Goal: Task Accomplishment & Management: Manage account settings

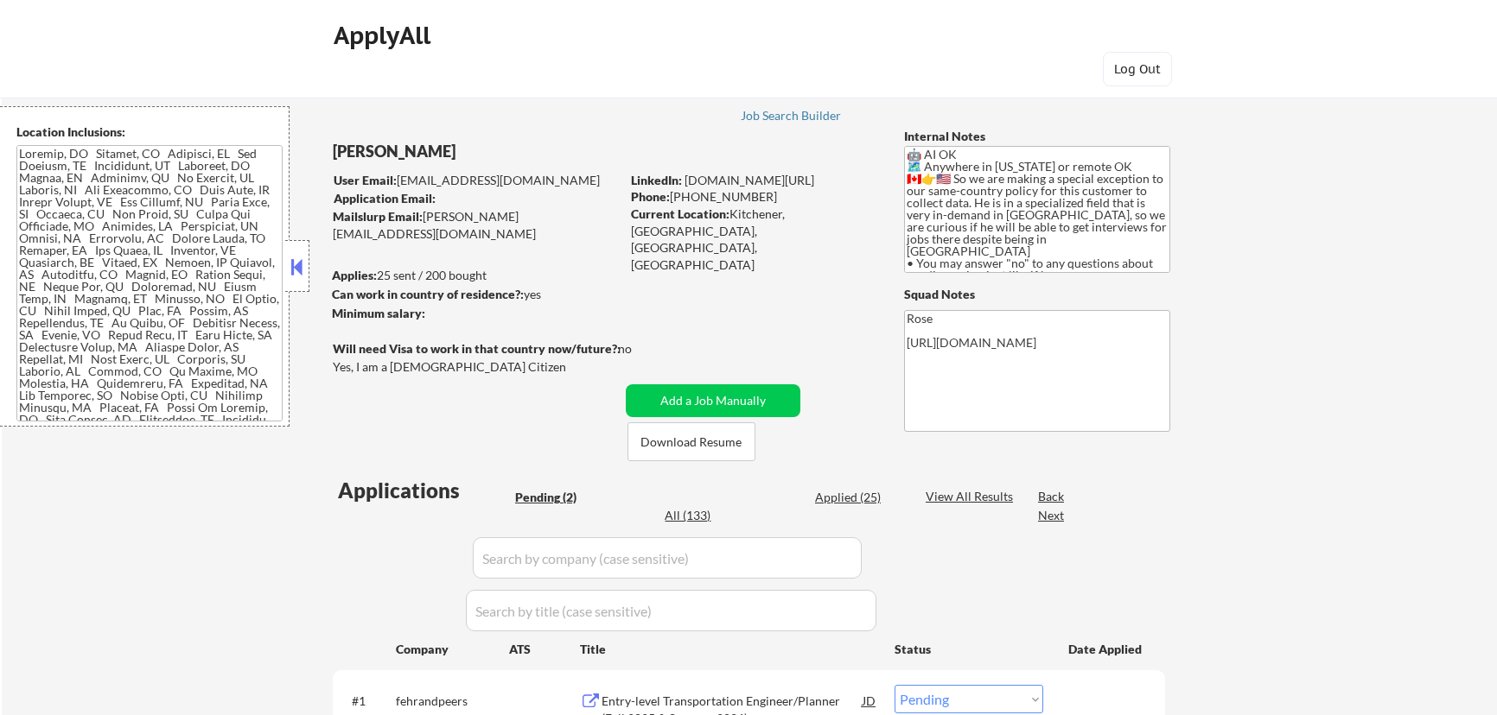
select select ""pending""
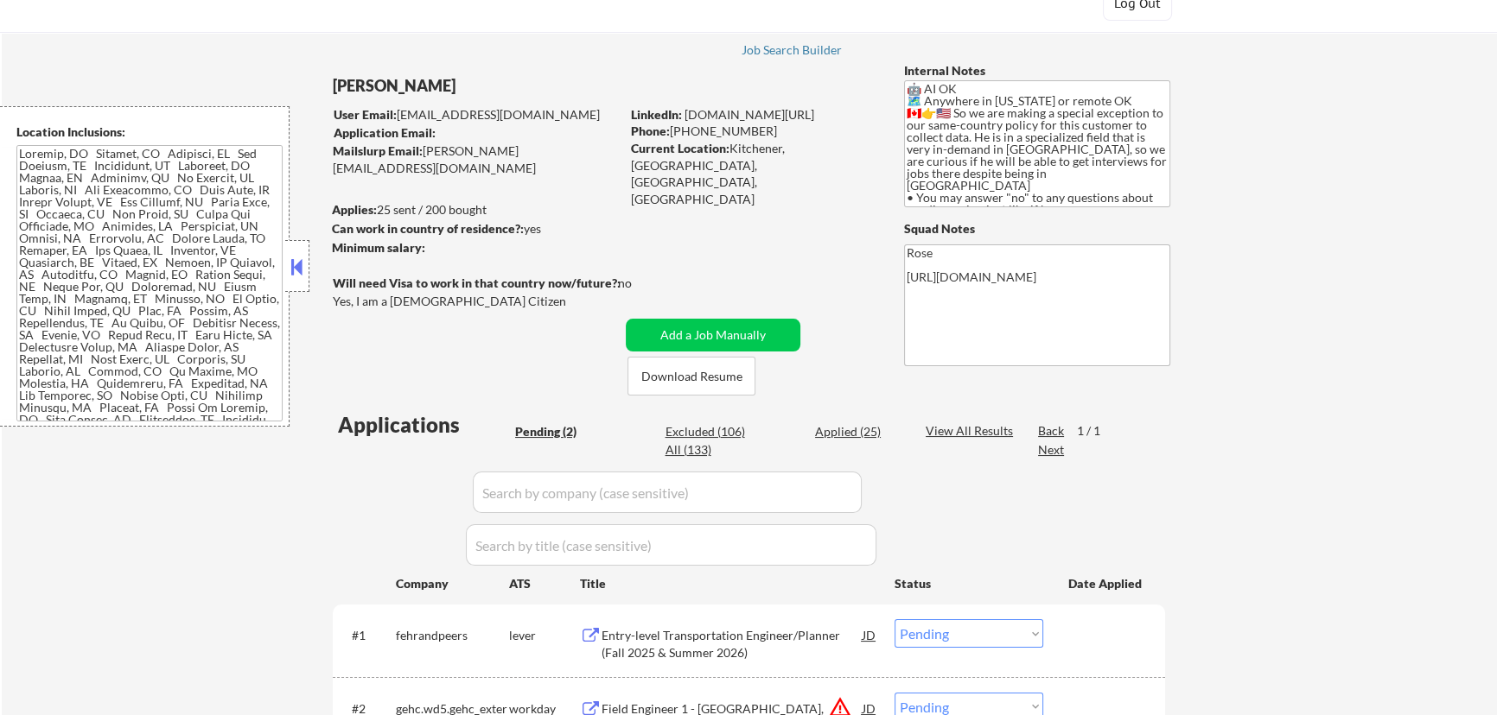
scroll to position [235, 0]
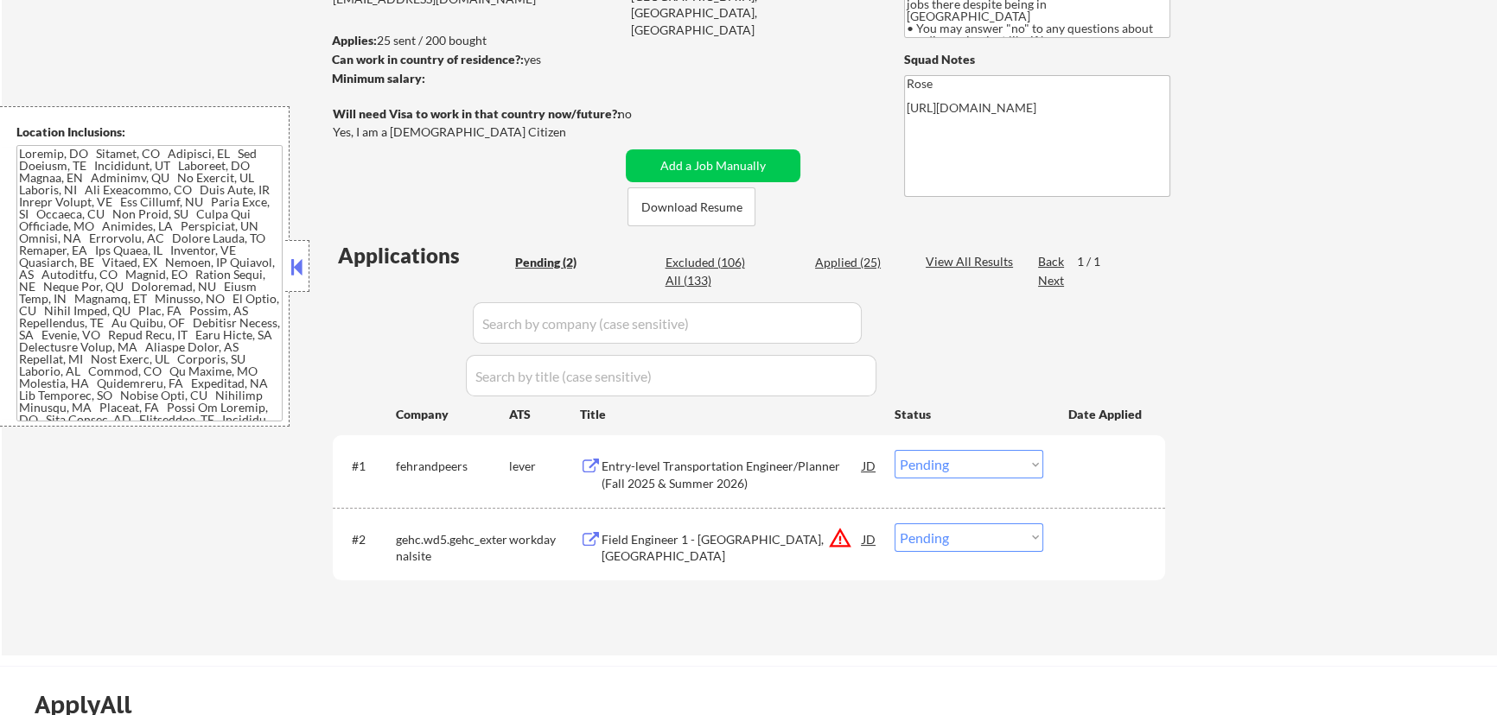
click at [711, 260] on div "Excluded (106)" at bounding box center [707, 262] width 86 height 17
select select ""excluded__expired_""
select select ""excluded__bad_match_""
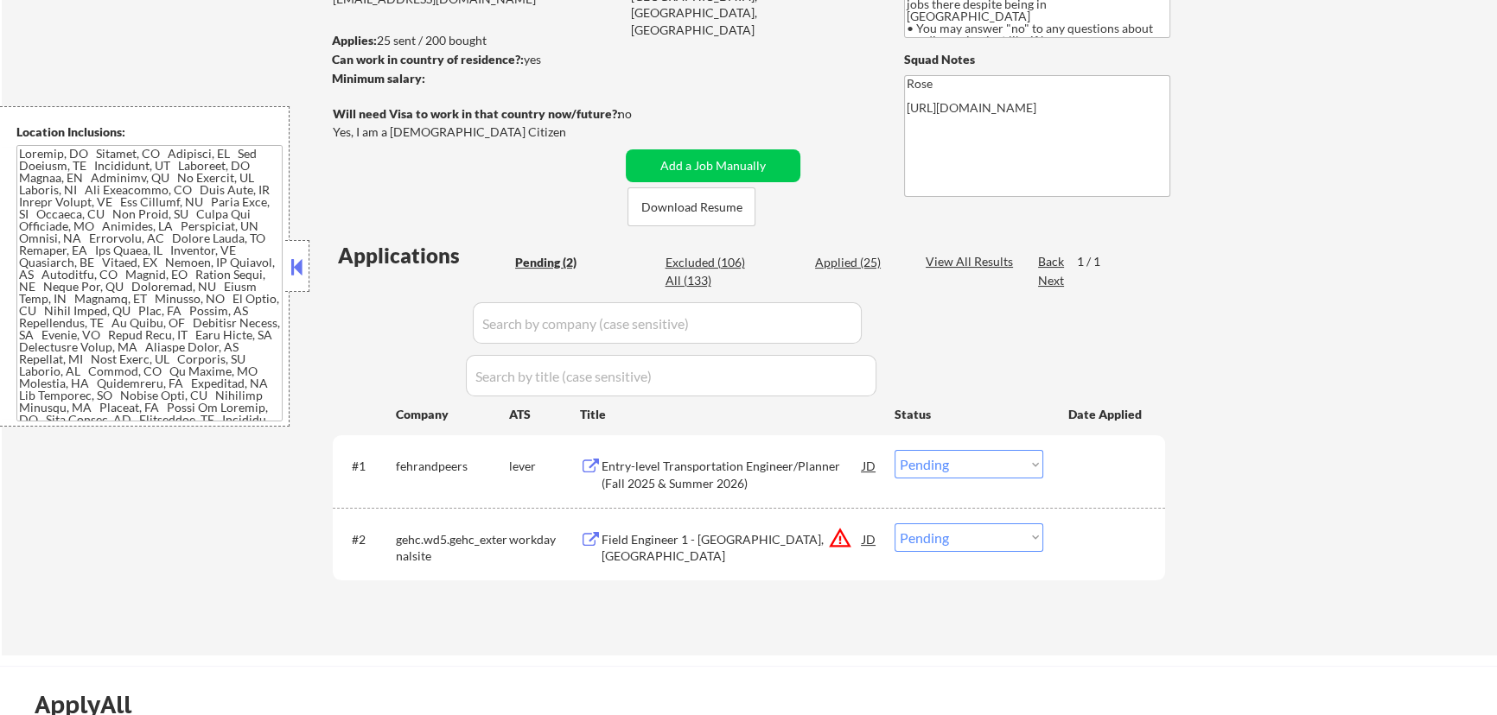
select select ""excluded""
select select ""excluded__bad_match_""
select select ""excluded""
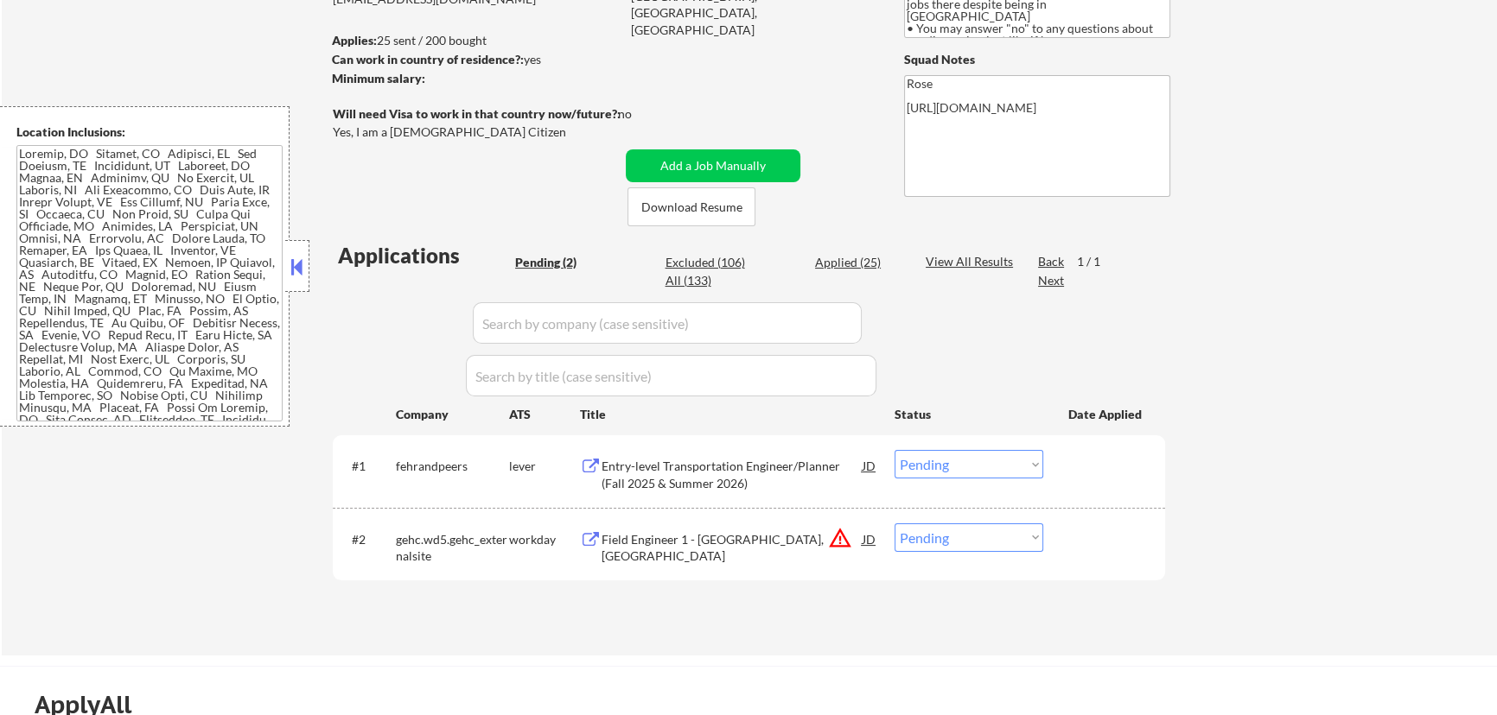
select select ""excluded""
select select ""excluded__expired_""
select select ""excluded""
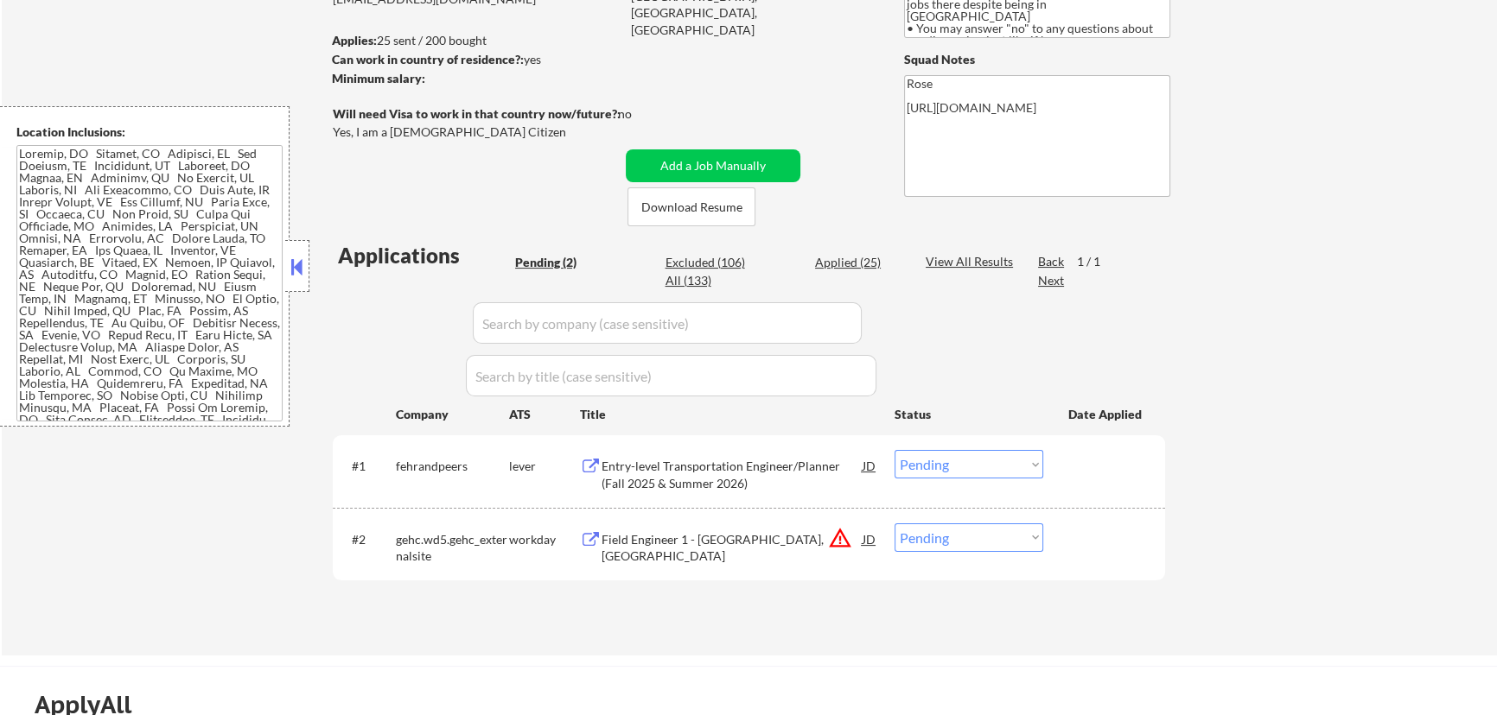
select select ""excluded""
select select ""excluded__bad_match_""
select select ""excluded""
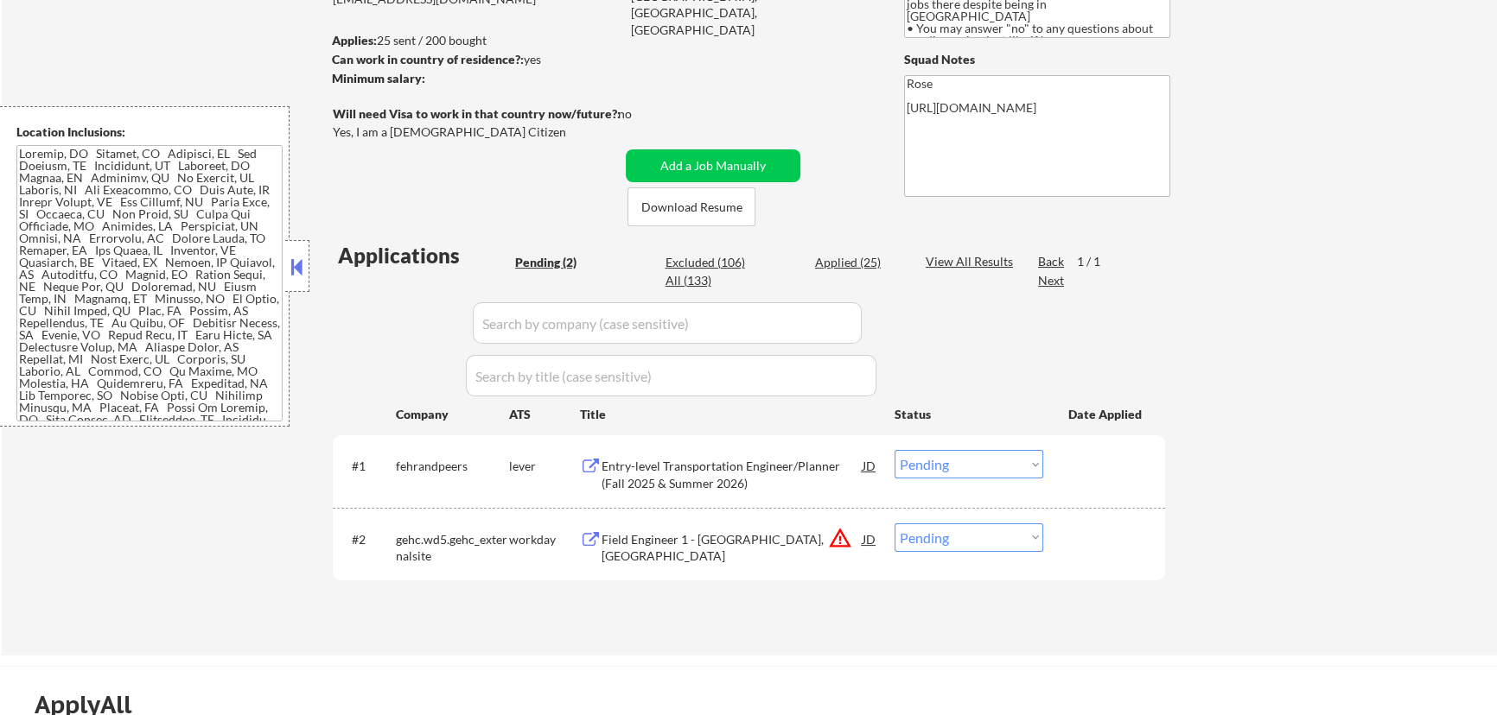
select select ""excluded__bad_match_""
select select ""excluded""
select select ""excluded__bad_match_""
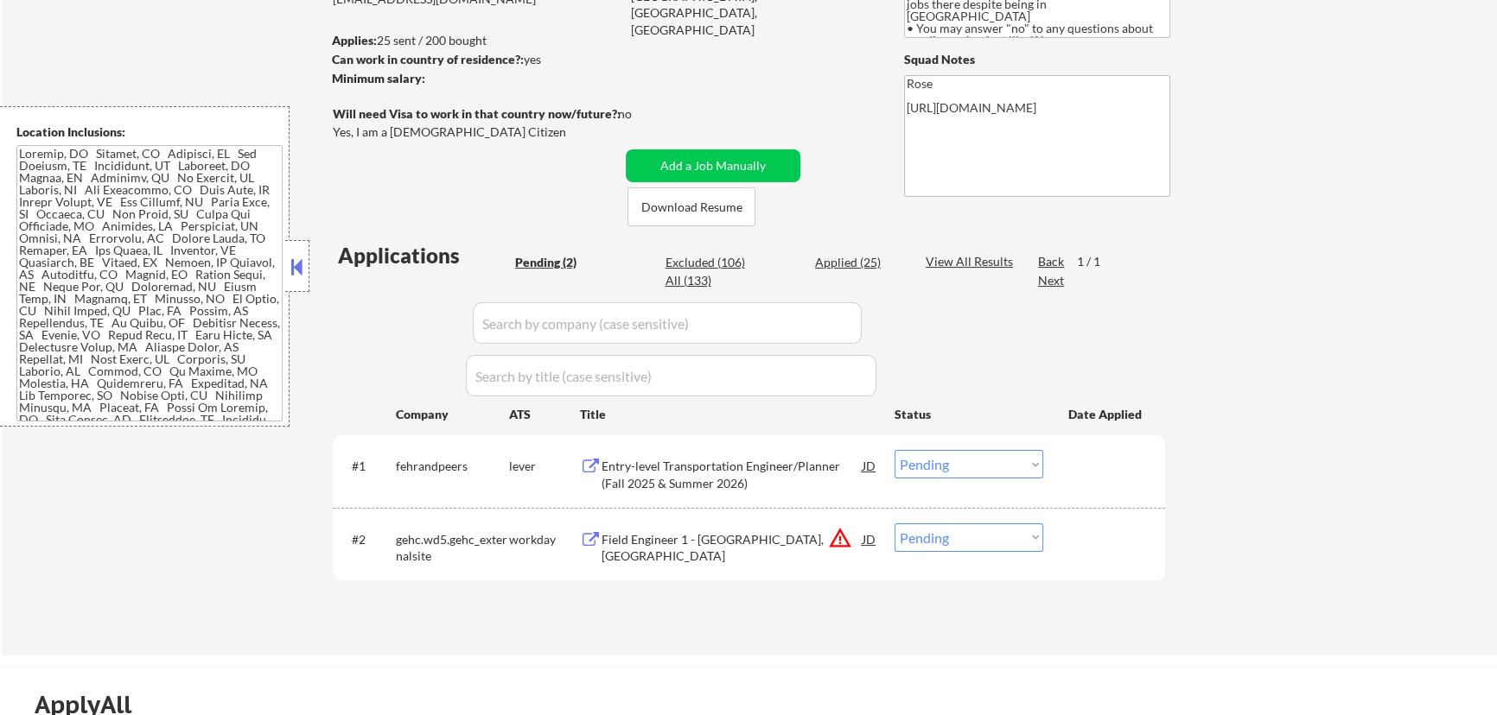
select select ""excluded__expired_""
select select ""excluded__bad_match_""
select select ""excluded__expired_""
select select ""excluded""
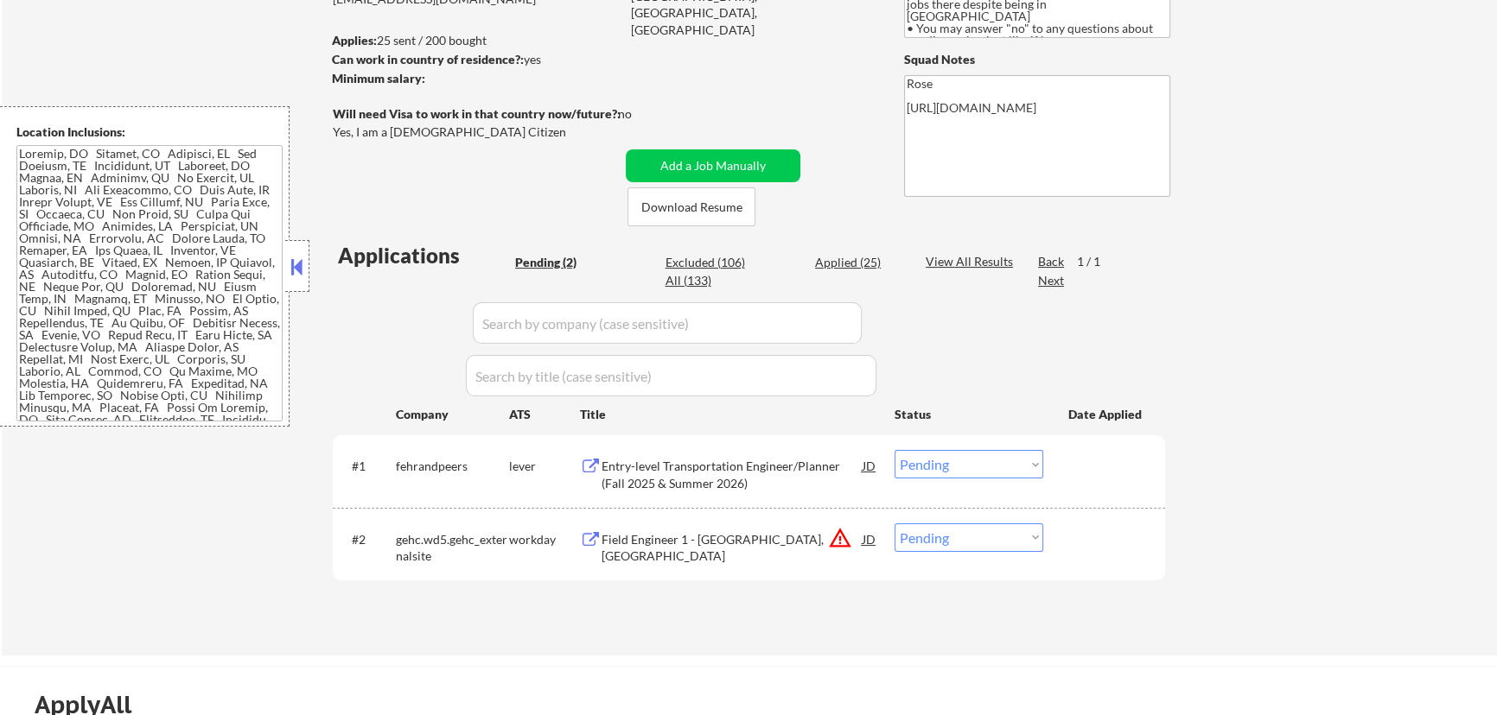
select select ""excluded__bad_match_""
select select ""excluded__expired_""
select select ""excluded__bad_match_""
select select ""excluded__expired_""
select select ""excluded__bad_match_""
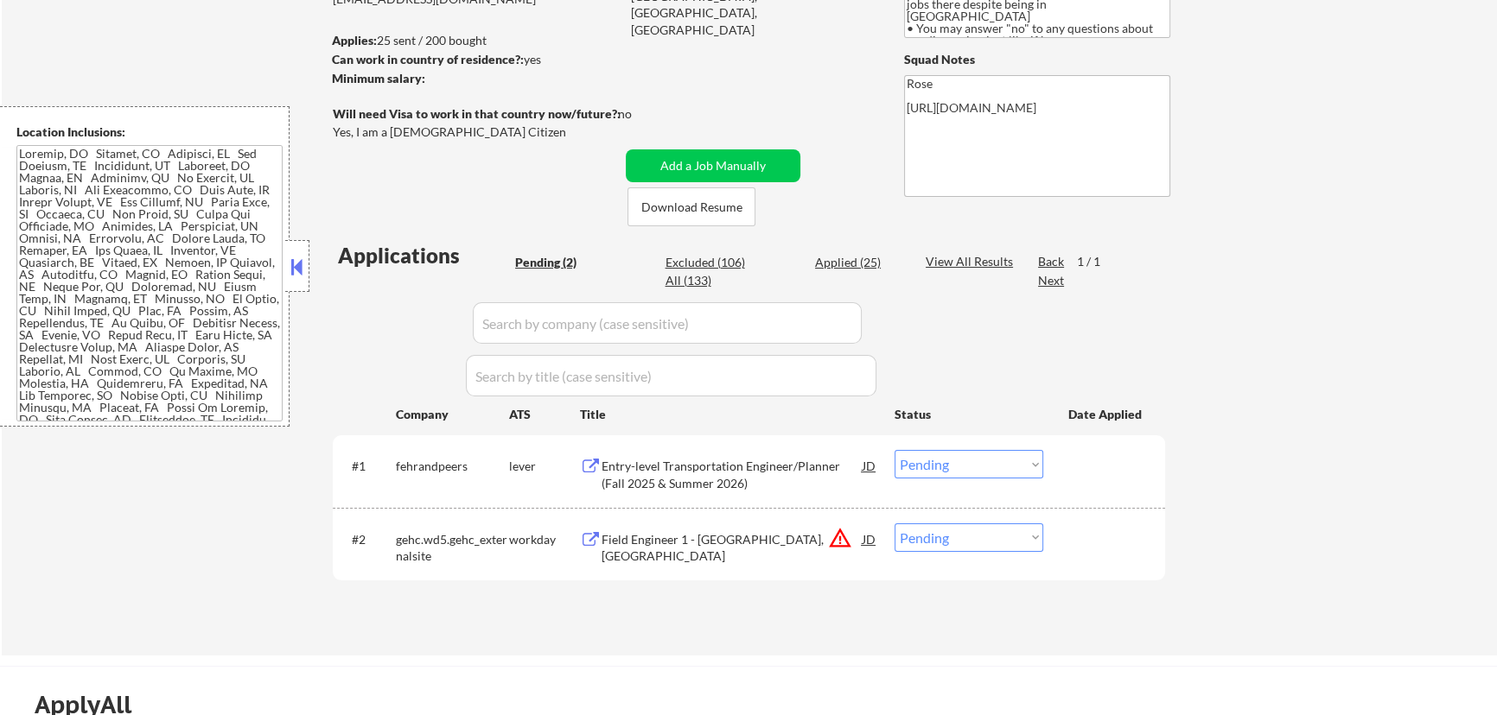
select select ""excluded__blocklist_""
select select ""excluded__bad_match_""
select select ""excluded__location_""
select select ""excluded__expired_""
select select ""excluded__bad_match_""
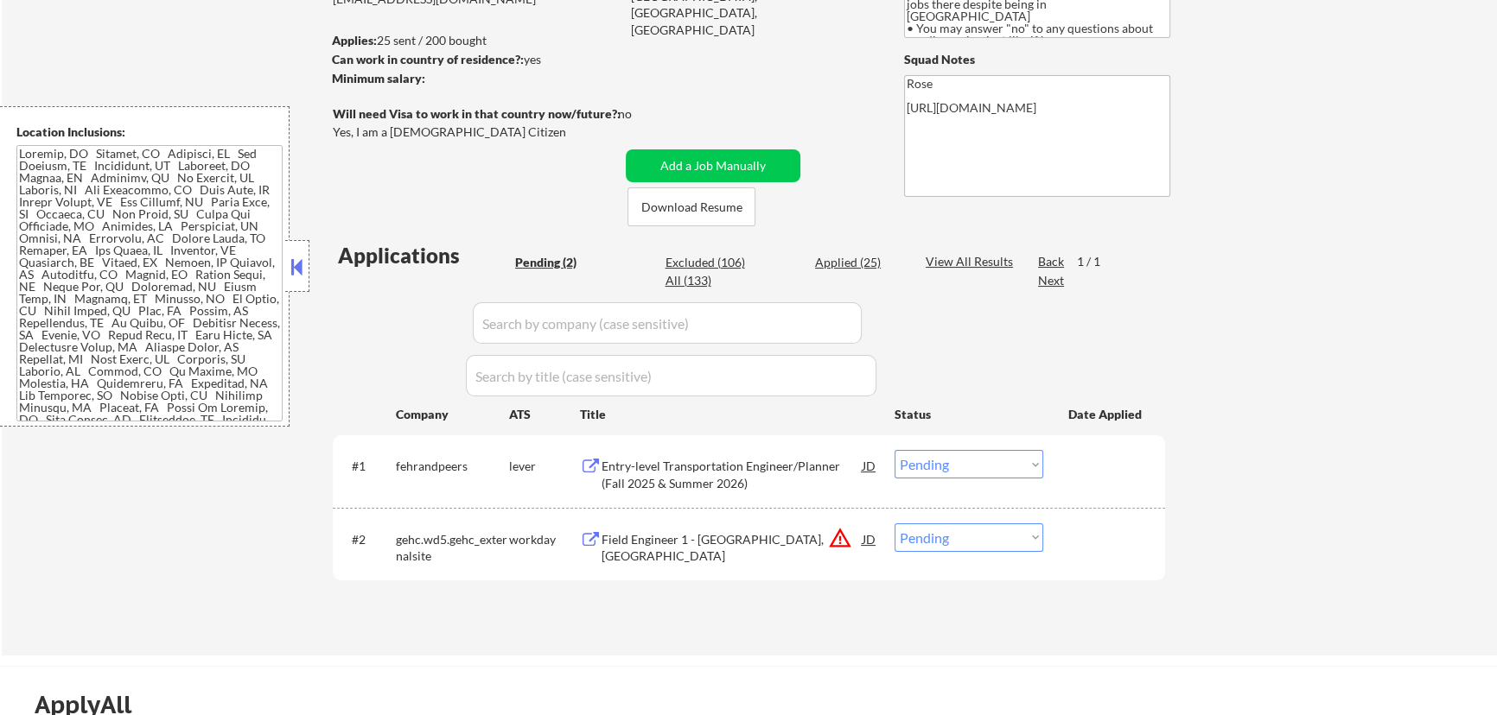
select select ""excluded__expired_""
select select ""excluded__location_""
select select ""excluded__expired_""
select select ""excluded__bad_match_""
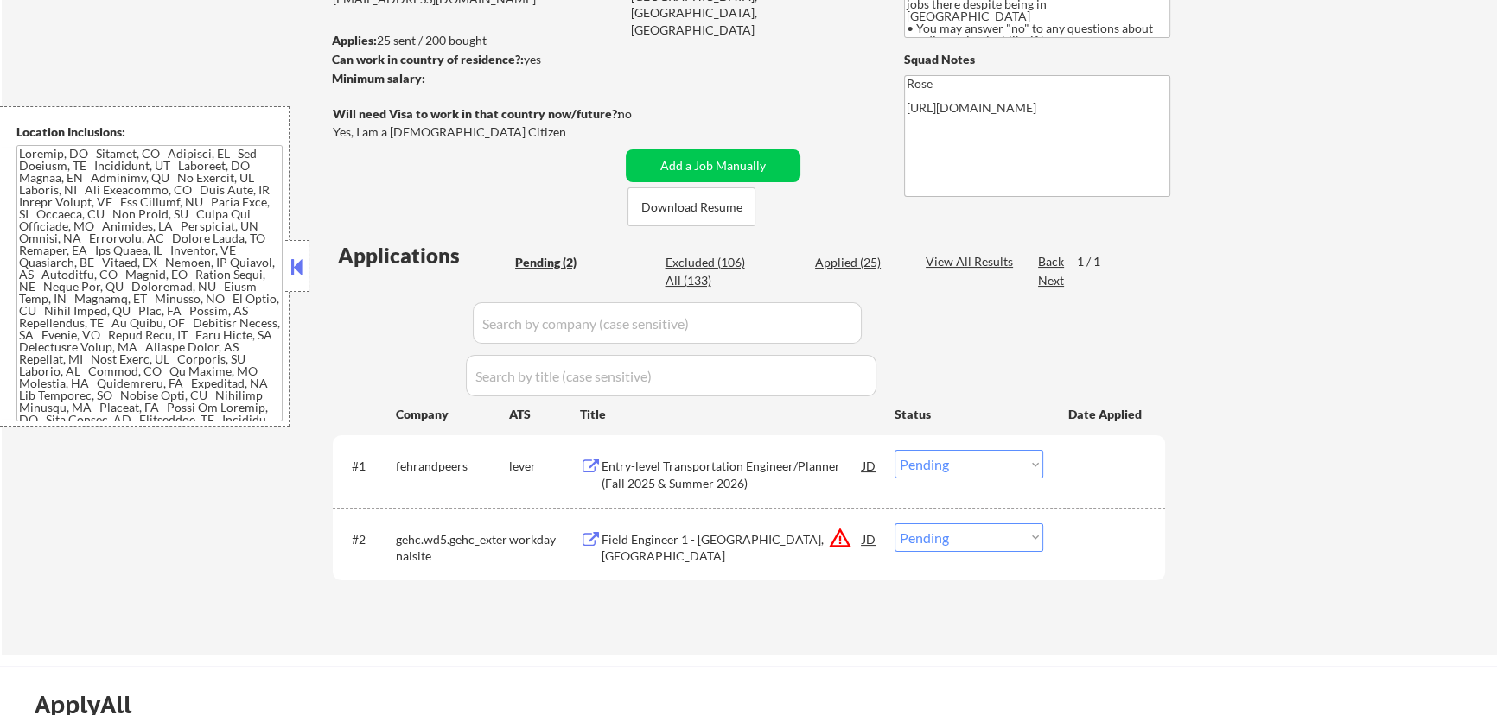
select select ""excluded__bad_match_""
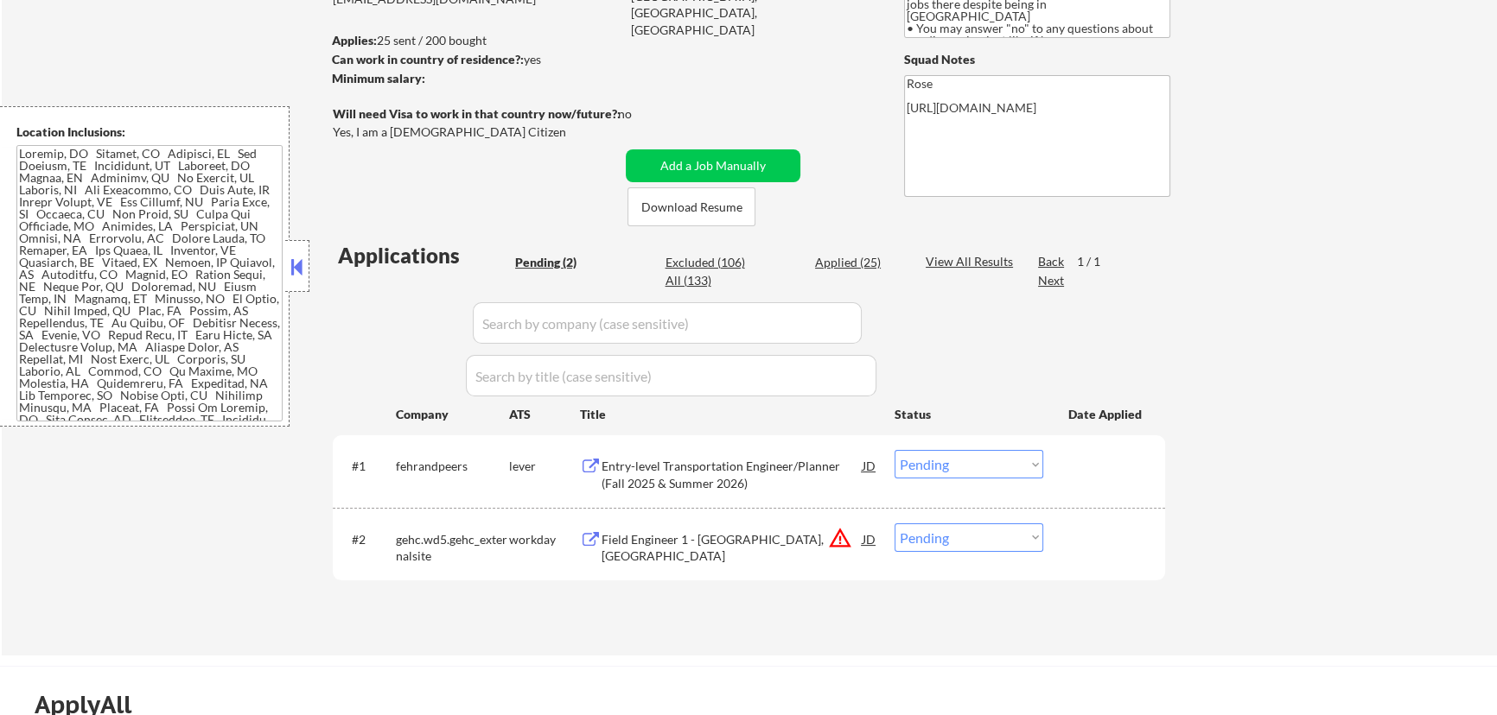
select select ""excluded__expired_""
select select ""excluded__bad_match_""
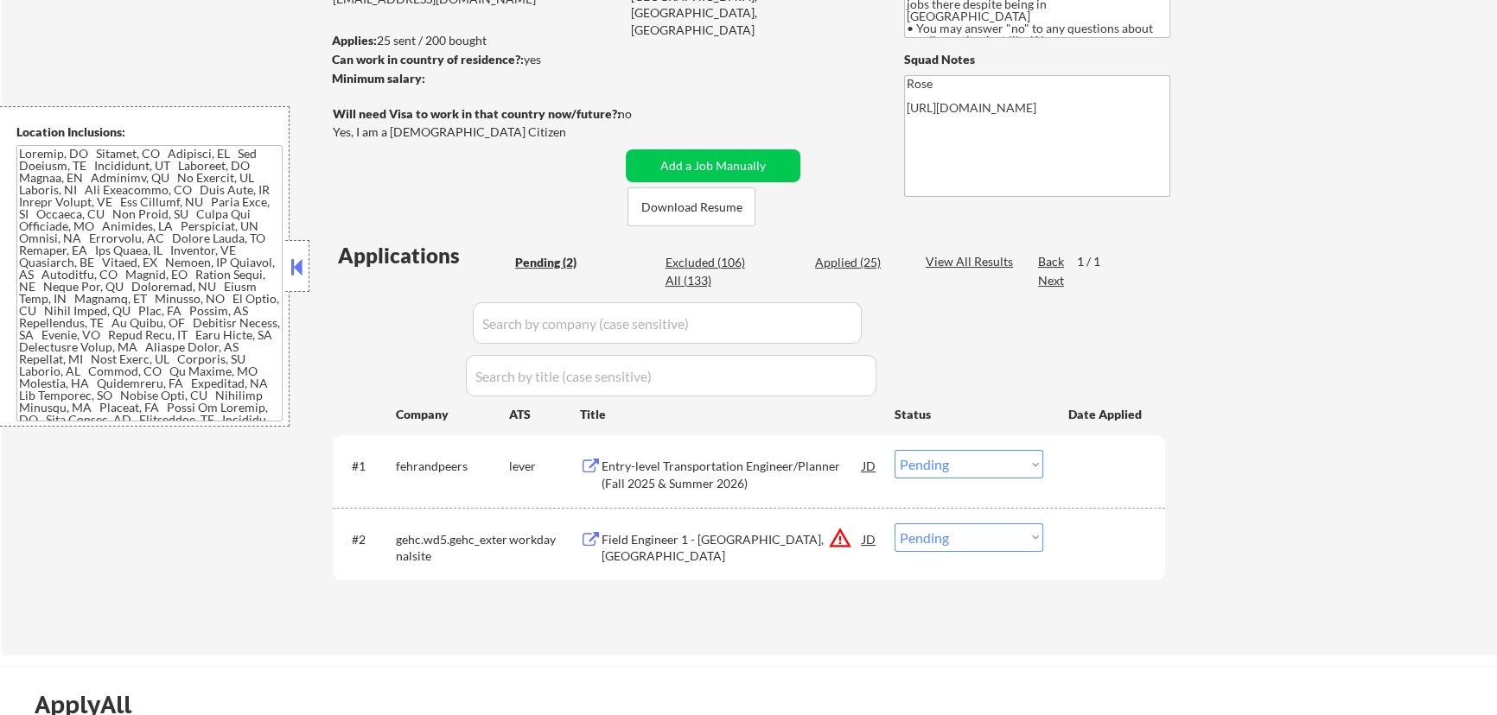
select select ""excluded__bad_match_""
select select ""excluded__expired_""
select select ""excluded__other_""
select select ""excluded__bad_match_""
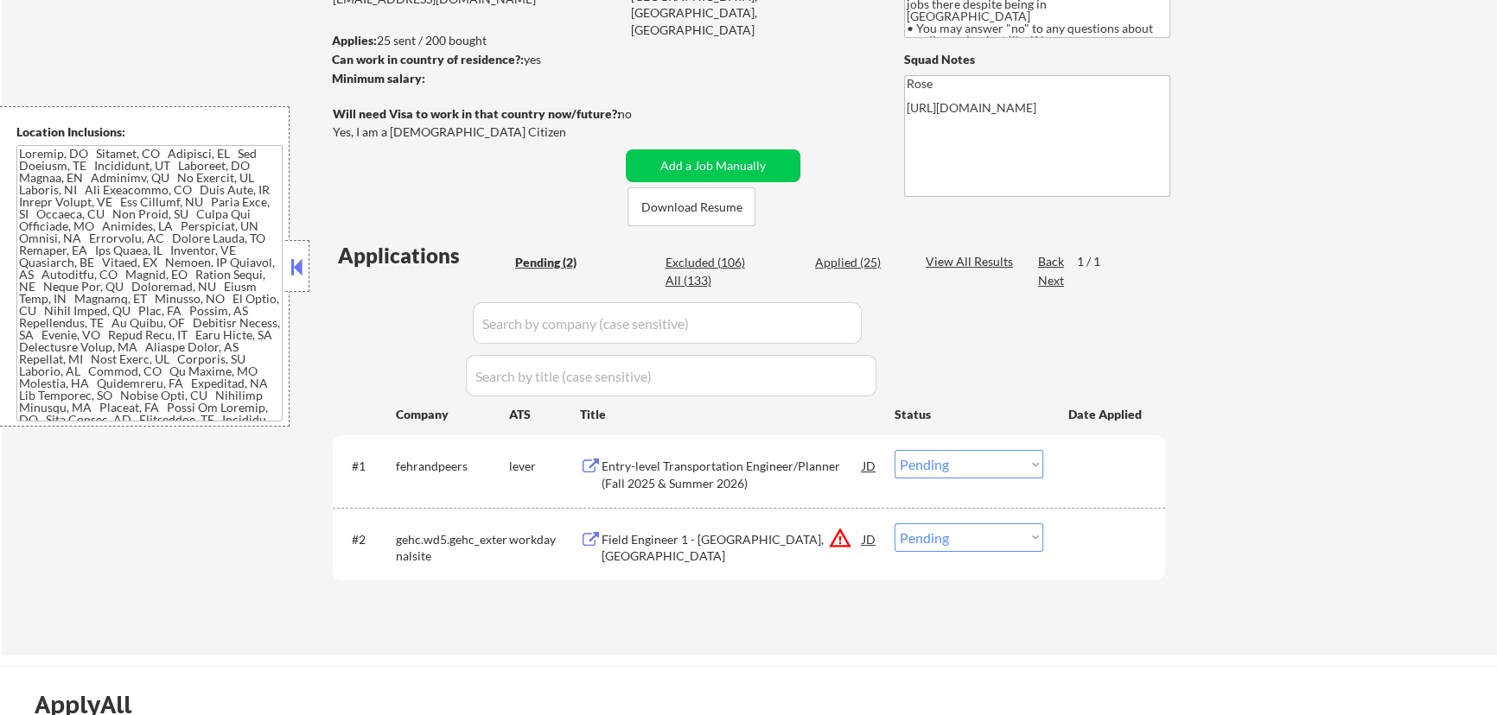
select select ""excluded__bad_match_""
select select ""excluded__location_""
select select ""excluded__bad_match_""
select select ""excluded__expired_""
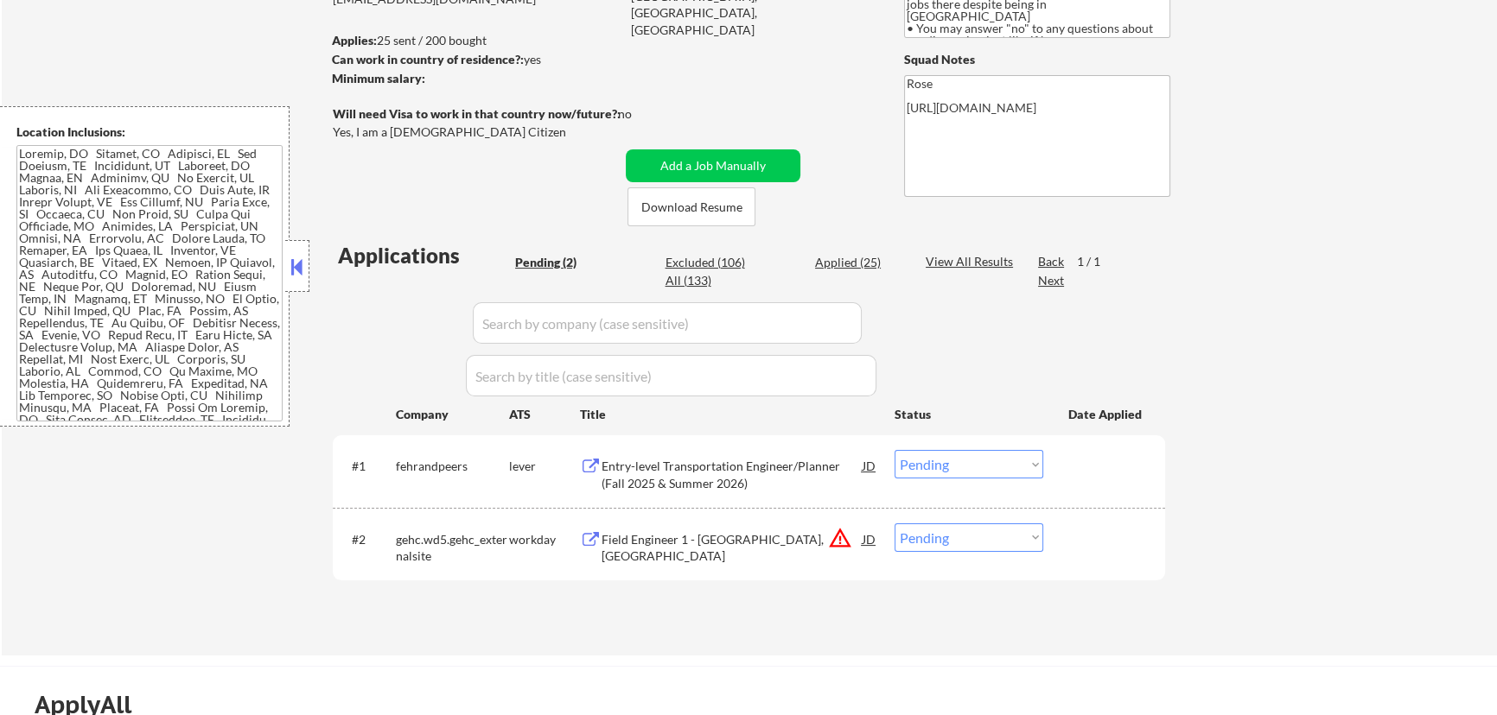
select select ""excluded""
select select ""excluded__bad_match_""
select select ""excluded__location_""
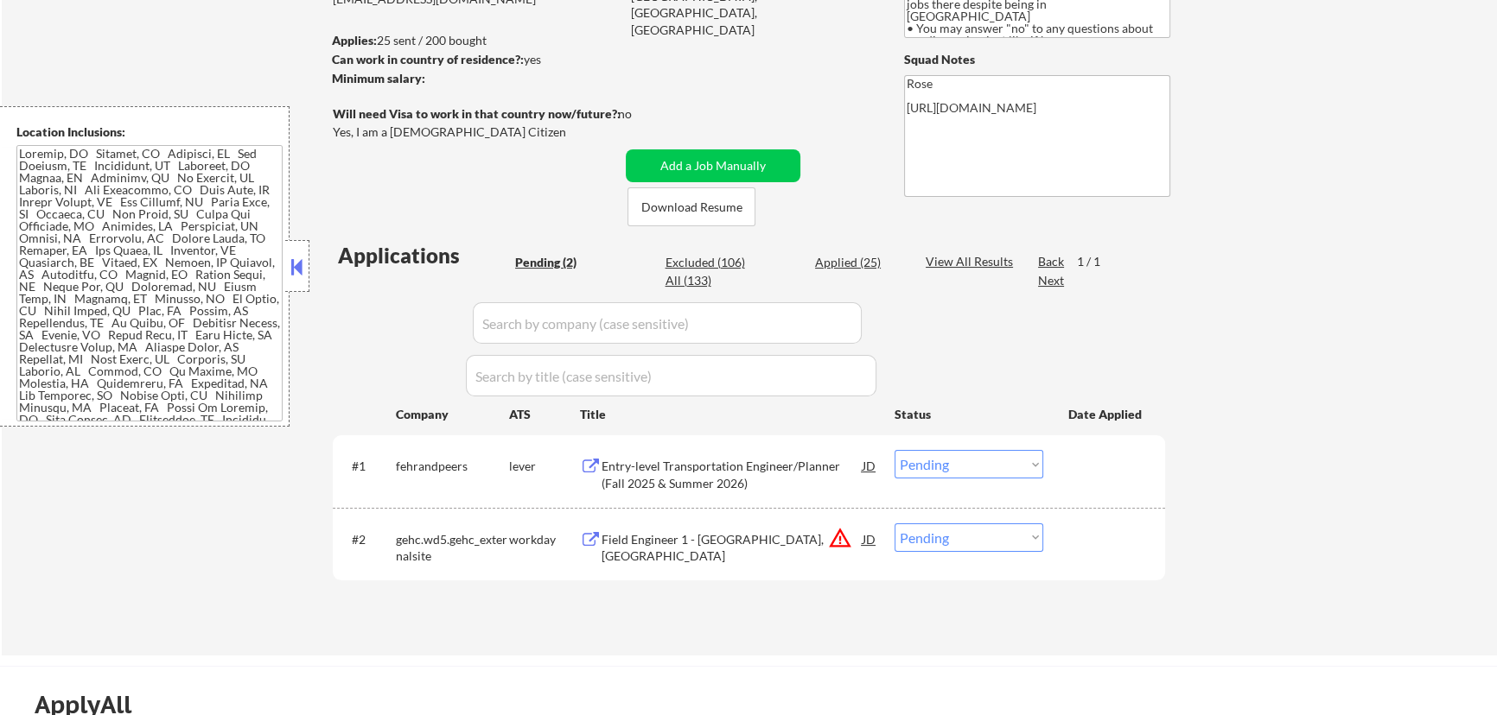
select select ""excluded__location_""
select select ""excluded__bad_match_""
select select ""excluded__other_""
select select ""excluded__bad_match_""
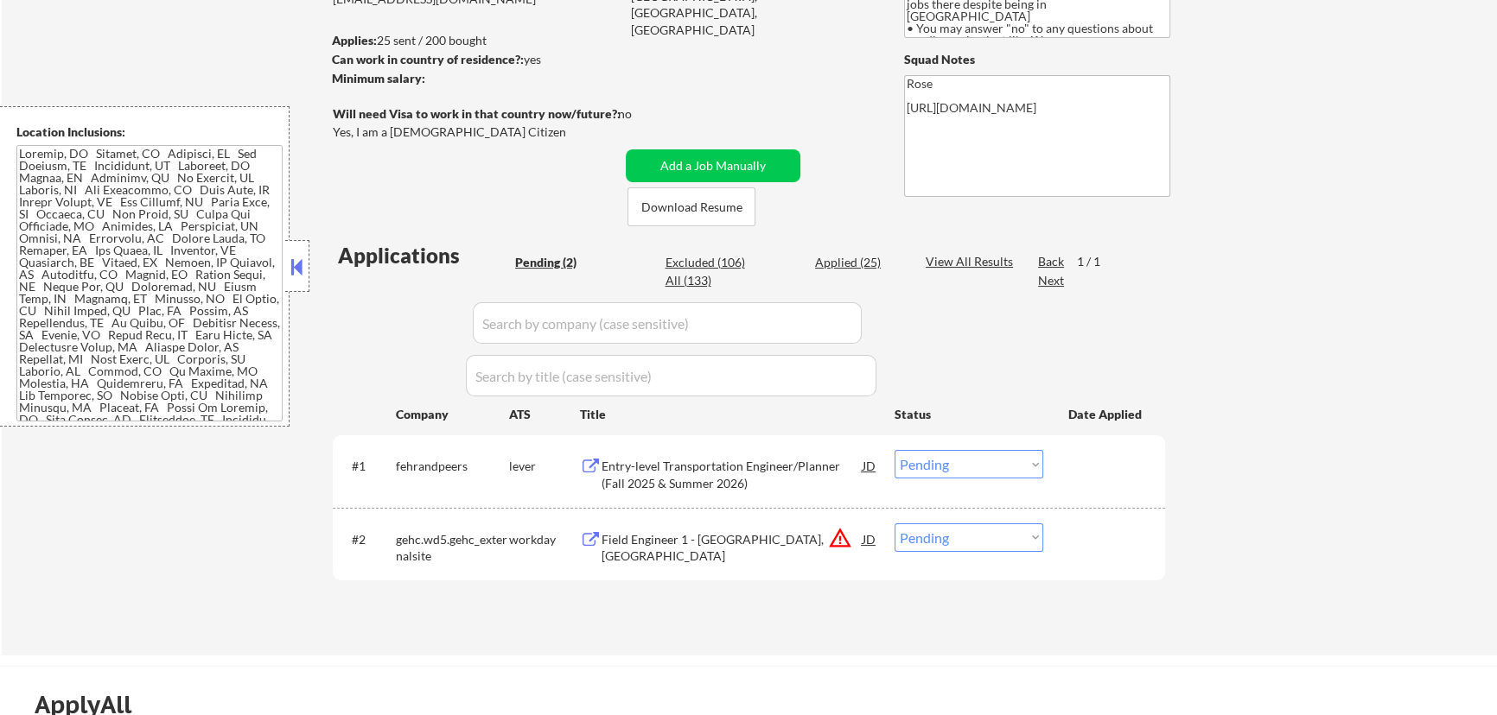
select select ""excluded__bad_match_""
select select ""excluded""
select select ""excluded__bad_match_""
select select ""excluded__expired_""
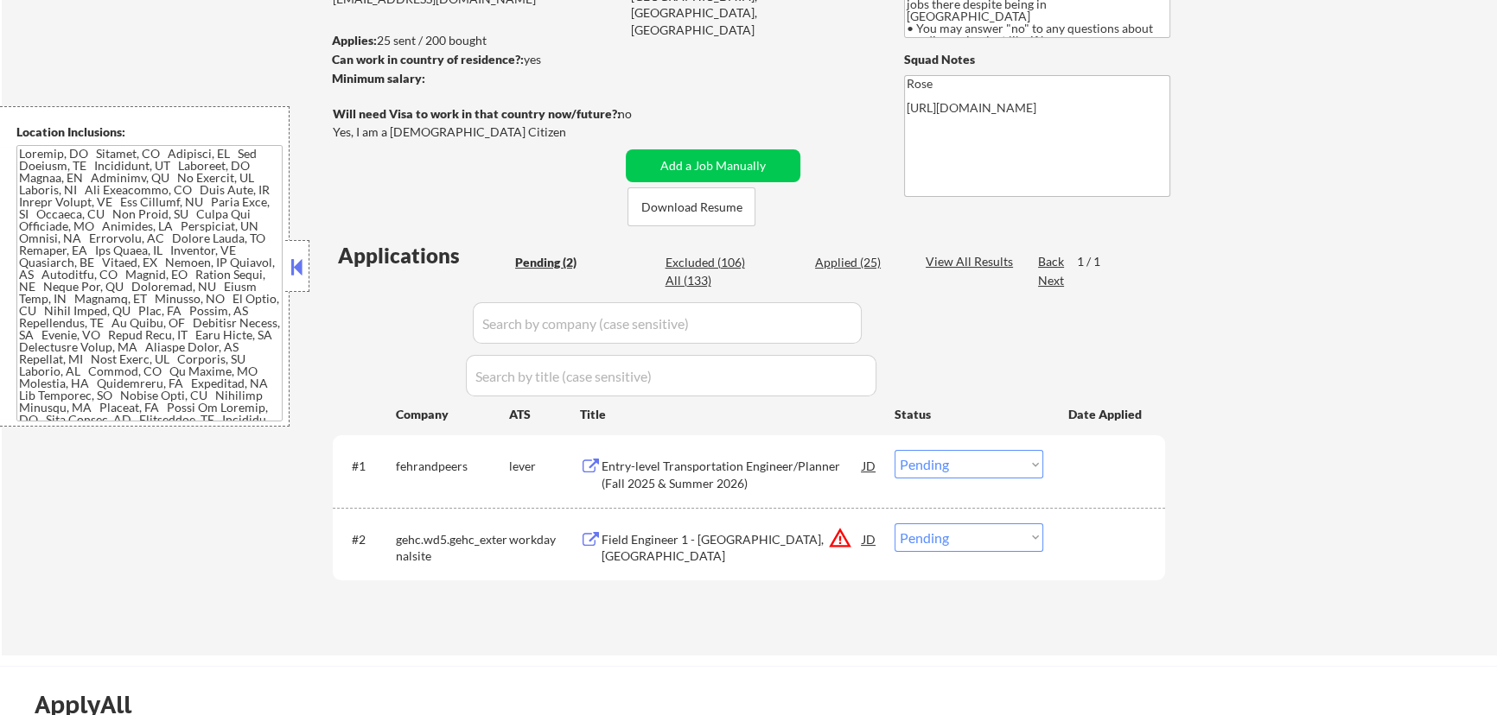
select select ""excluded__expired_""
select select ""excluded__bad_match_""
select select ""excluded__other_""
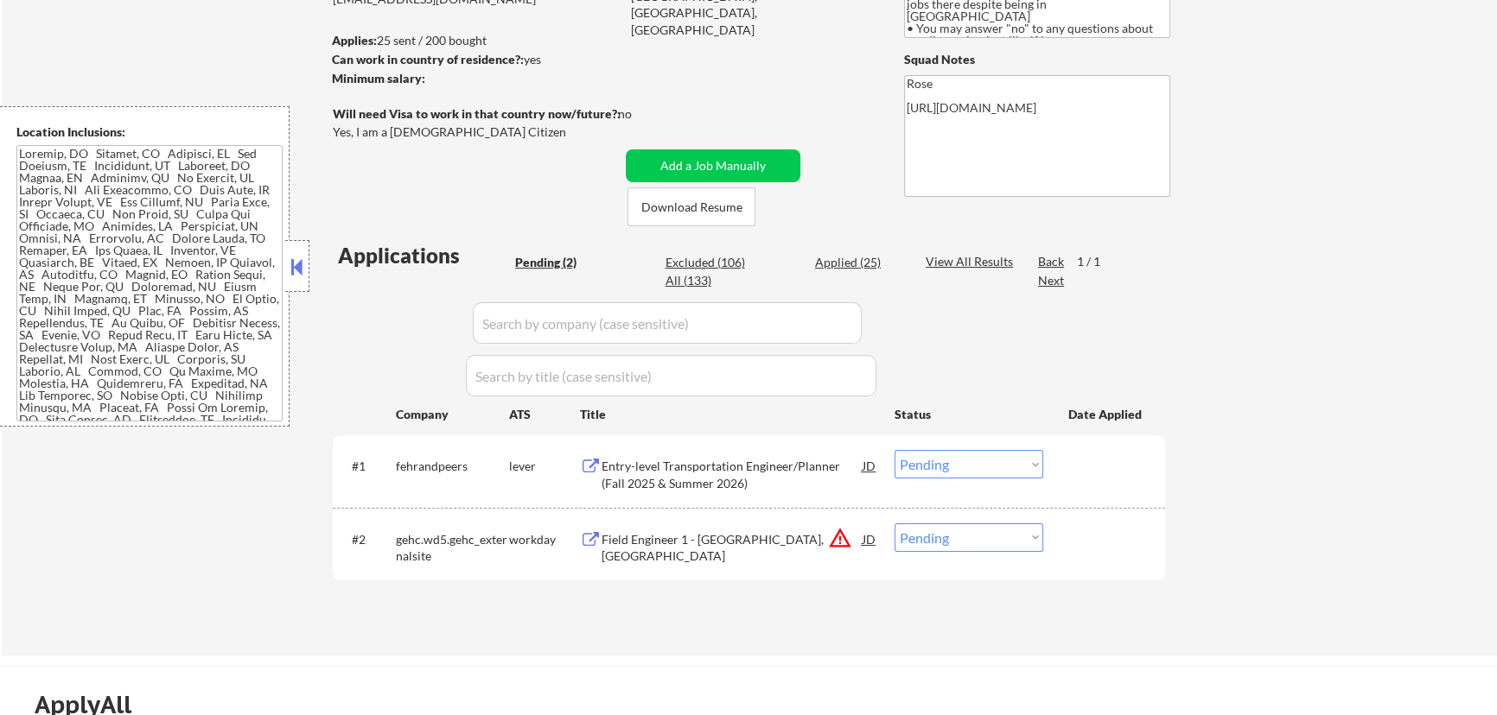
select select ""excluded__expired_""
select select ""excluded__bad_match_""
select select ""excluded__expired_""
select select ""excluded__bad_match_""
select select ""excluded""
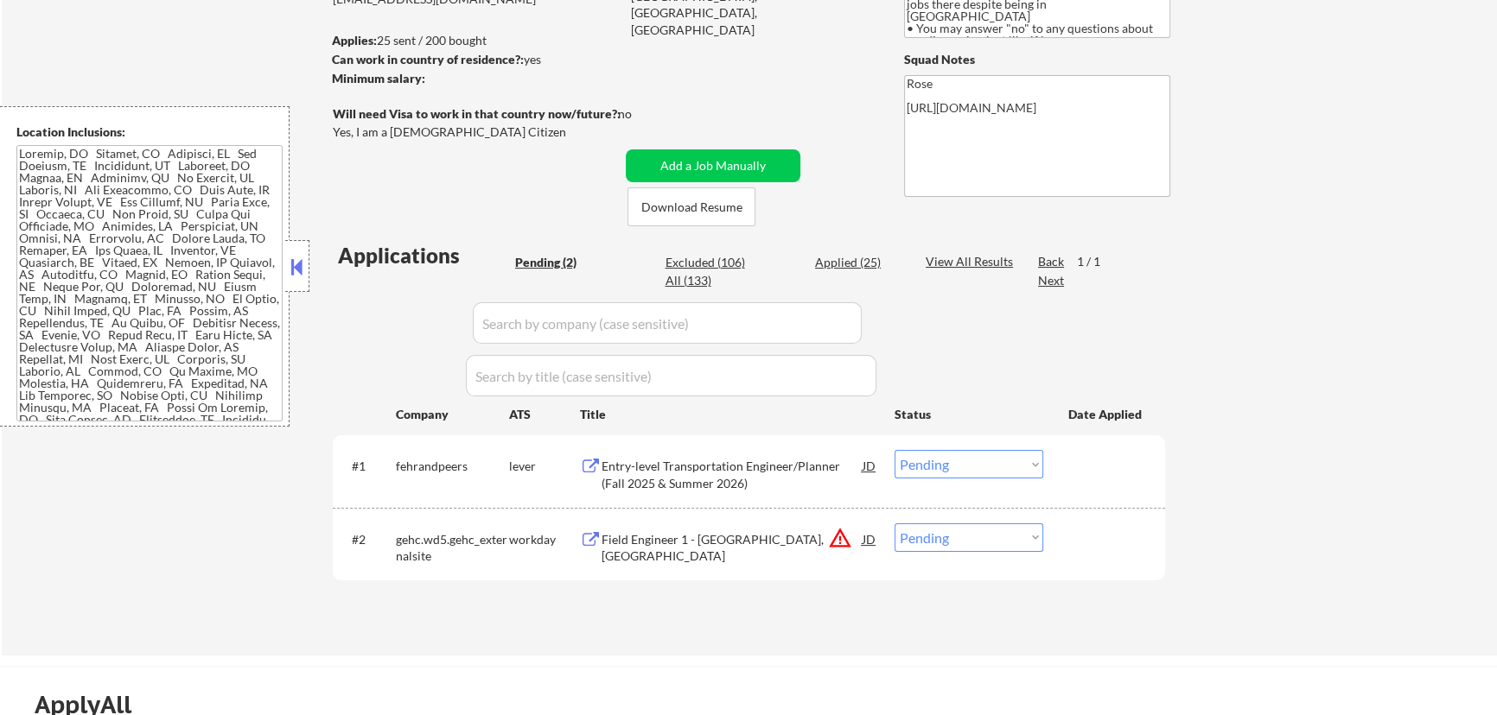
select select ""excluded__expired_""
select select ""excluded__bad_match_""
select select ""excluded""
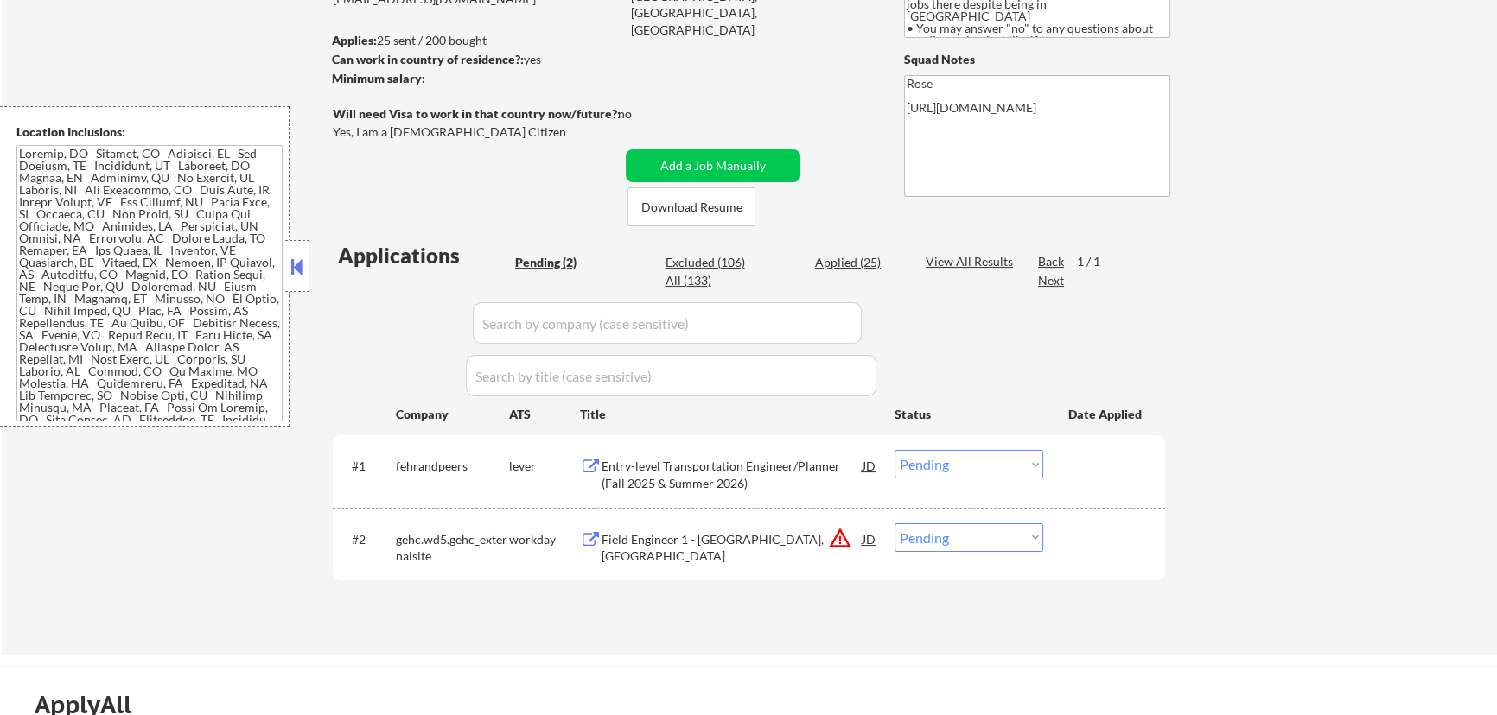
select select ""excluded""
select select ""excluded__bad_match_""
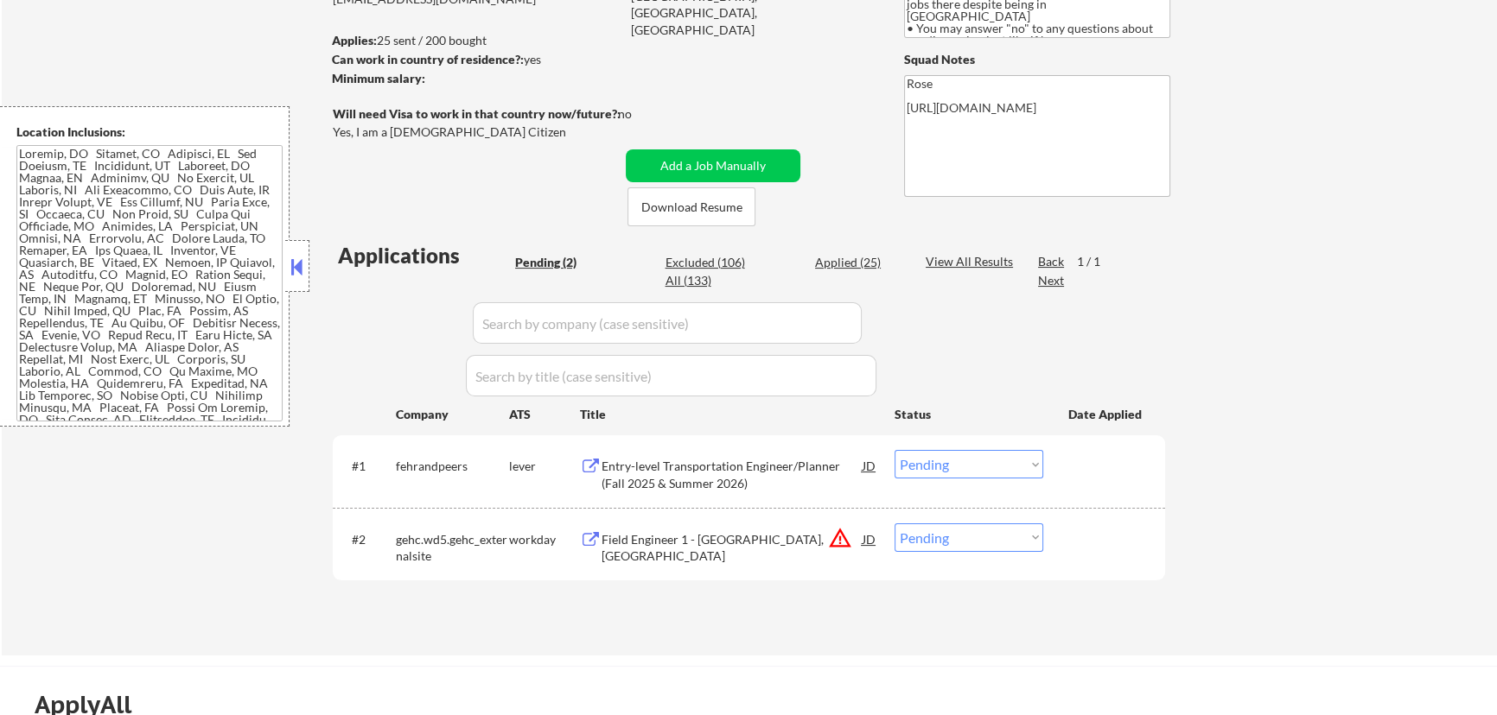
select select ""excluded__expired_""
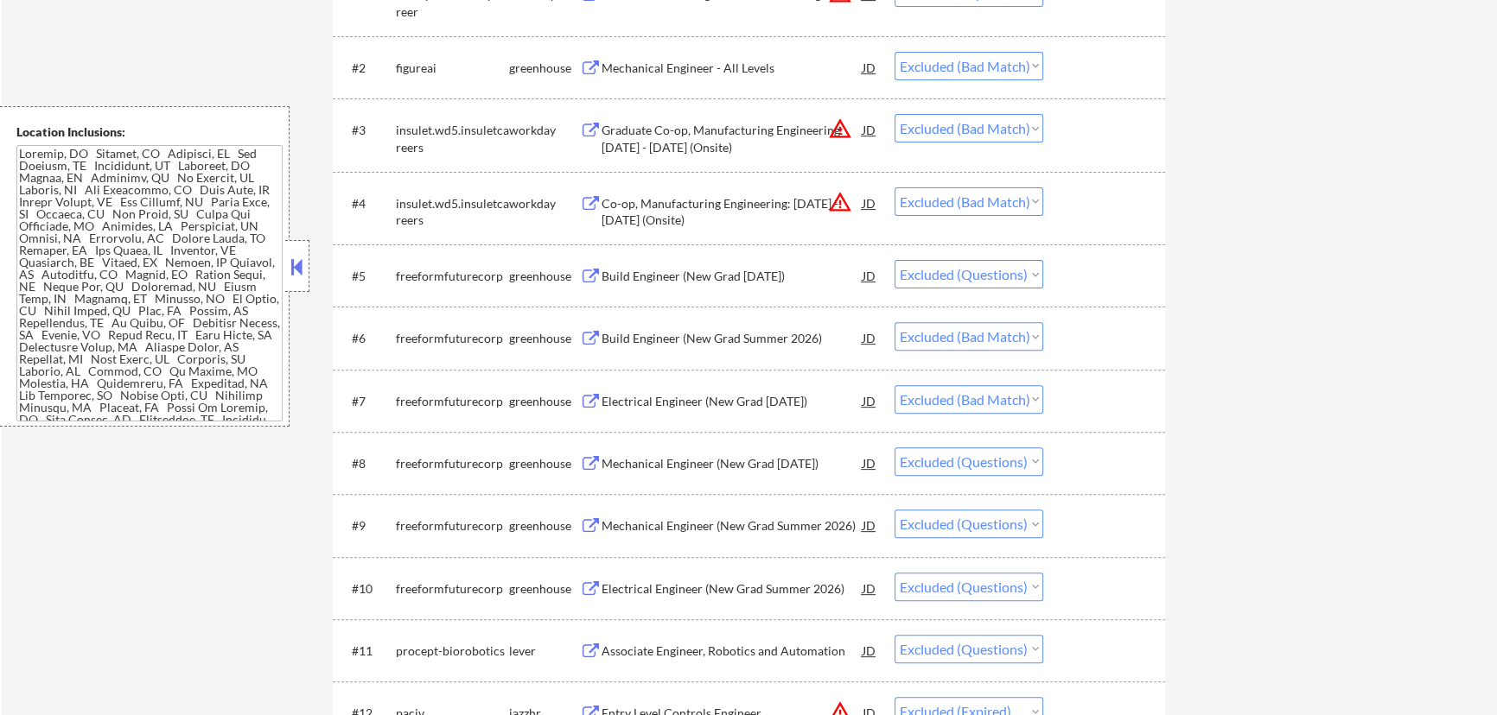
scroll to position [785, 0]
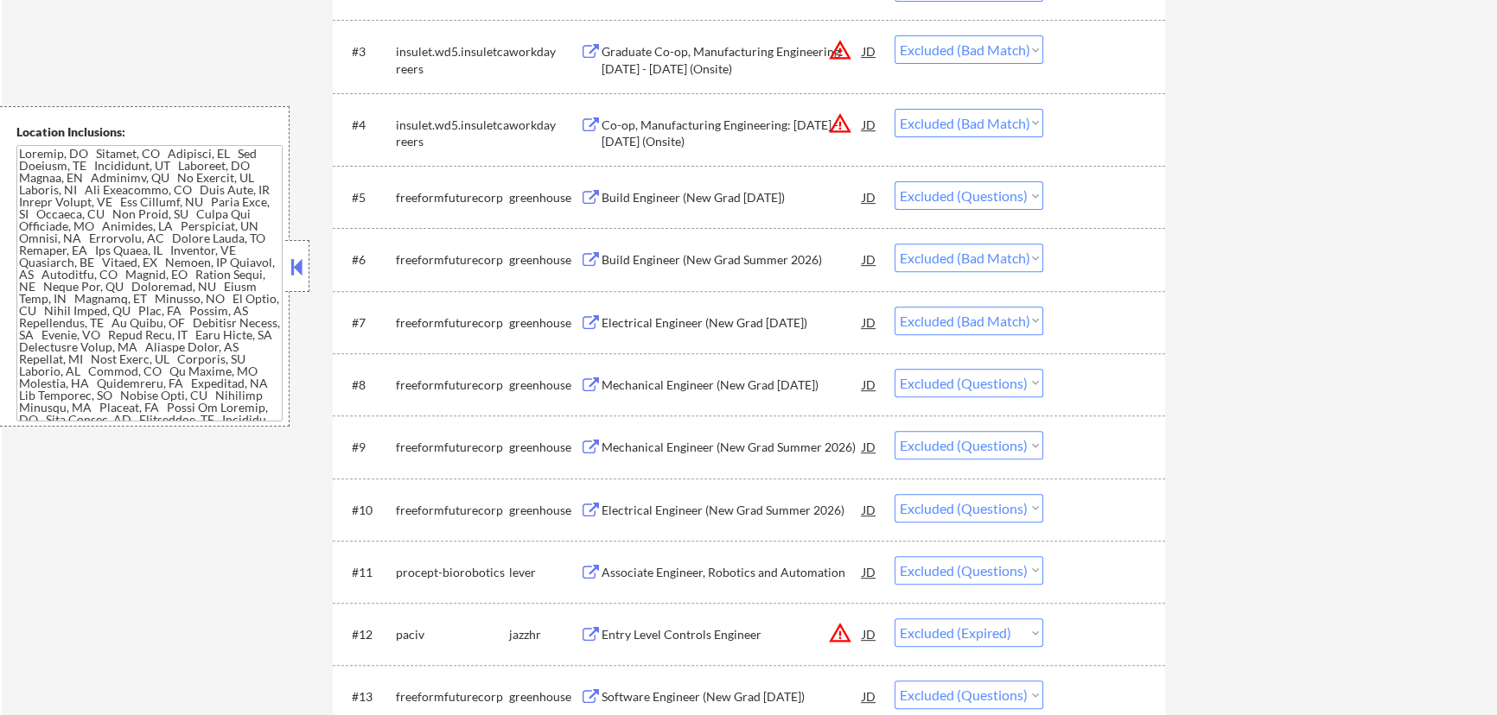
click at [824, 385] on div "Mechanical Engineer (New Grad January 2026)" at bounding box center [731, 385] width 261 height 17
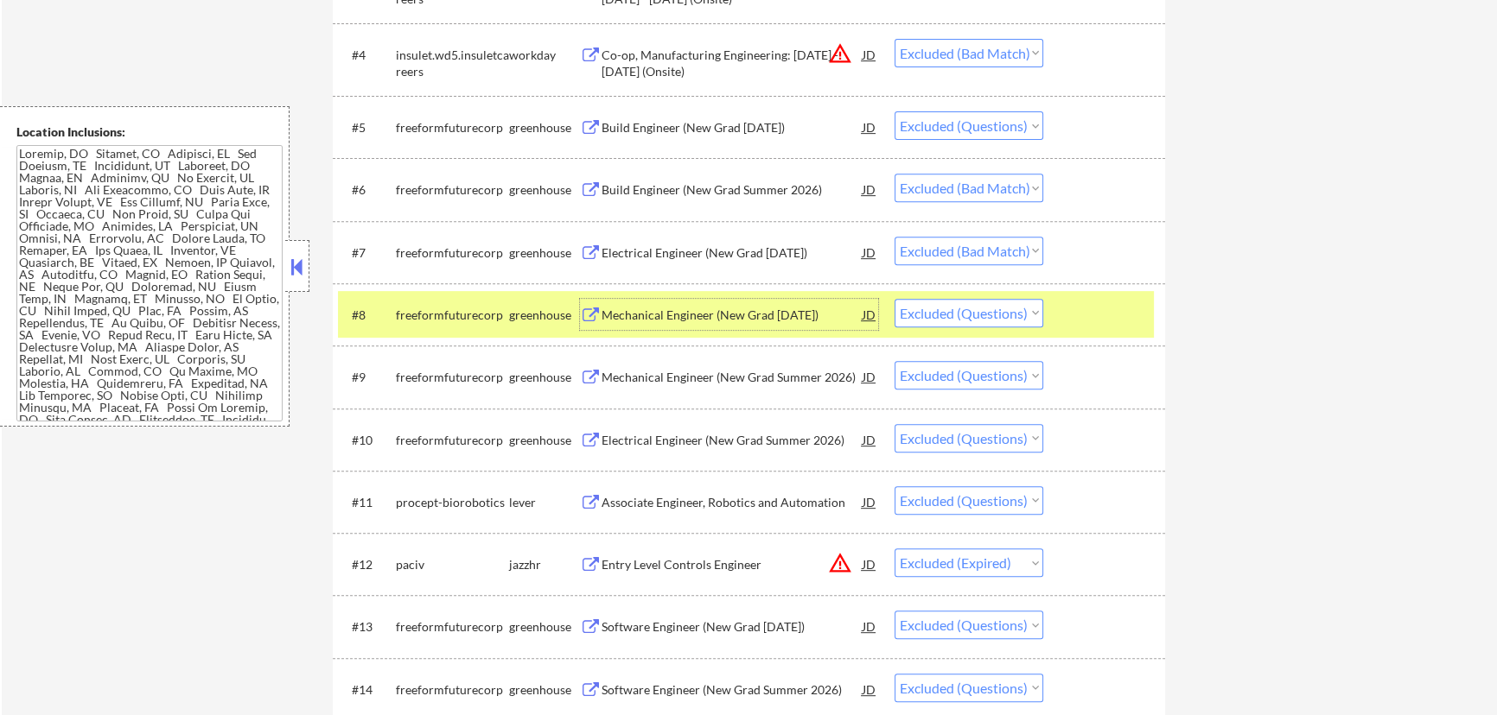
scroll to position [1020, 0]
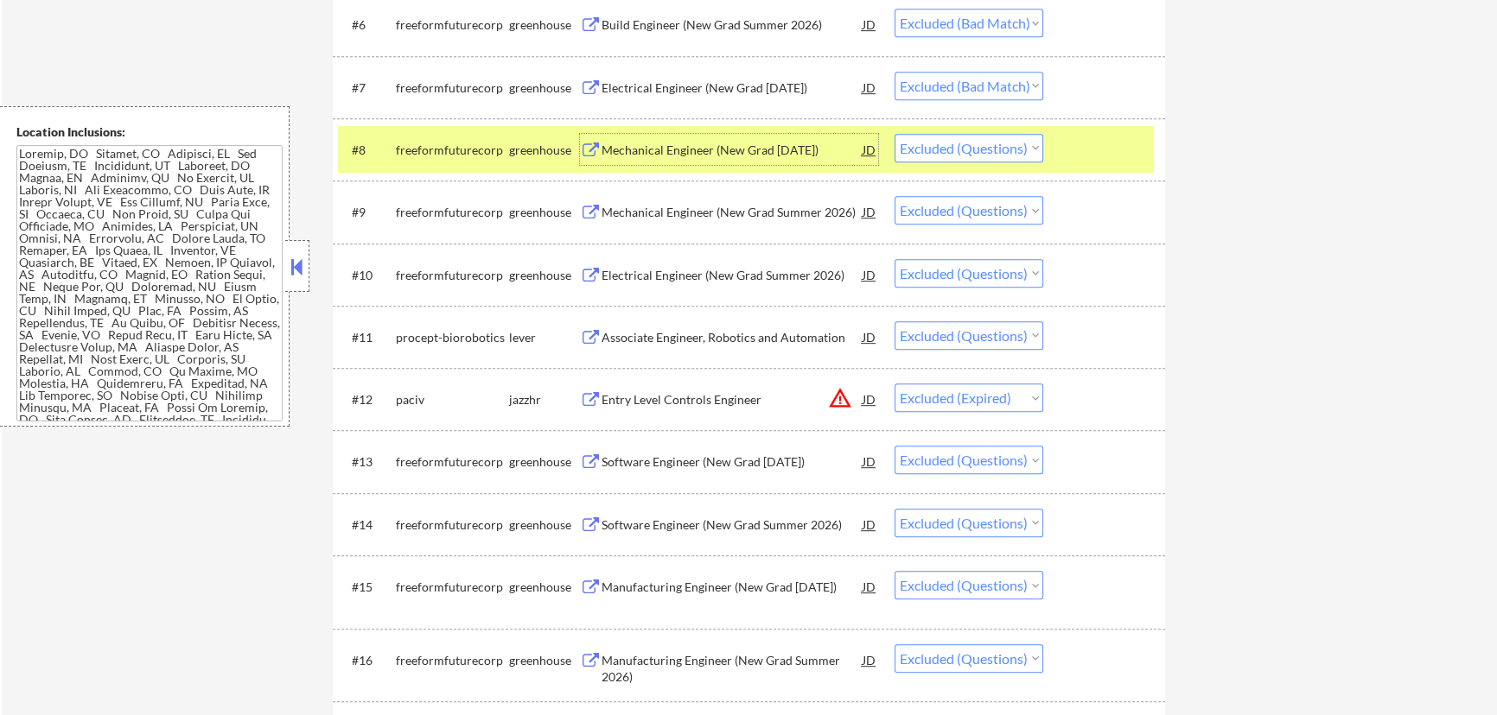
click at [994, 321] on select "Choose an option... Pending Applied Excluded (Questions) Excluded (Expired) Exc…" at bounding box center [968, 335] width 149 height 29
click at [738, 400] on div "Entry Level Controls Engineer" at bounding box center [731, 399] width 261 height 17
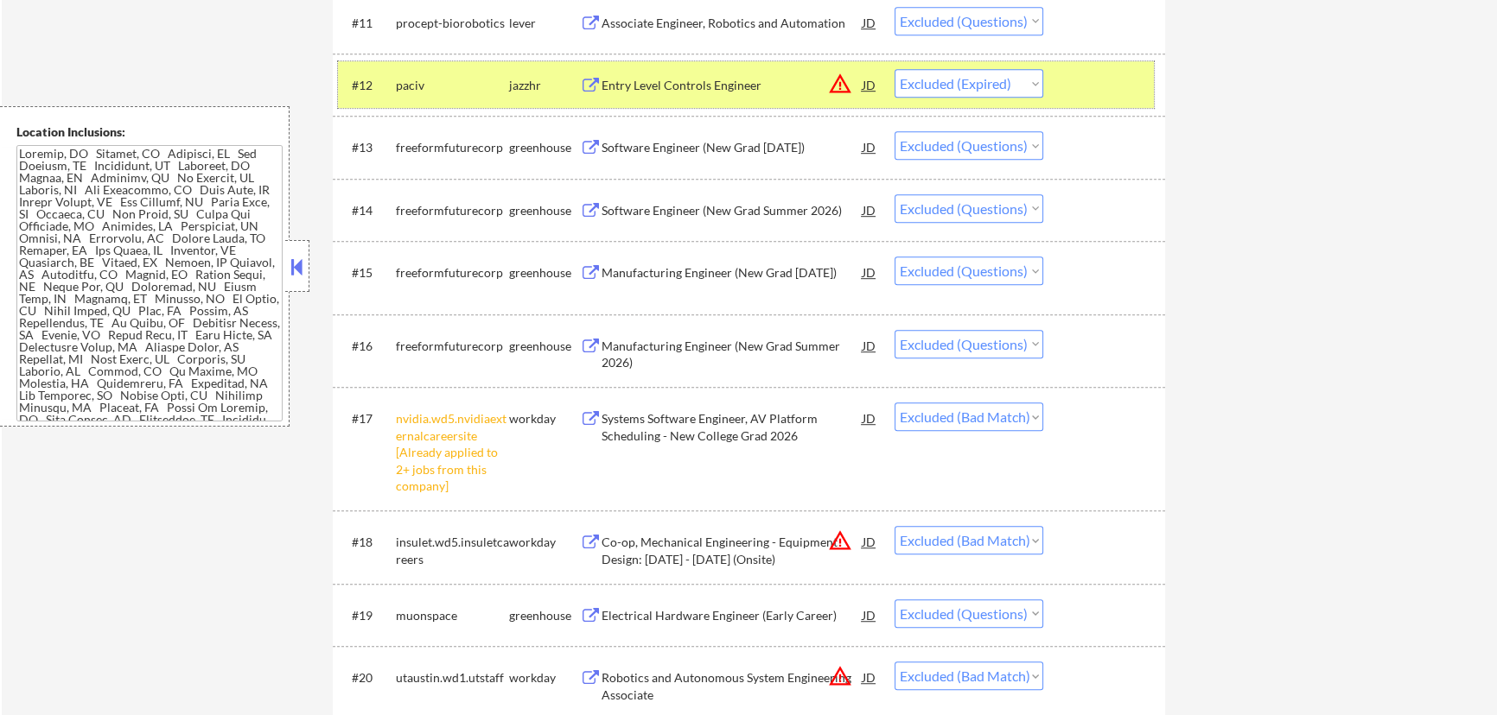
click at [1128, 93] on div at bounding box center [1106, 84] width 76 height 31
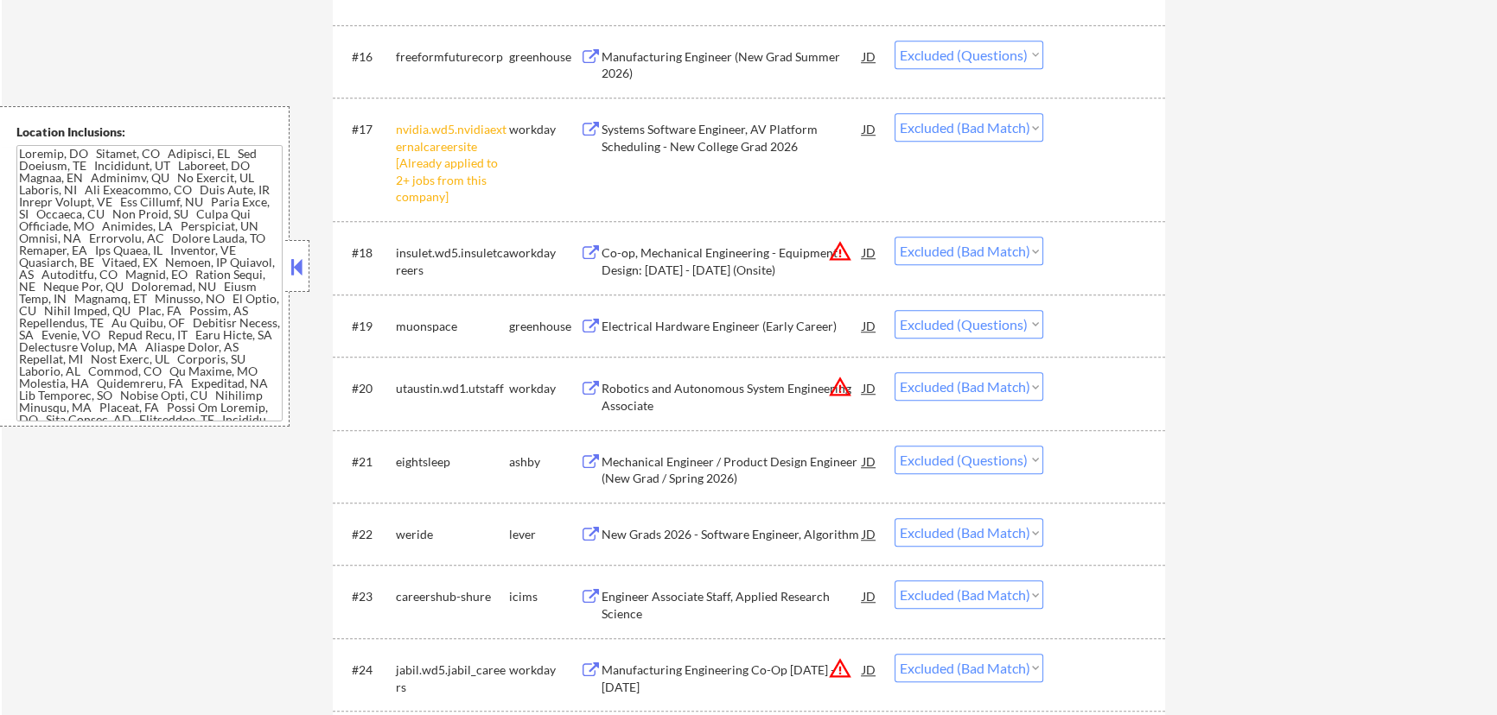
scroll to position [1649, 0]
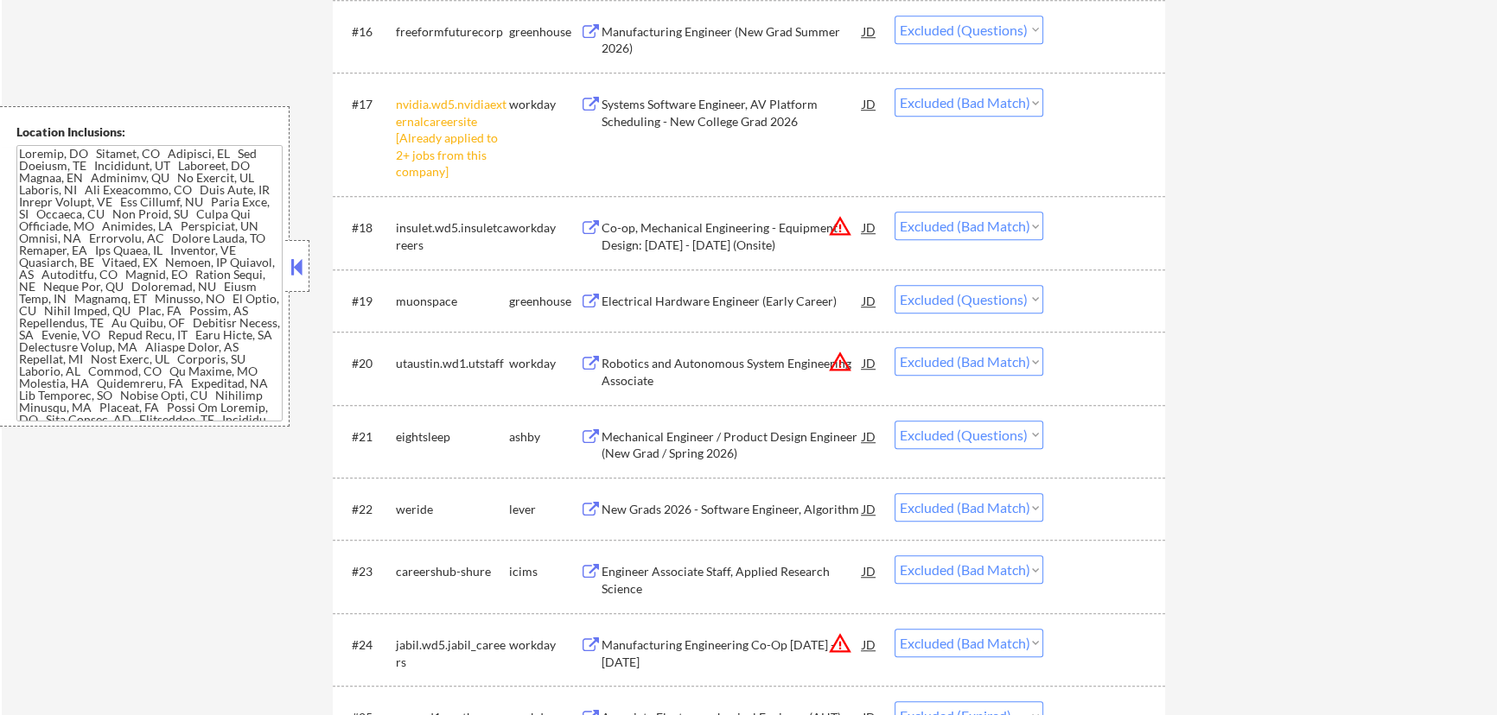
click at [1014, 302] on select "Choose an option... Pending Applied Excluded (Questions) Excluded (Expired) Exc…" at bounding box center [968, 299] width 149 height 29
click at [797, 305] on div "Electrical Hardware Engineer (Early Career)" at bounding box center [731, 301] width 261 height 17
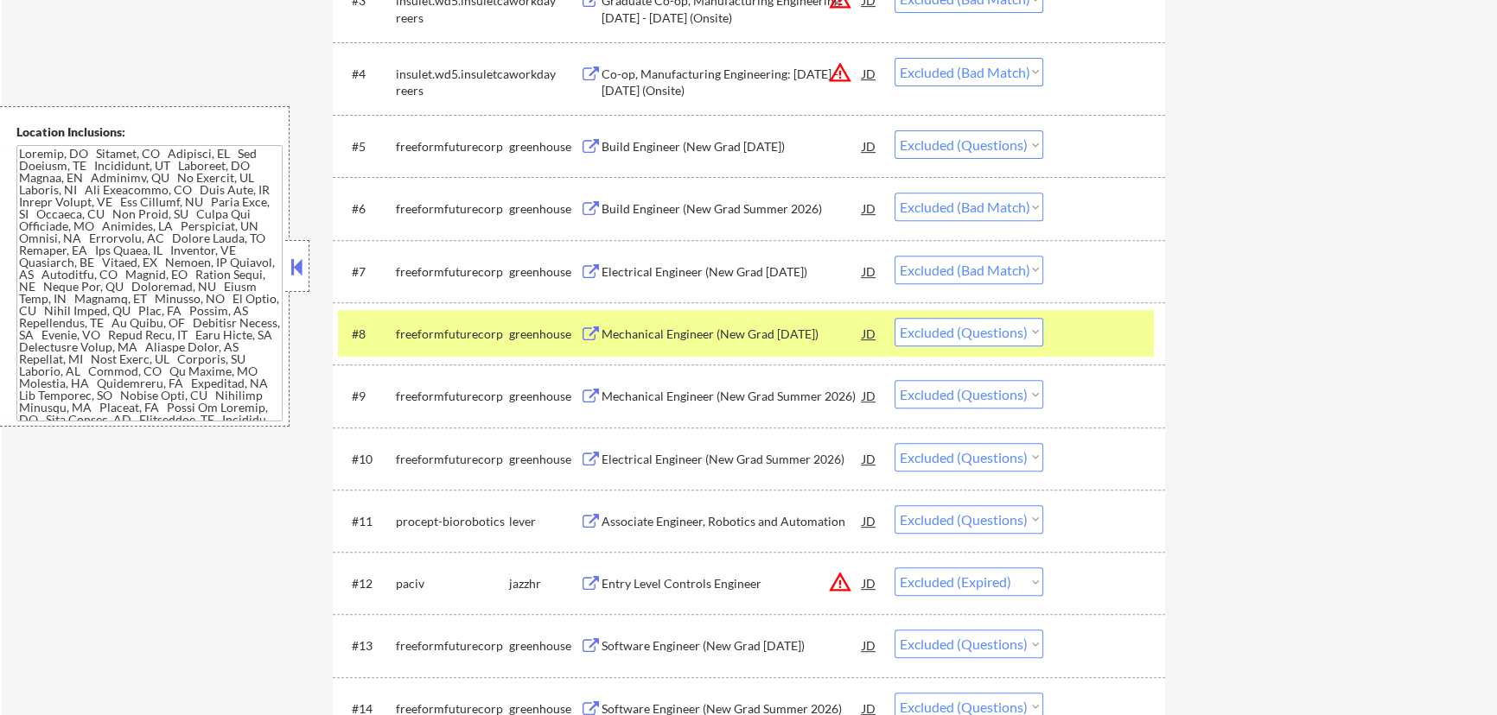
scroll to position [864, 0]
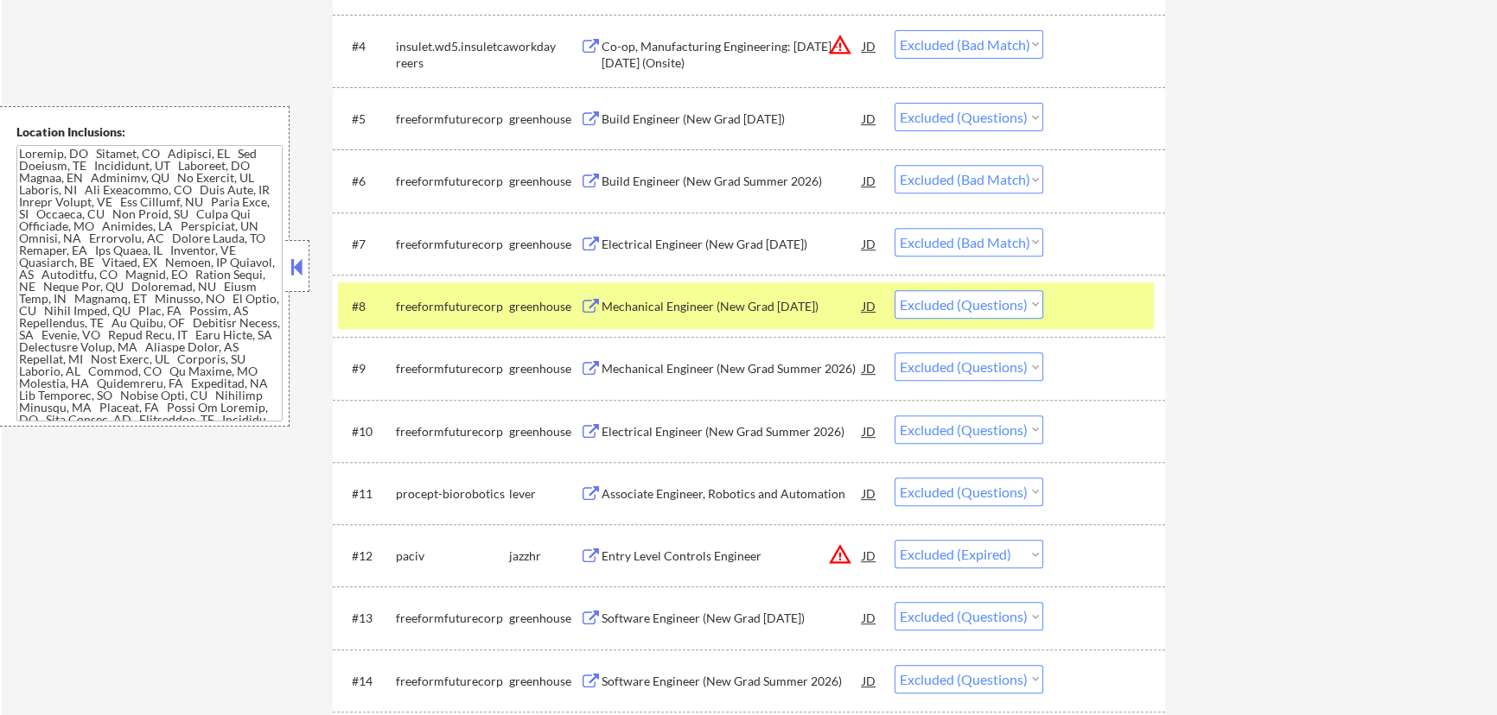
click at [1156, 373] on div "#9 freeformfuturecorp greenhouse Mechanical Engineer (New Grad Summer 2026) JD …" at bounding box center [749, 368] width 832 height 62
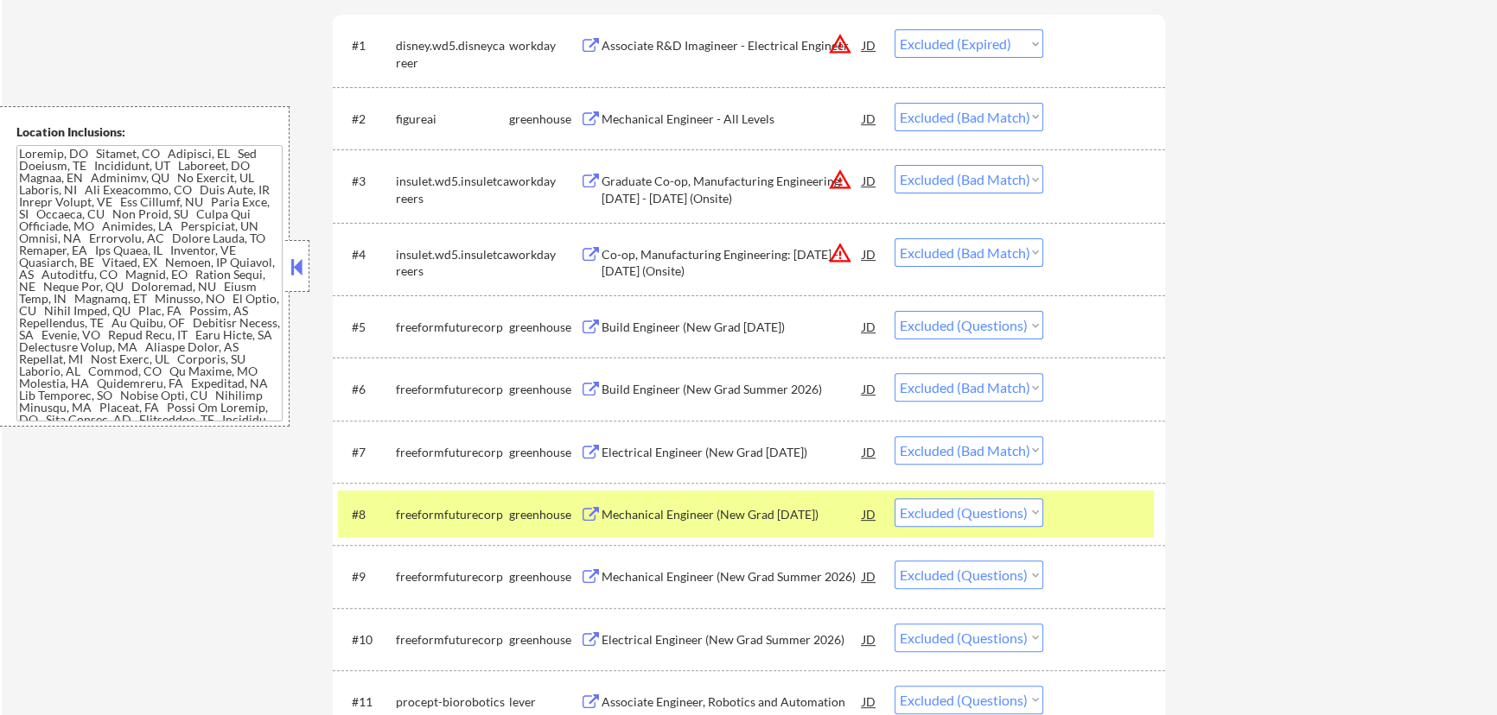
scroll to position [628, 0]
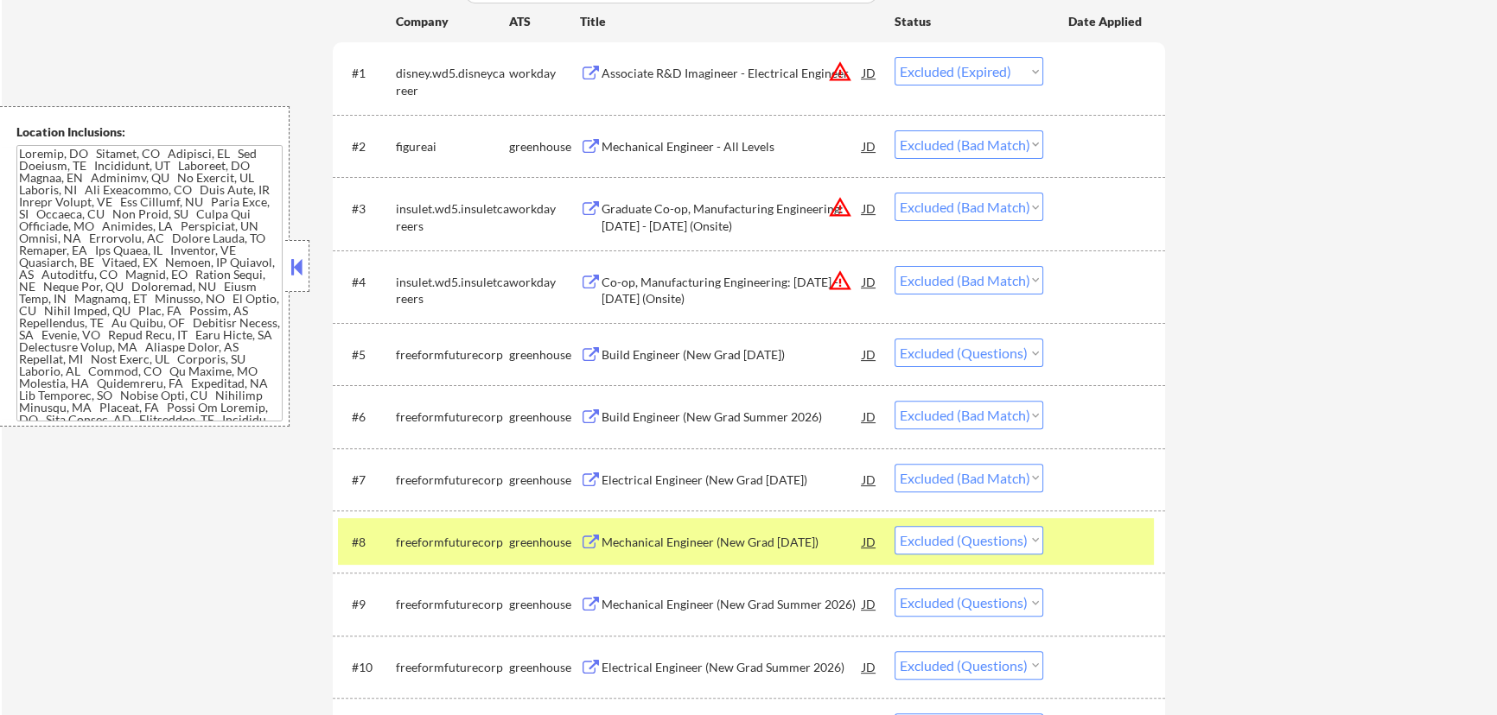
click at [294, 258] on button at bounding box center [297, 267] width 19 height 26
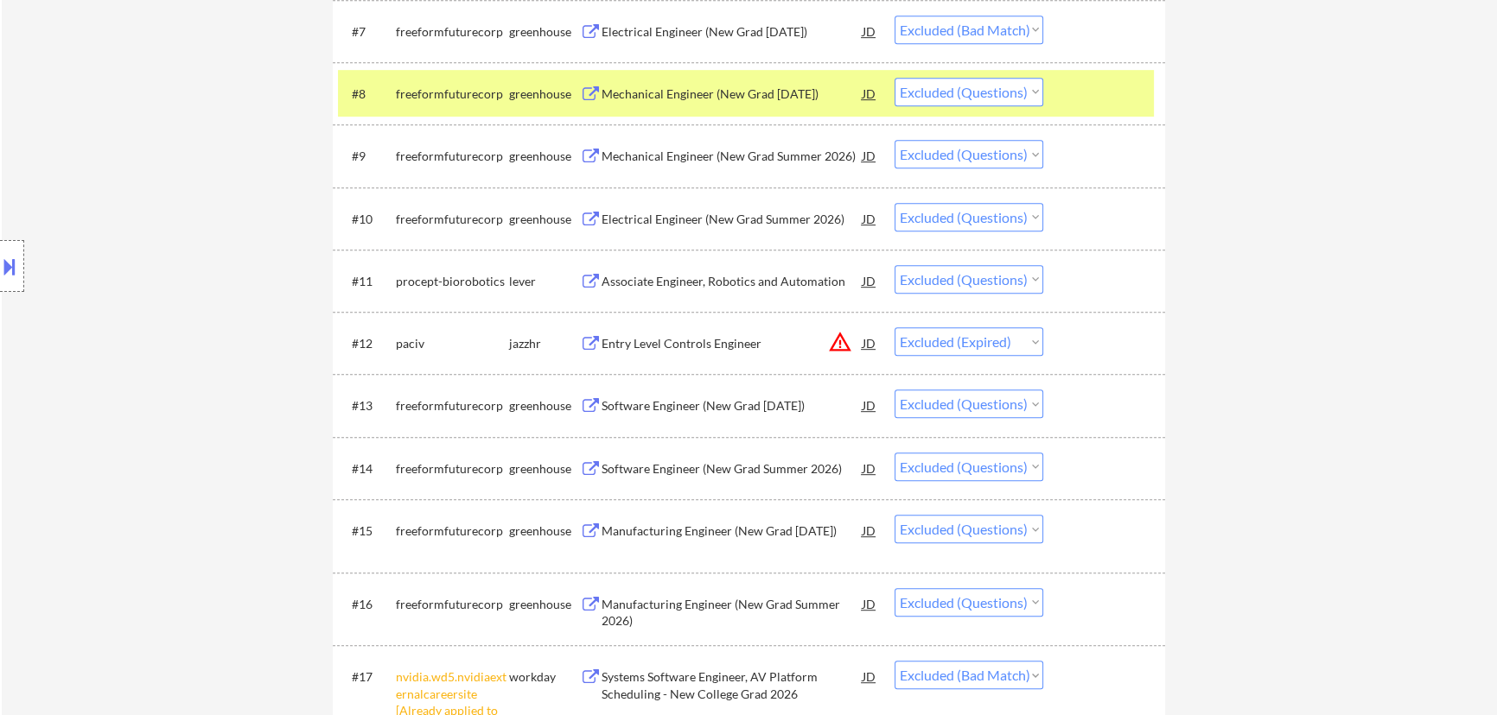
scroll to position [1099, 0]
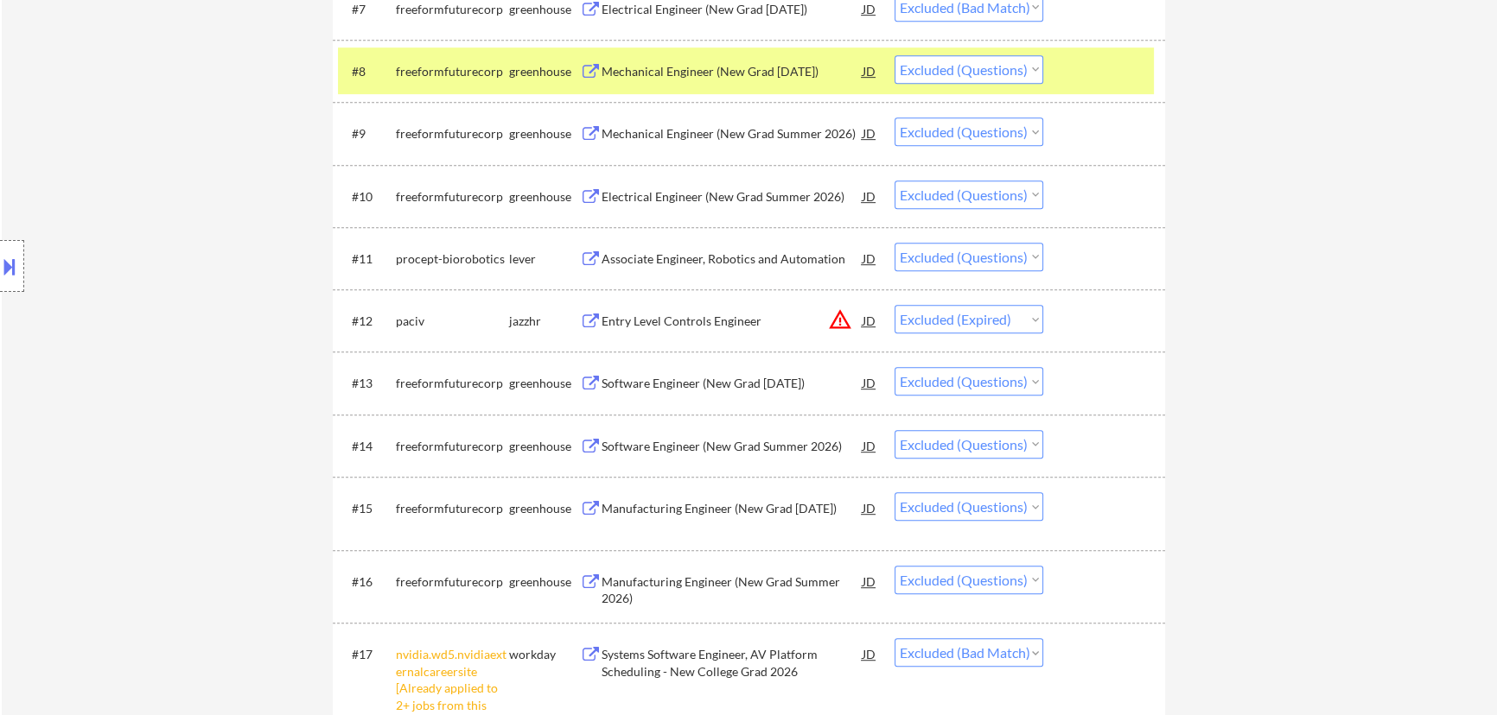
click at [805, 257] on div "Associate Engineer, Robotics and Automation" at bounding box center [731, 259] width 261 height 17
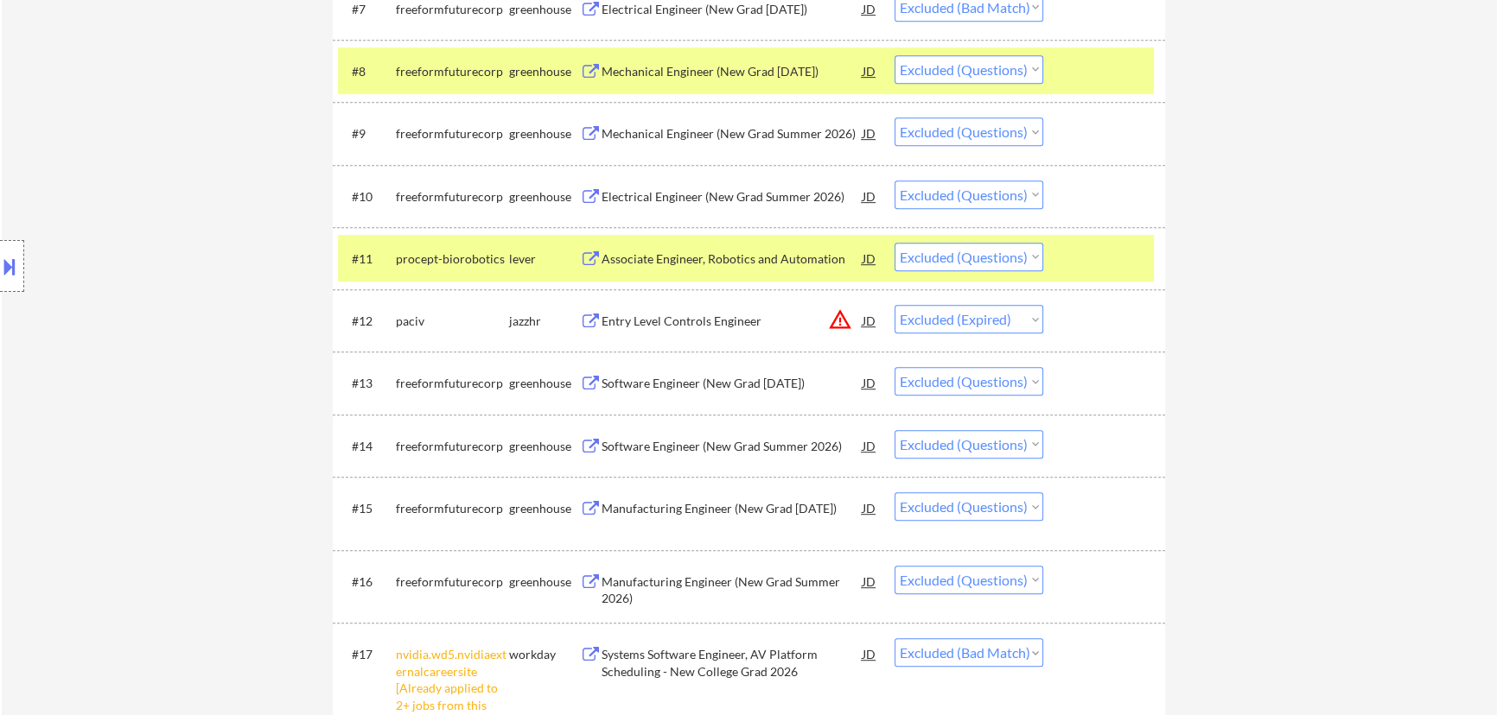
select select ""excluded__expired_""
select select ""excluded__bad_match_""
select select ""excluded""
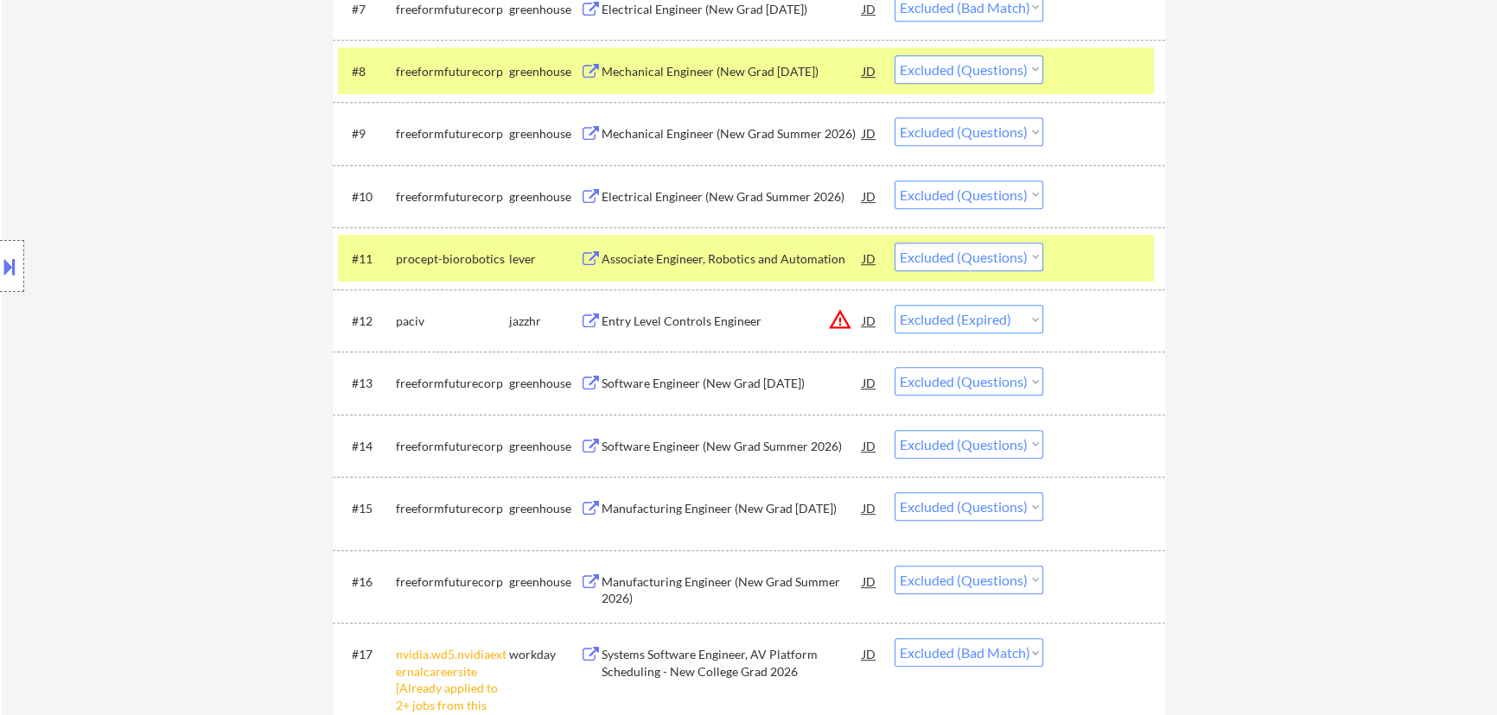
select select ""excluded__bad_match_""
select select ""excluded""
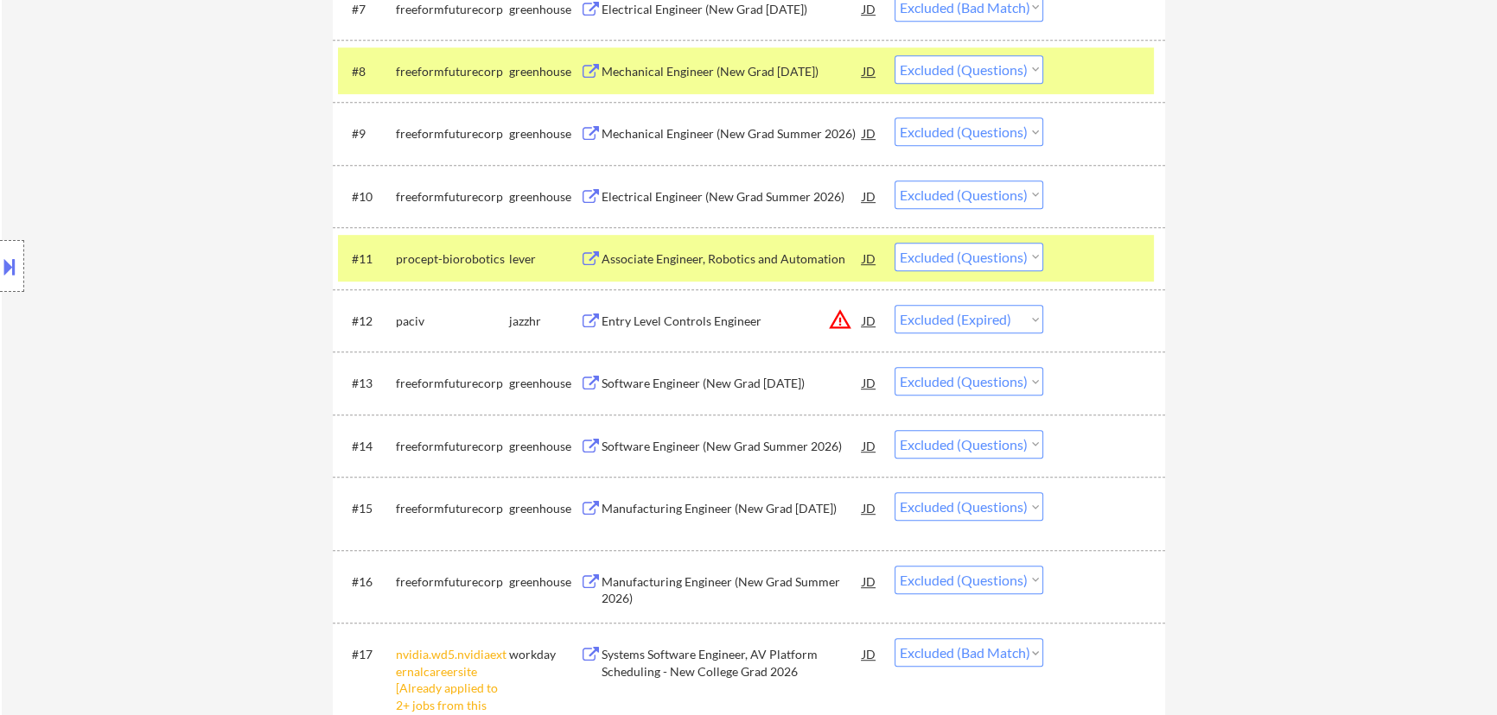
select select ""excluded""
select select ""excluded__expired_""
select select ""excluded""
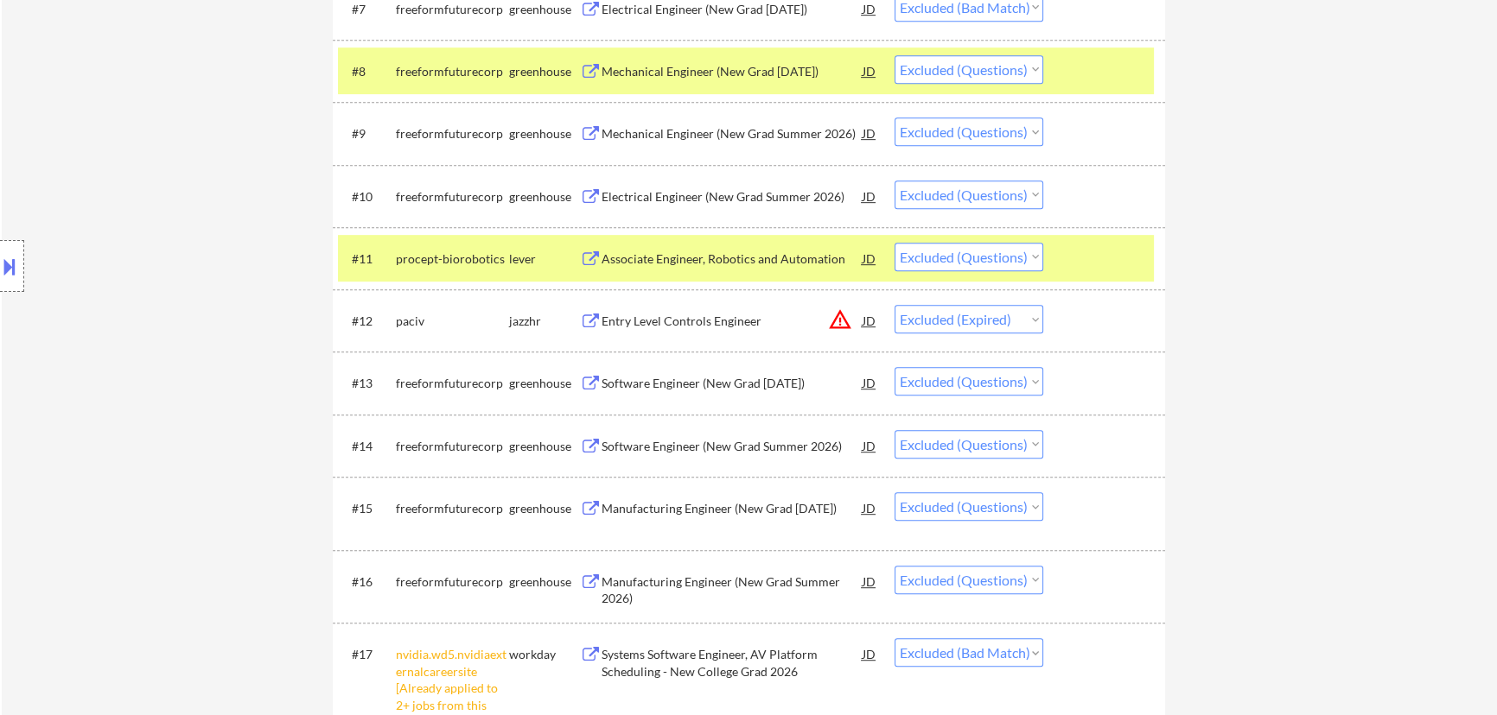
select select ""excluded""
select select ""excluded__bad_match_""
select select ""excluded""
select select ""excluded__bad_match_""
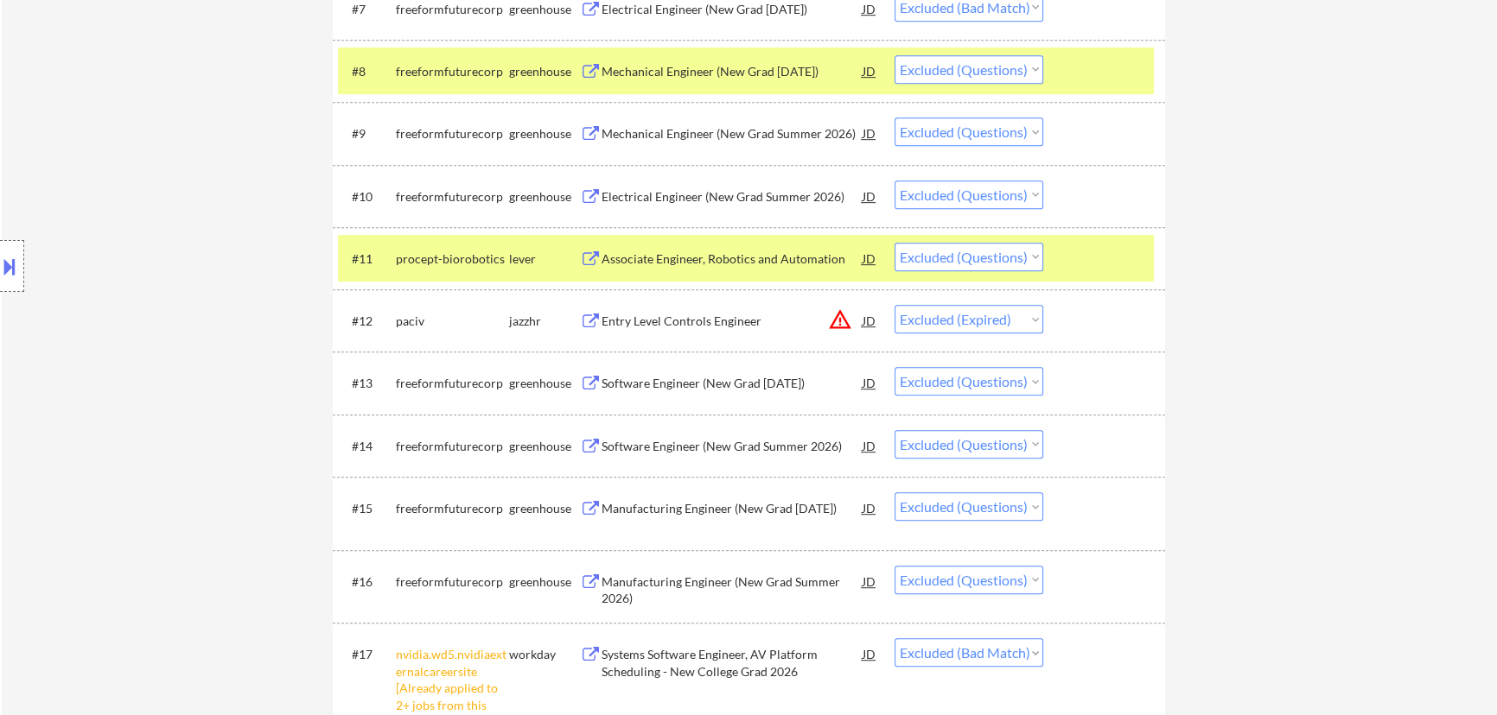
select select ""excluded""
select select ""excluded__bad_match_""
select select ""excluded__expired_""
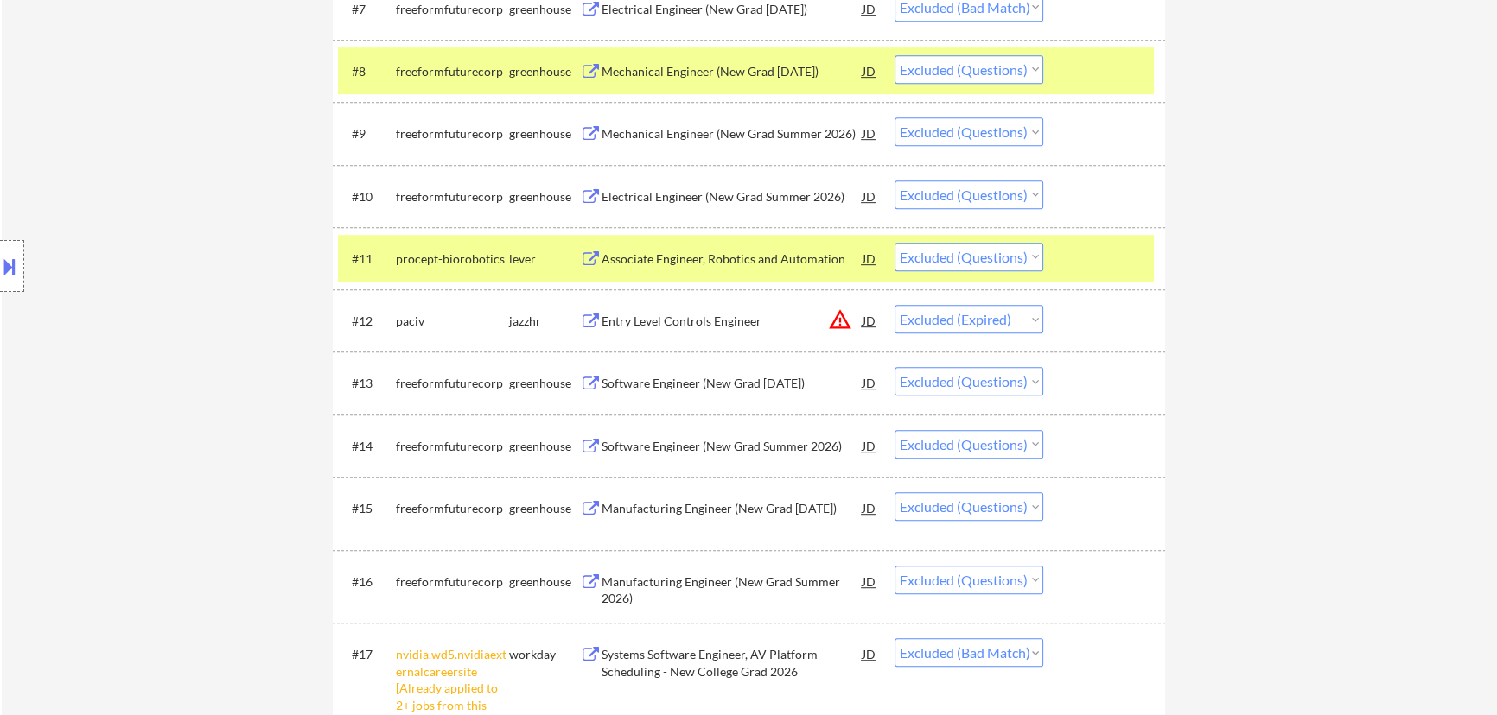
select select ""excluded__bad_match_""
select select ""excluded__expired_""
select select ""excluded""
select select ""excluded__bad_match_""
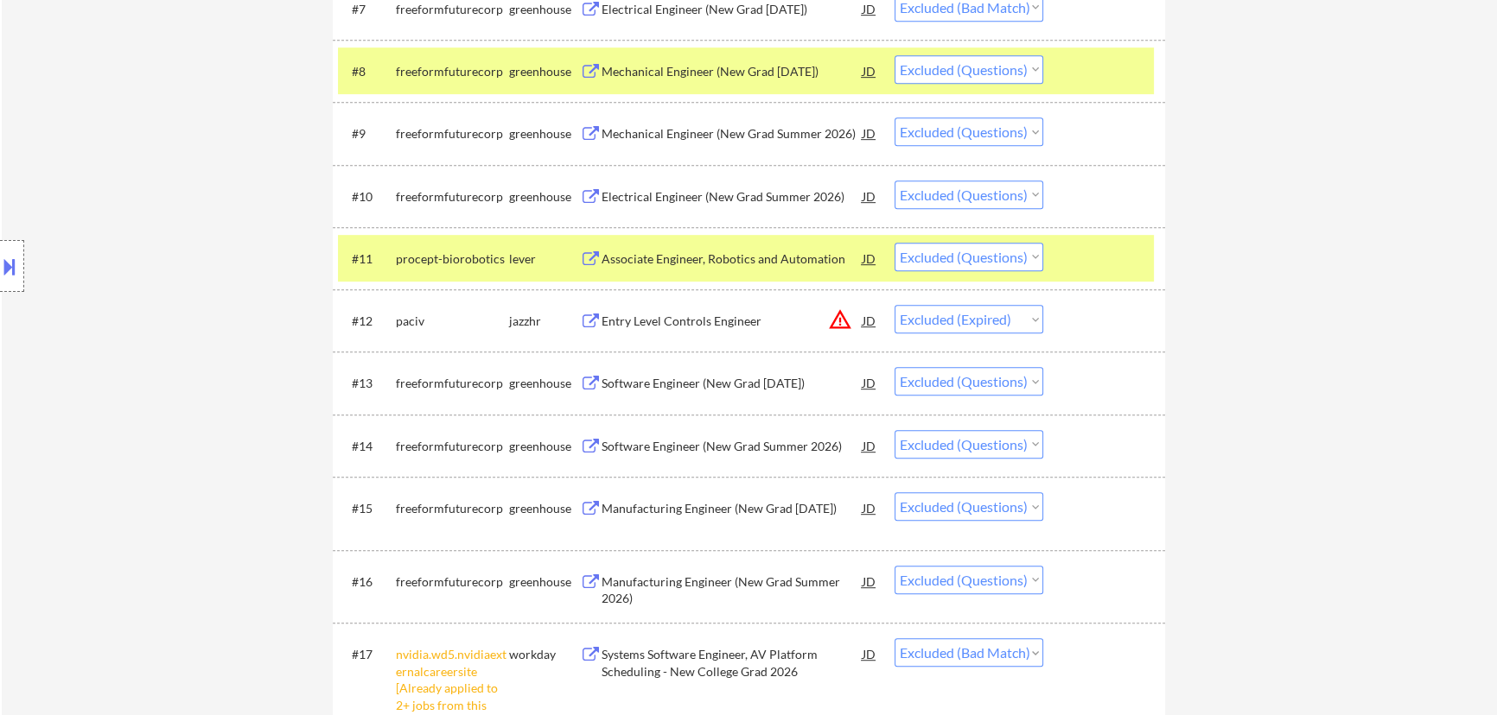
select select ""excluded__expired_""
select select ""excluded__bad_match_""
select select ""excluded__expired_""
select select ""excluded__bad_match_""
select select ""excluded__blocklist_""
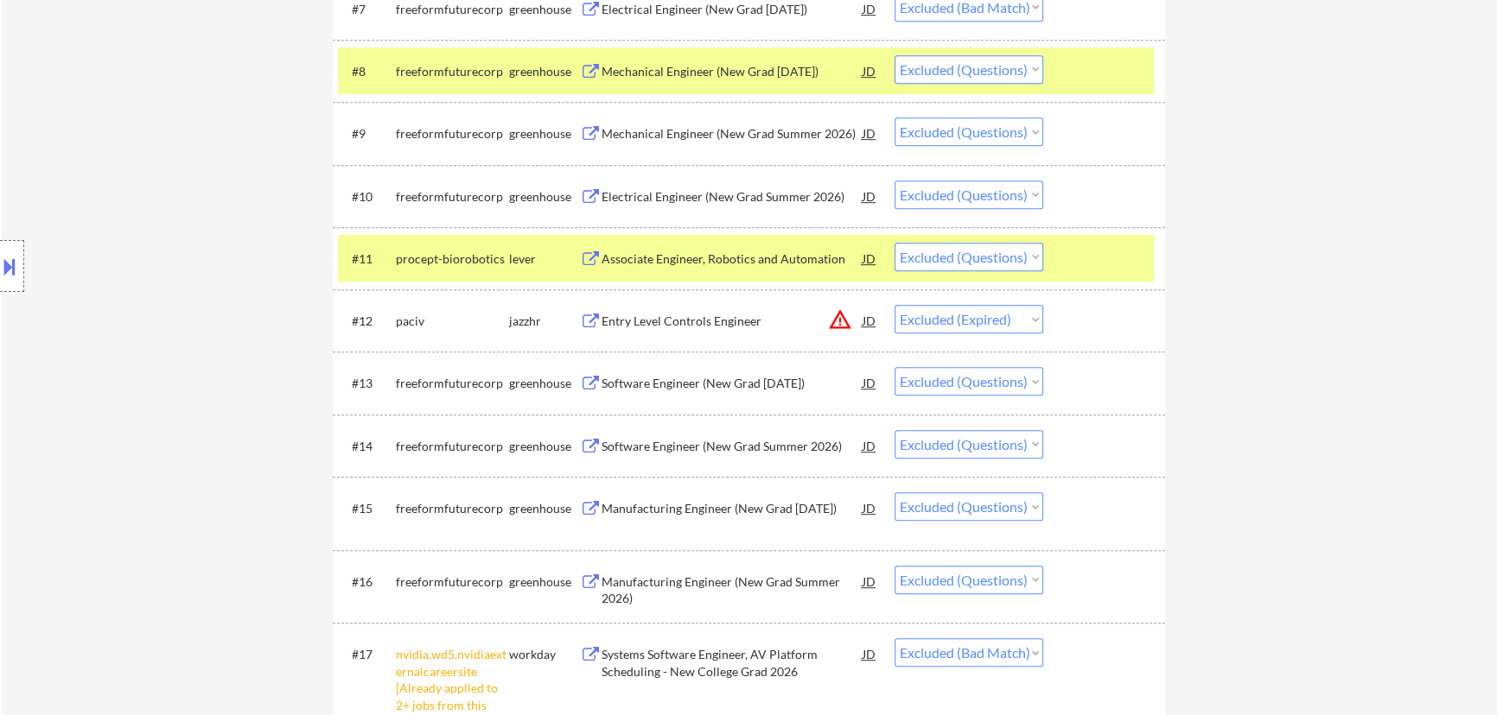
select select ""excluded__bad_match_""
select select ""excluded__location_""
select select ""excluded__expired_""
select select ""excluded__bad_match_""
select select ""excluded__expired_""
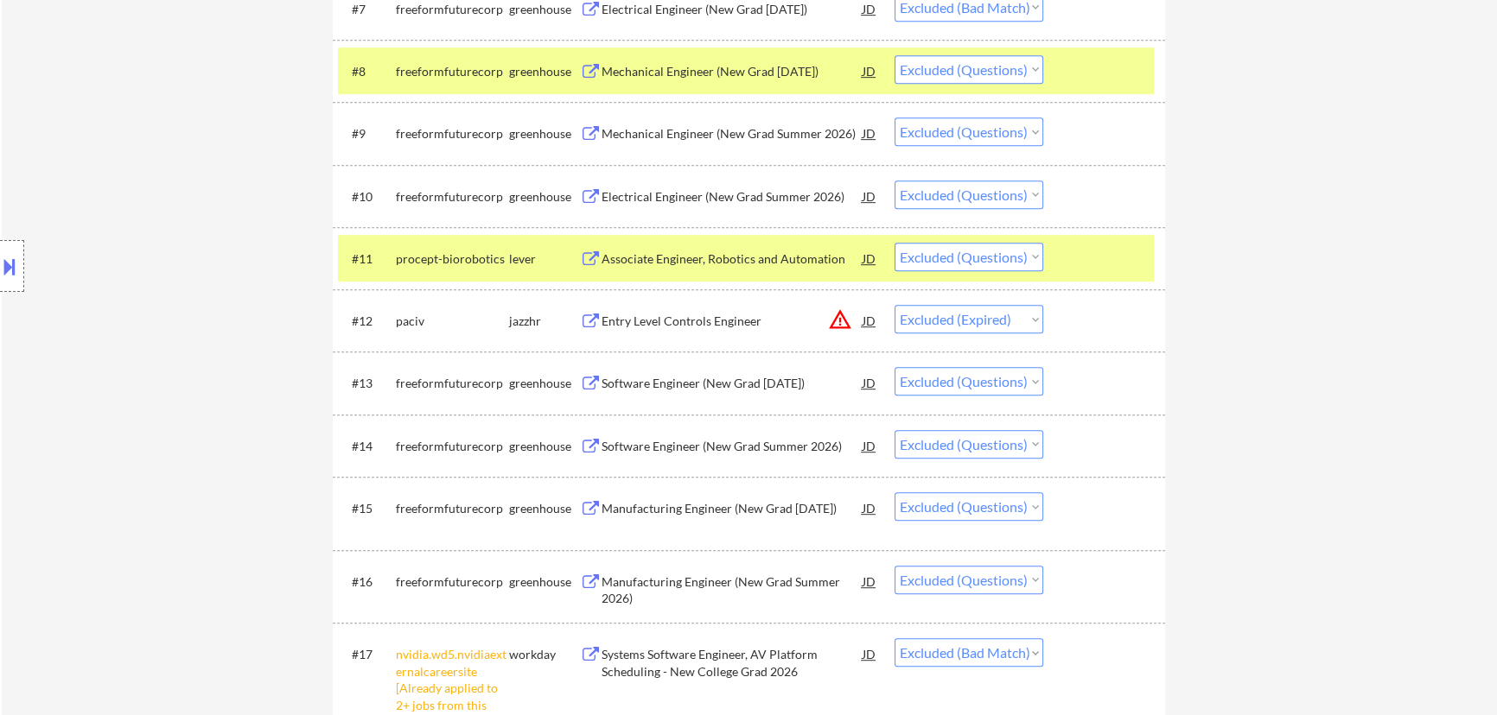
select select ""excluded__location_""
select select ""excluded__expired_""
select select ""excluded__bad_match_""
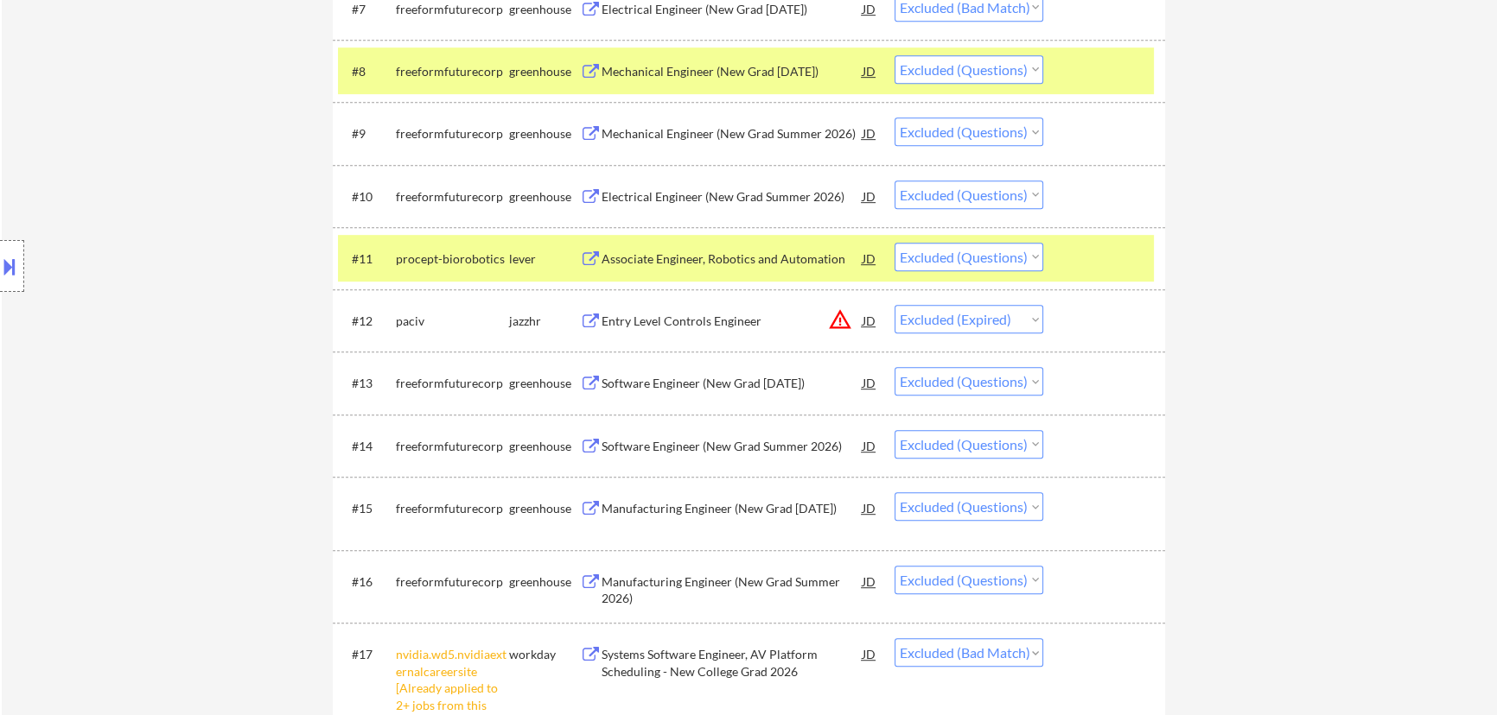
select select ""excluded__bad_match_""
select select ""excluded__expired_""
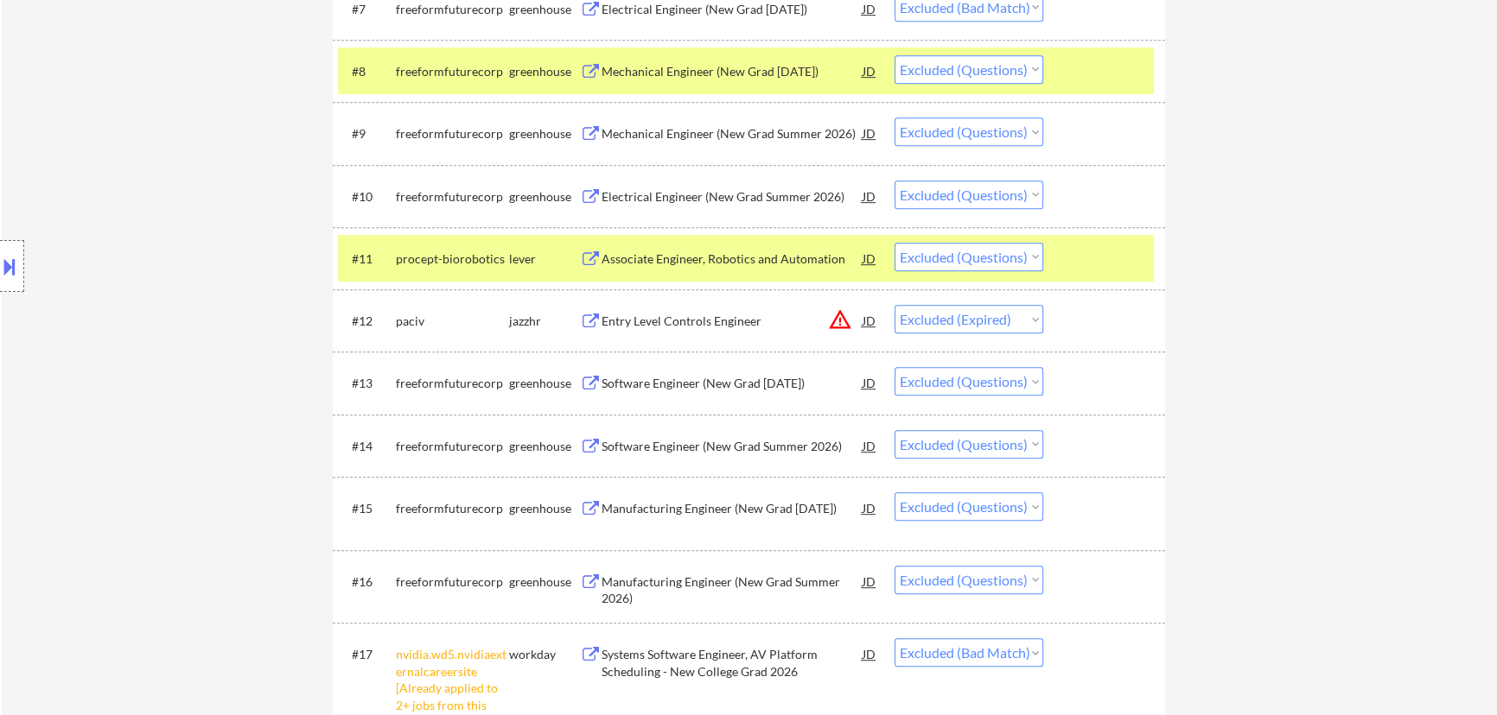
select select ""excluded__bad_match_""
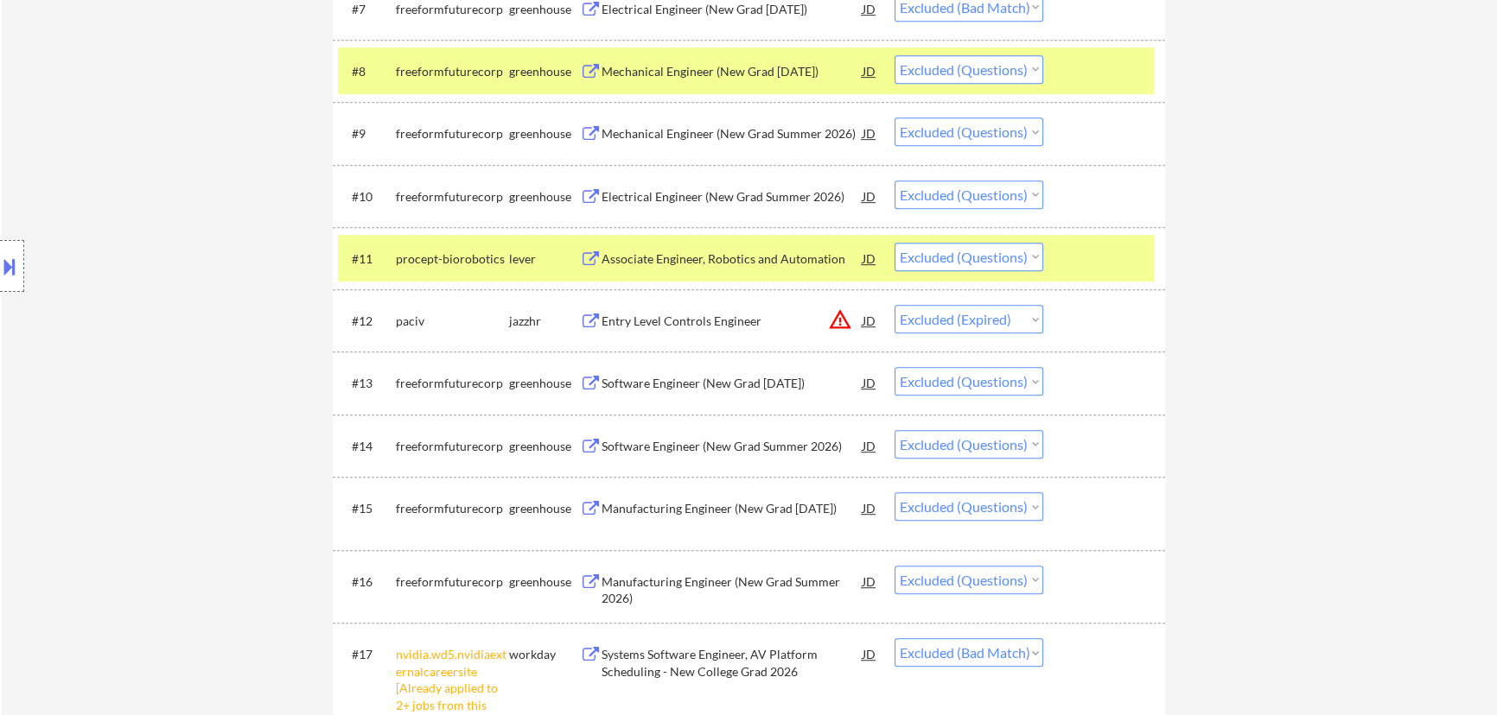
select select ""excluded__expired_""
select select ""excluded__other_""
select select ""excluded__bad_match_""
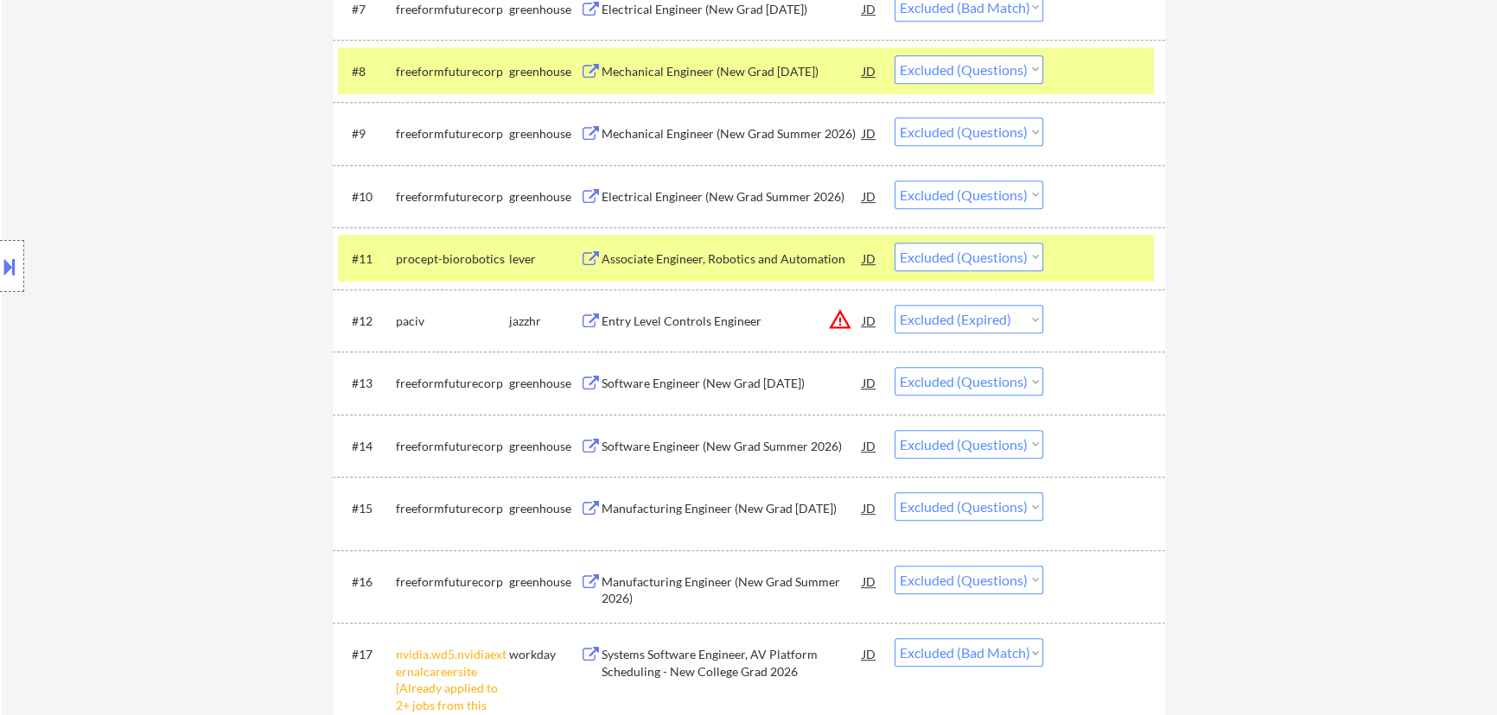
select select ""excluded__location_""
select select ""excluded__bad_match_""
select select ""excluded__expired_""
select select ""excluded""
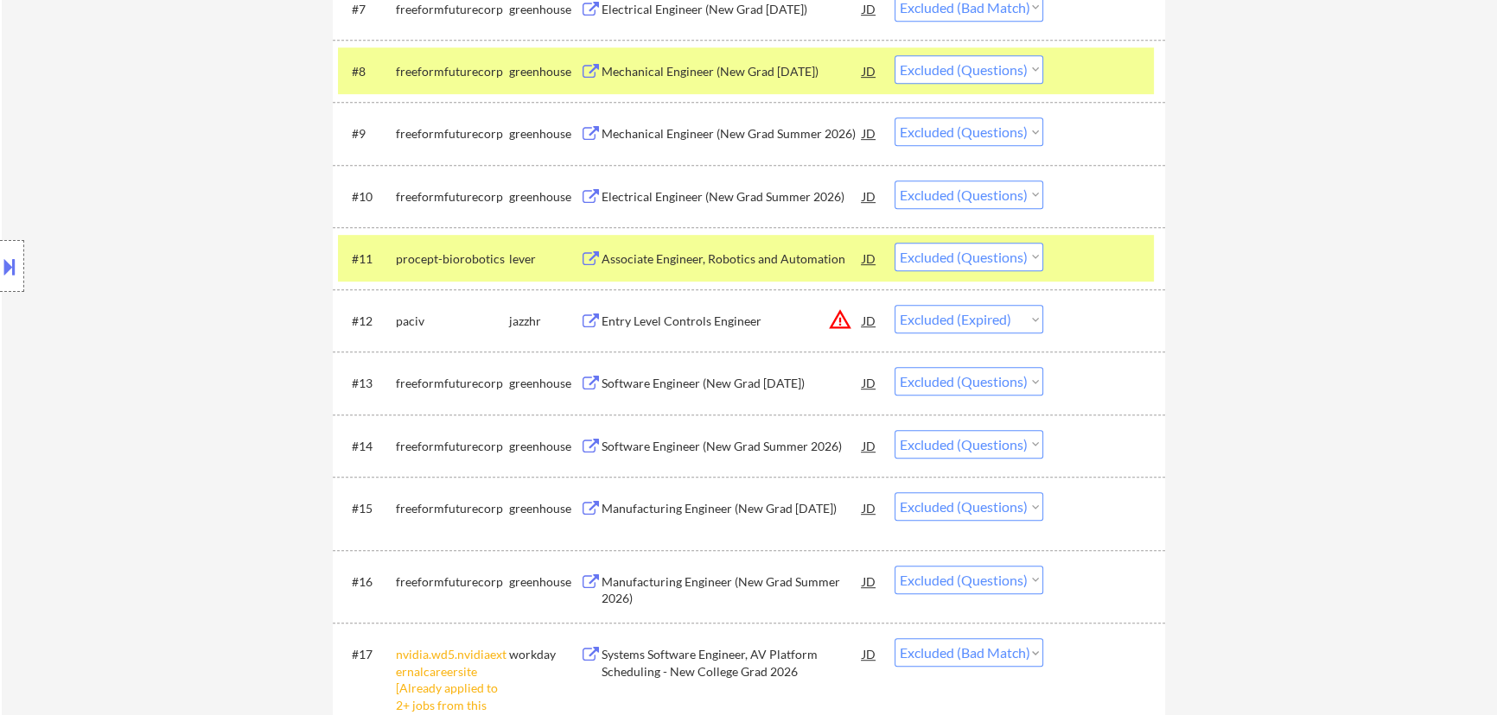
select select ""excluded""
select select ""excluded__bad_match_""
select select ""excluded__location_""
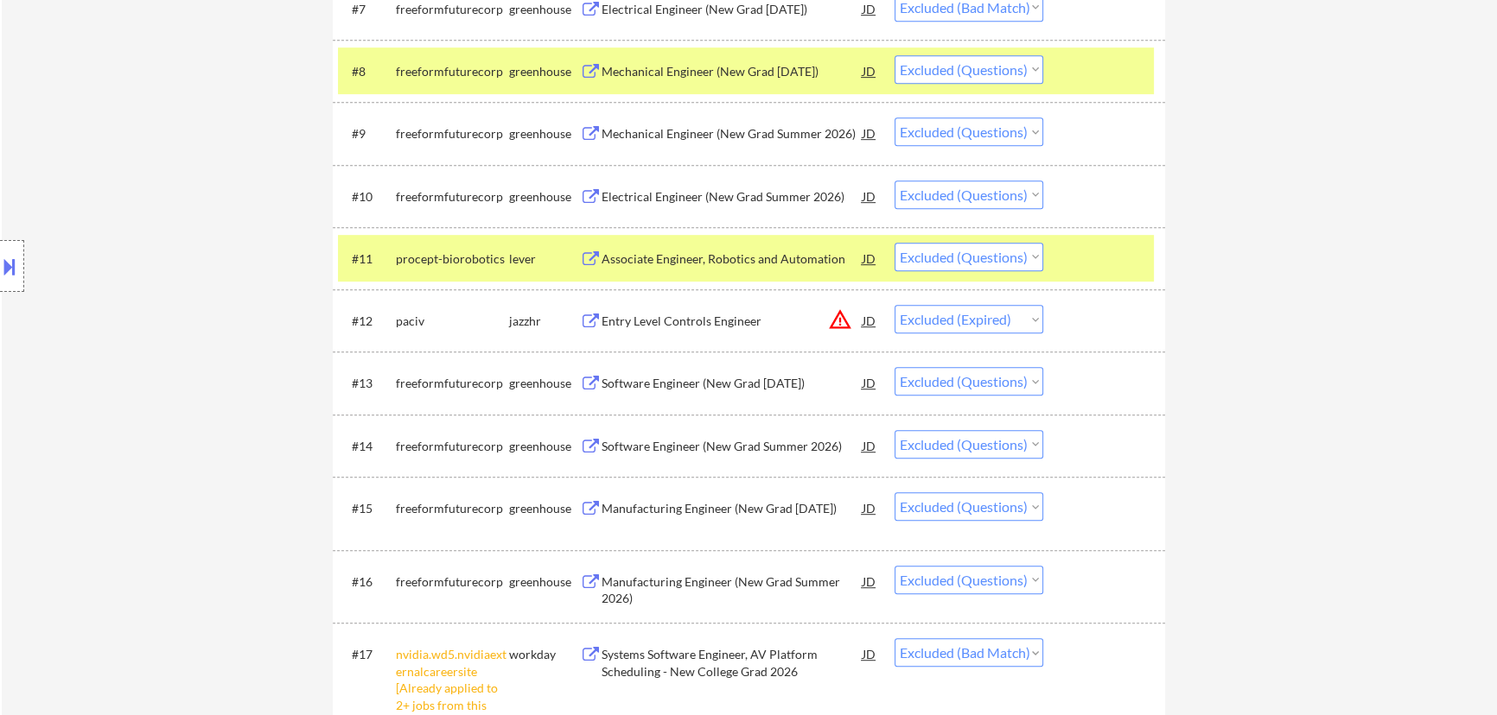
select select ""excluded__bad_match_""
select select ""excluded__other_""
select select ""excluded__bad_match_""
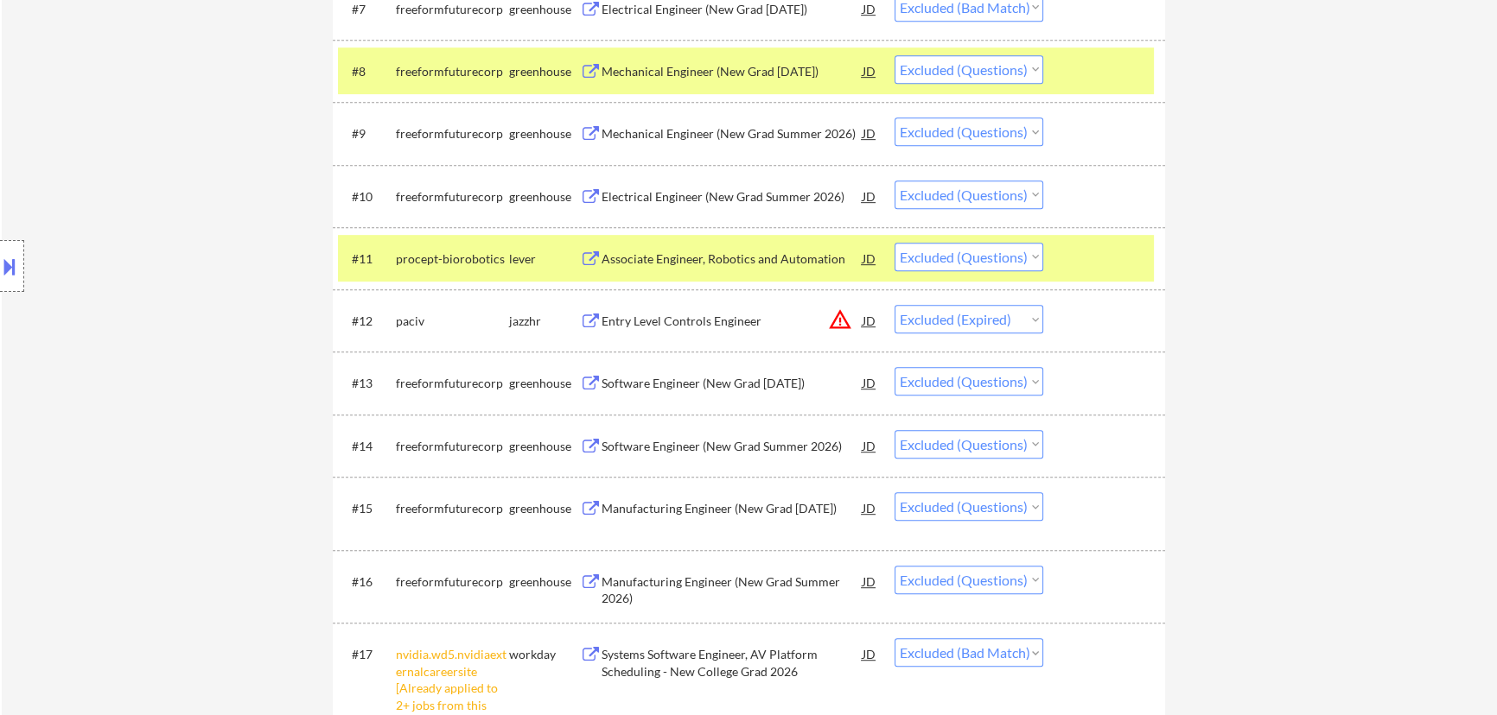
select select ""excluded__bad_match_""
select select ""excluded""
select select ""excluded__bad_match_""
select select ""excluded__expired_""
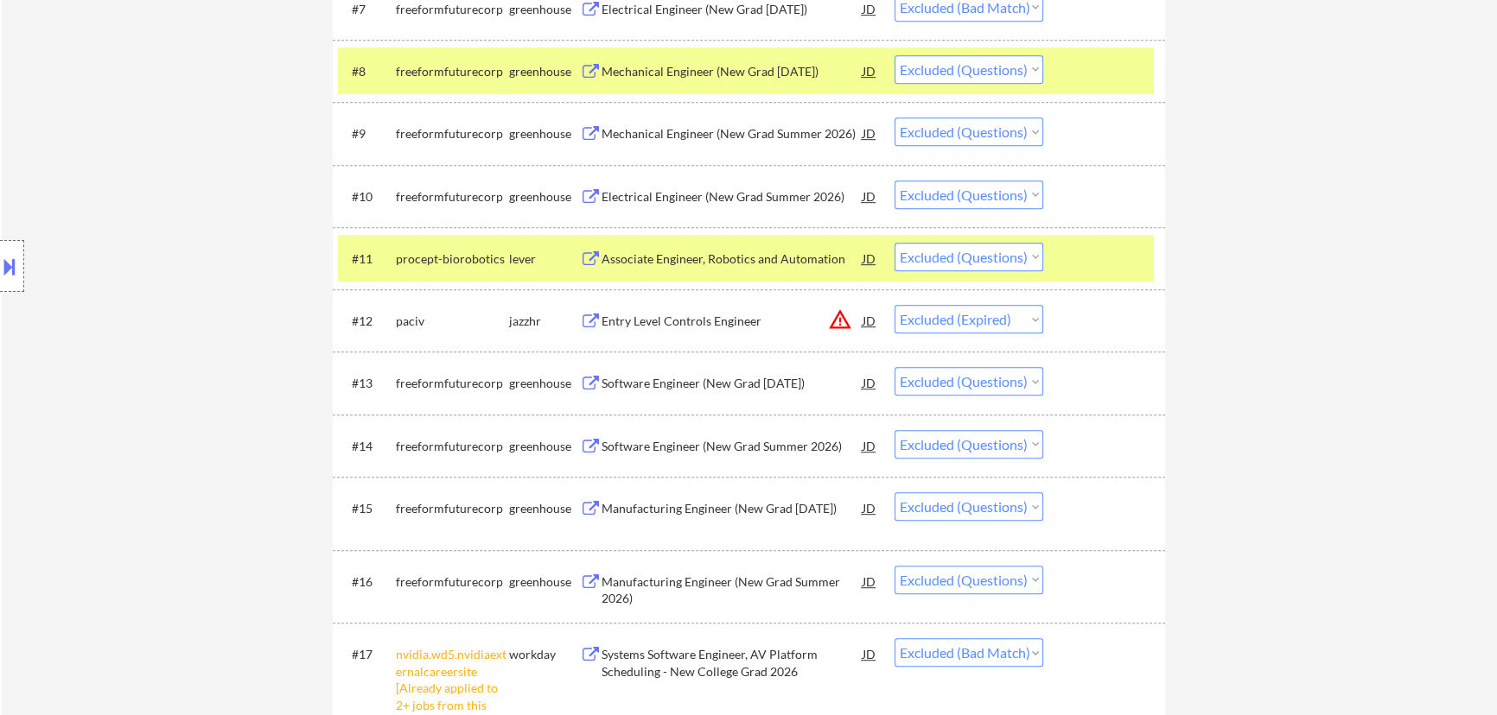
select select ""excluded__bad_match_""
select select ""excluded__other_""
select select ""excluded__expired_""
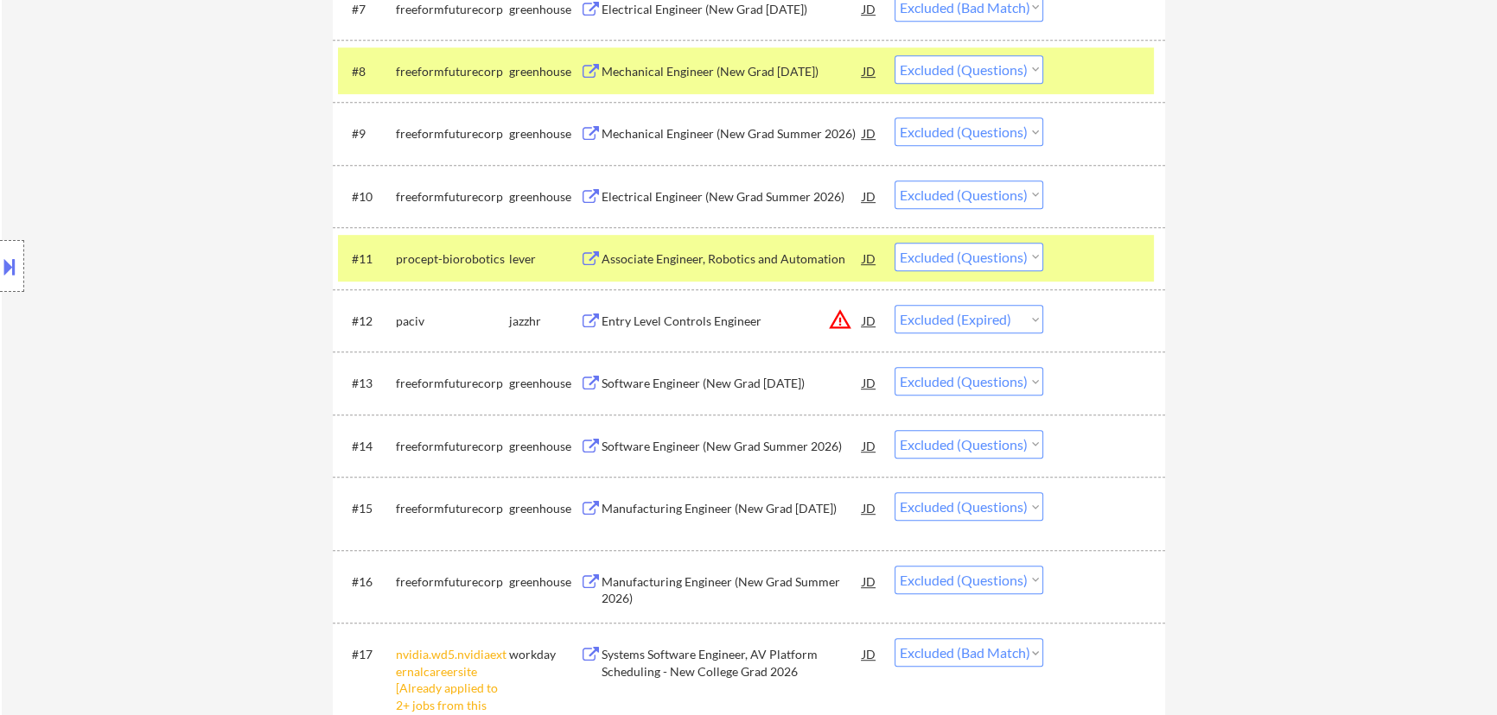
select select ""excluded__bad_match_""
select select ""excluded__expired_""
select select ""excluded__bad_match_""
select select ""excluded""
select select ""excluded__expired_""
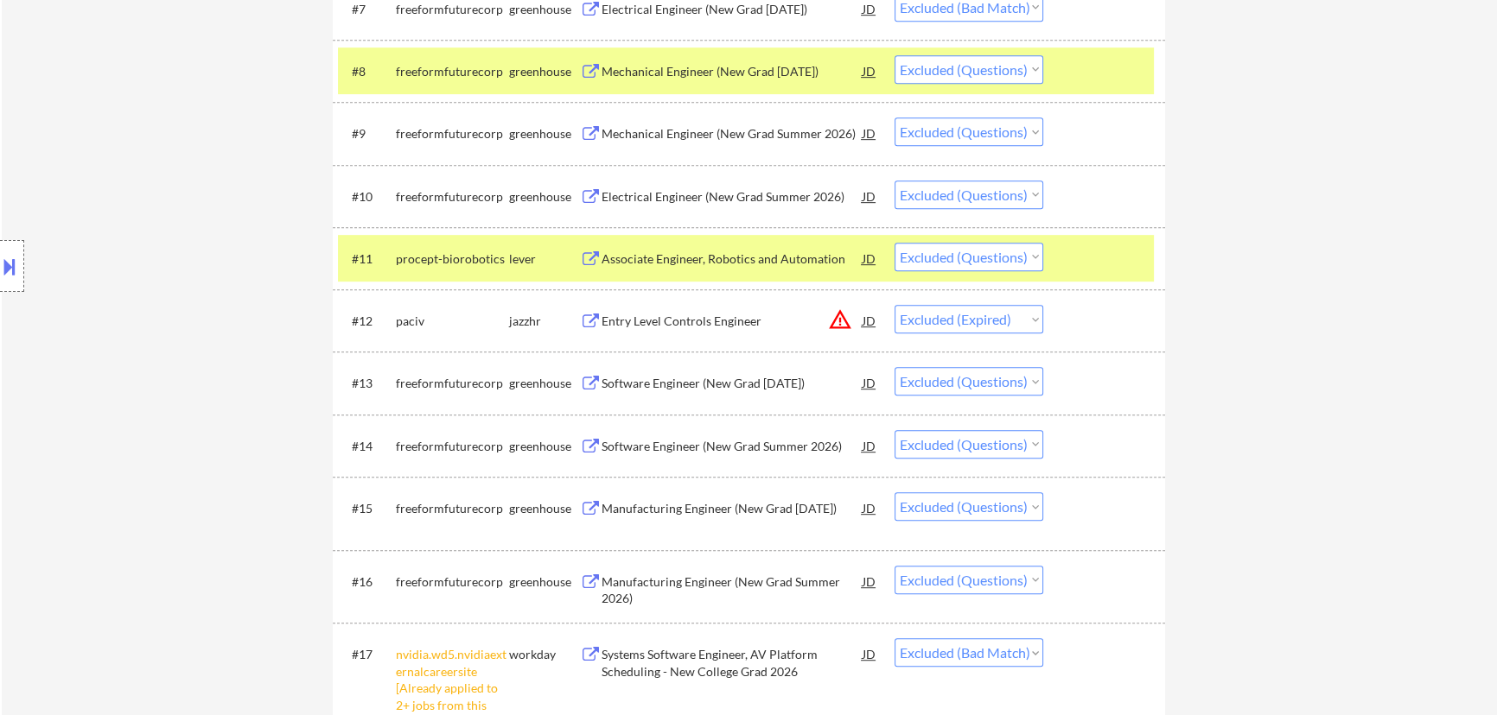
select select ""excluded__expired_""
select select ""excluded__bad_match_""
select select ""excluded""
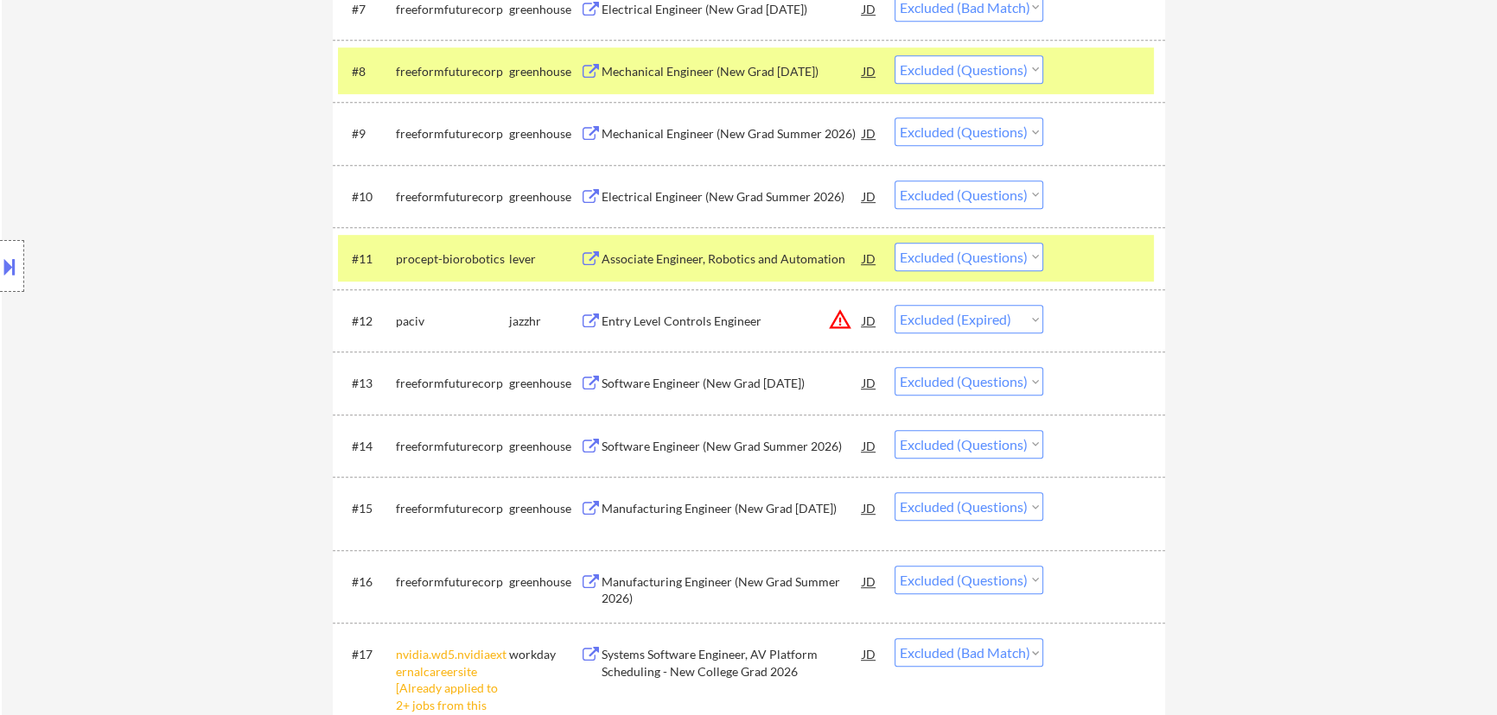
select select ""excluded__bad_match_""
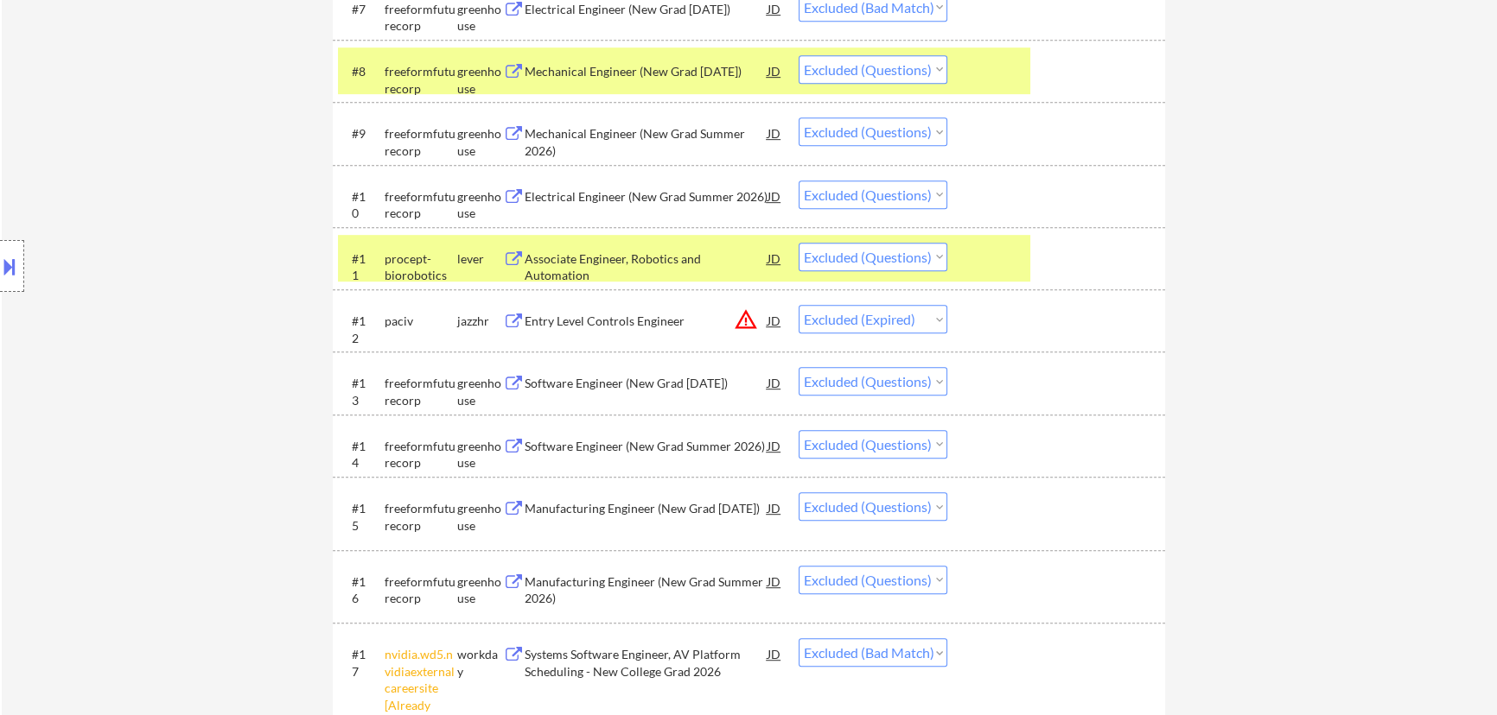
click at [18, 258] on button at bounding box center [9, 266] width 19 height 29
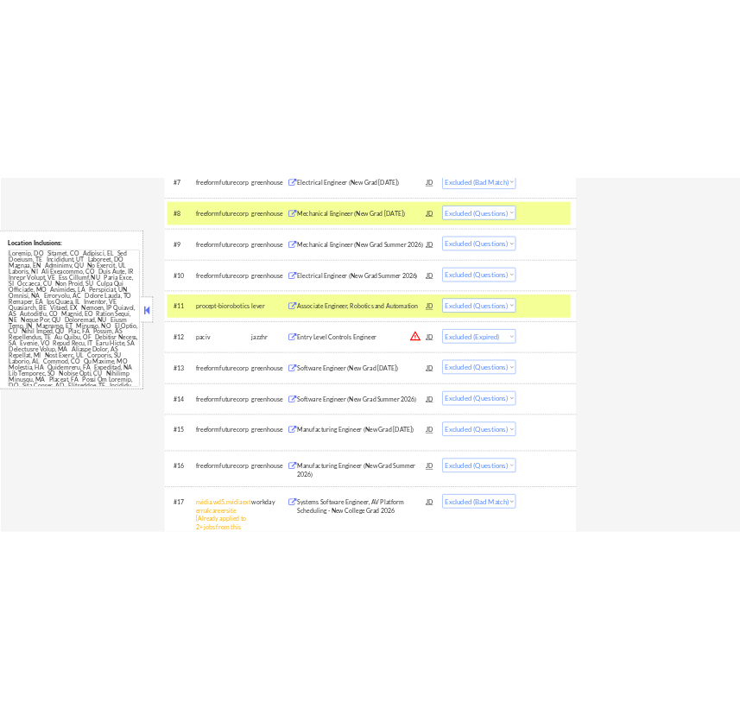
scroll to position [0, 0]
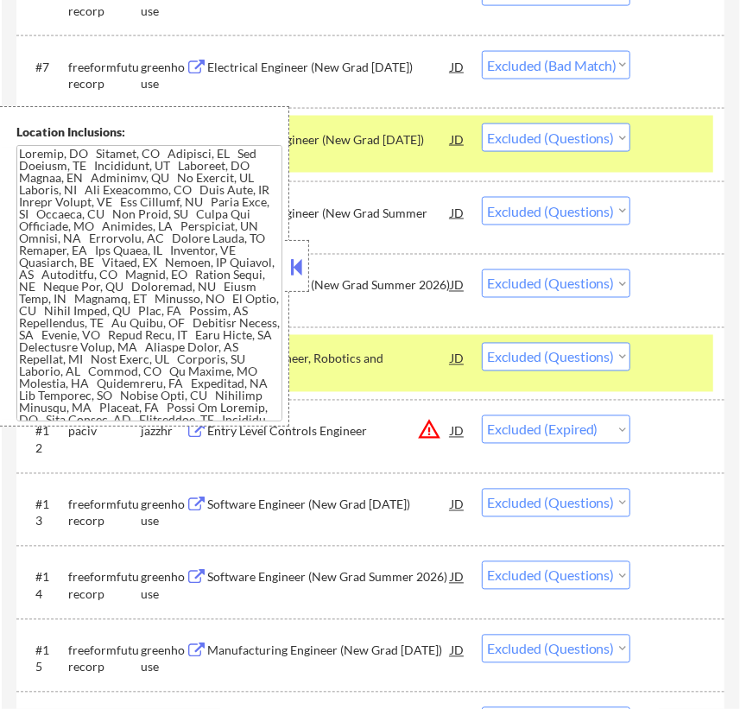
click at [306, 257] on button at bounding box center [297, 267] width 19 height 26
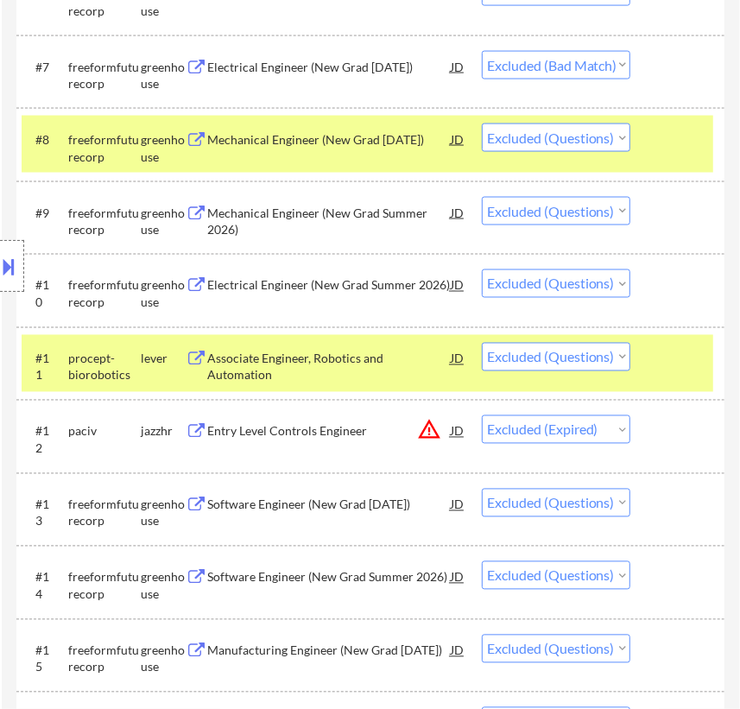
click at [622, 352] on select "Choose an option... Pending Applied Excluded (Questions) Excluded (Expired) Exc…" at bounding box center [556, 357] width 149 height 29
click at [482, 343] on select "Choose an option... Pending Applied Excluded (Questions) Excluded (Expired) Exc…" at bounding box center [556, 357] width 149 height 29
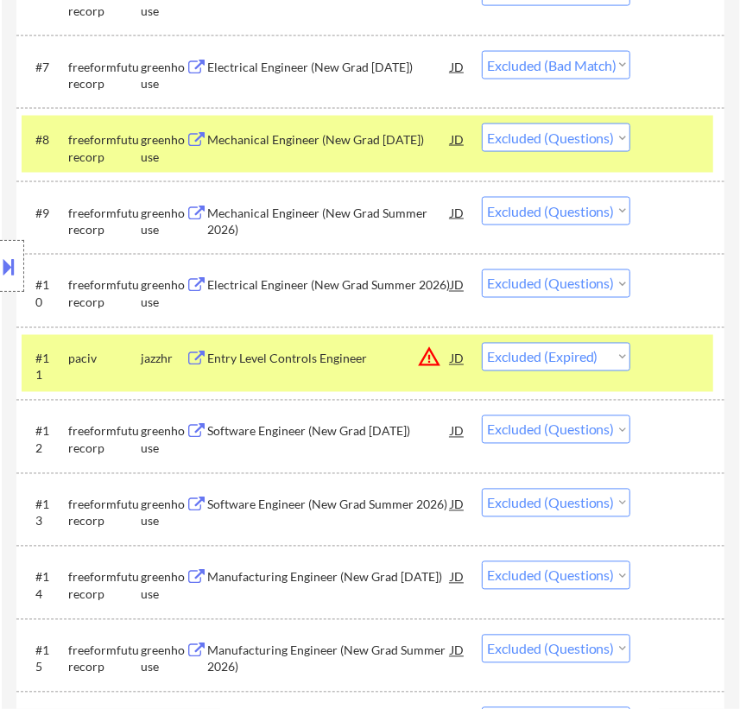
click at [707, 358] on div "#11 paciv jazzhr Entry Level Controls Engineer JD warning_amber Choose an optio…" at bounding box center [368, 363] width 692 height 57
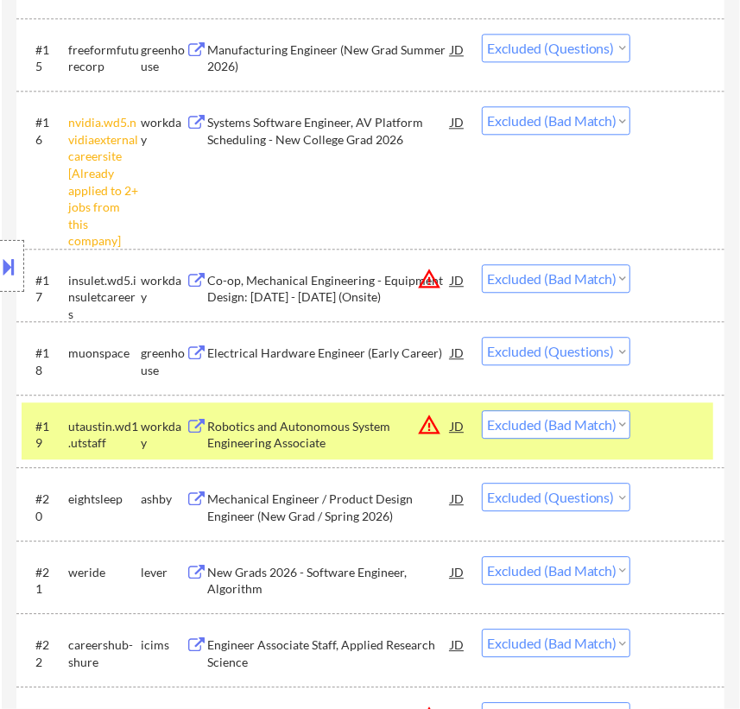
scroll to position [1728, 0]
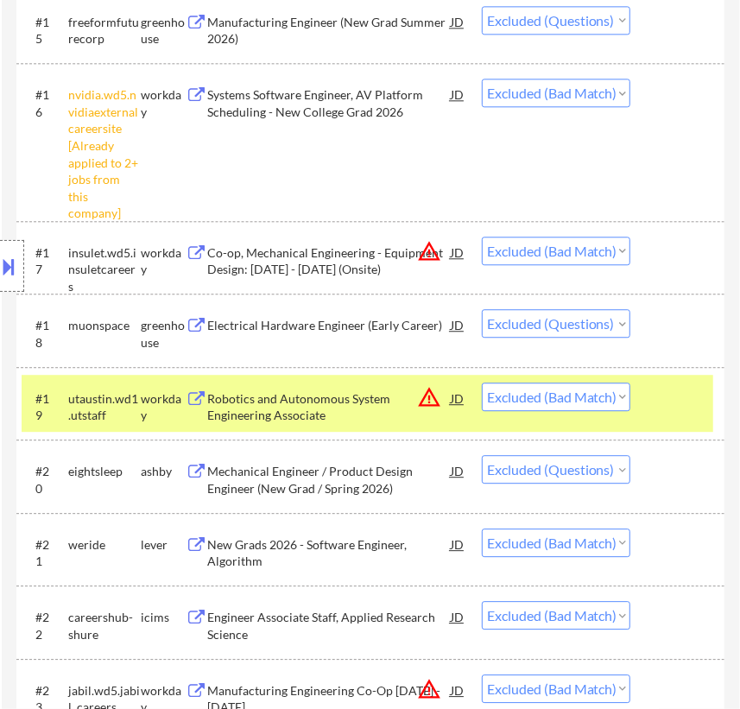
click at [416, 322] on div "Electrical Hardware Engineer (Early Career)" at bounding box center [329, 325] width 243 height 17
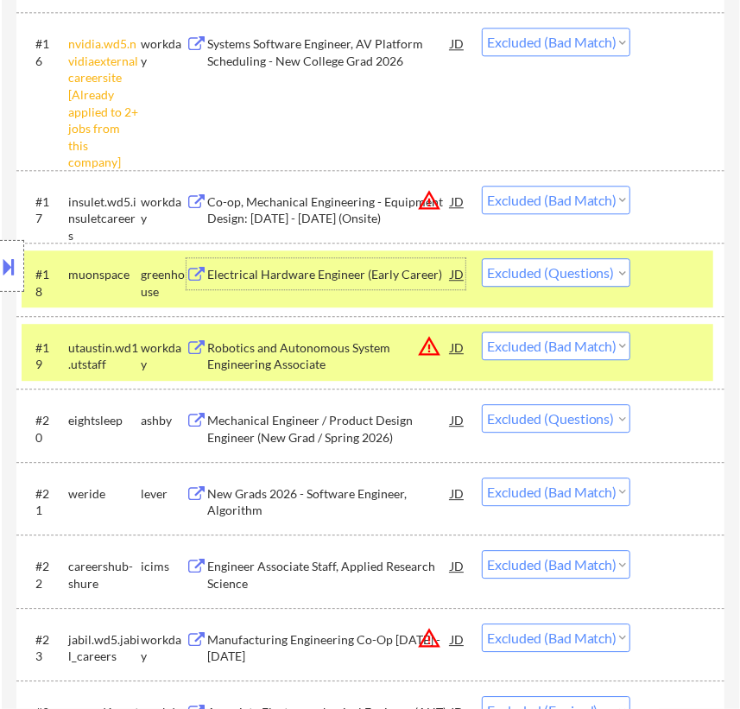
scroll to position [1806, 0]
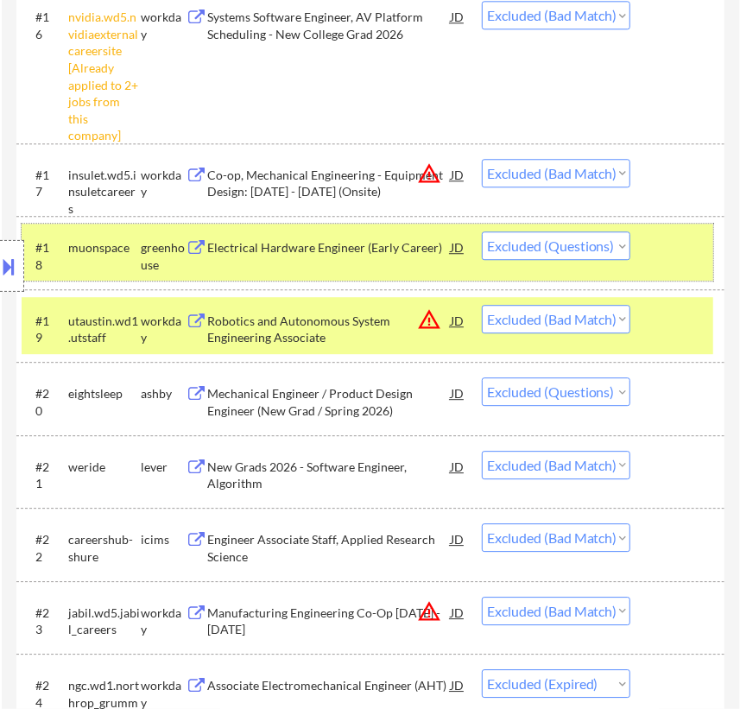
click at [676, 247] on div at bounding box center [680, 247] width 48 height 31
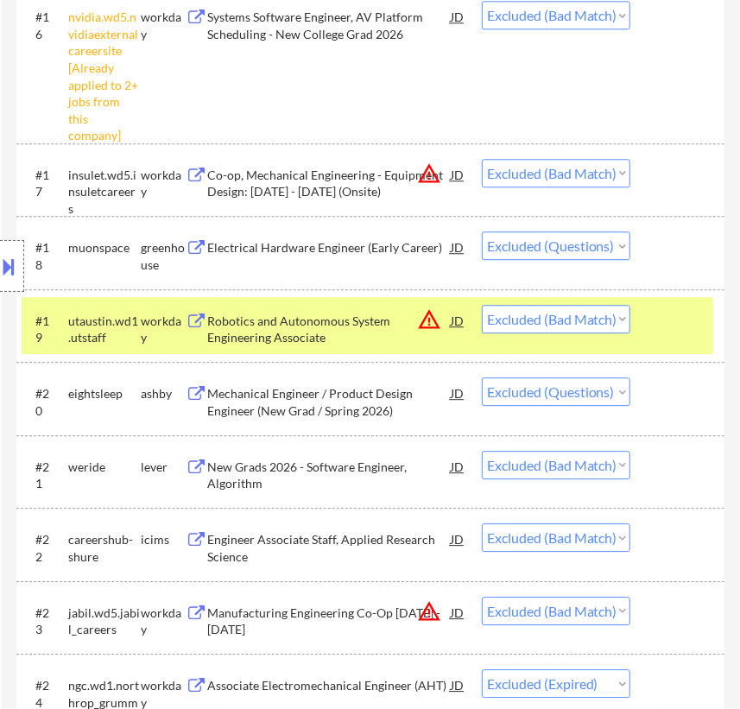
scroll to position [1884, 0]
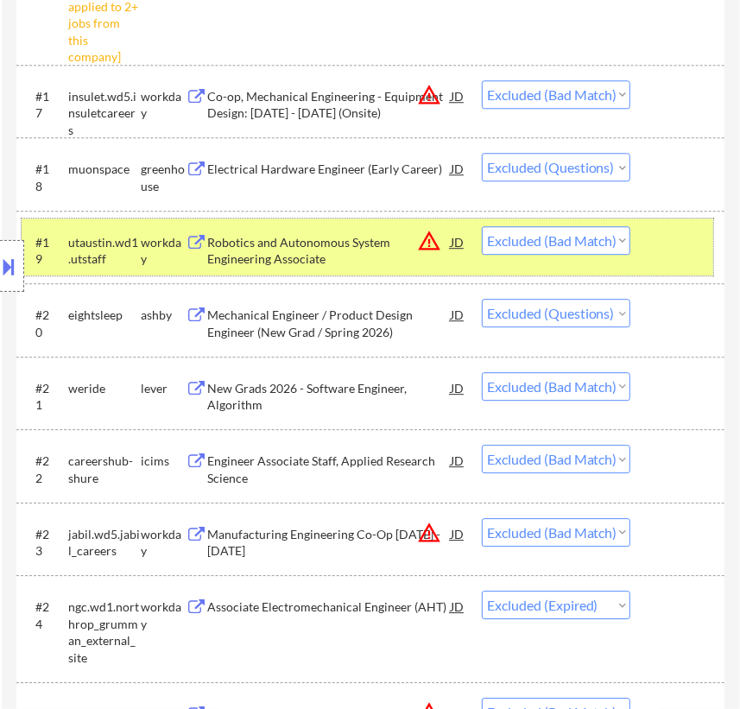
click at [696, 250] on div at bounding box center [680, 241] width 48 height 31
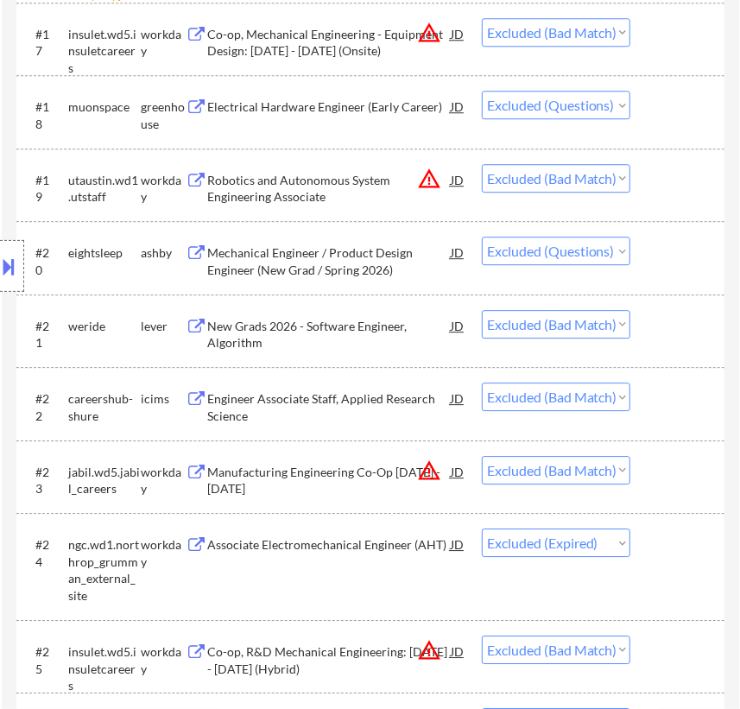
scroll to position [1963, 0]
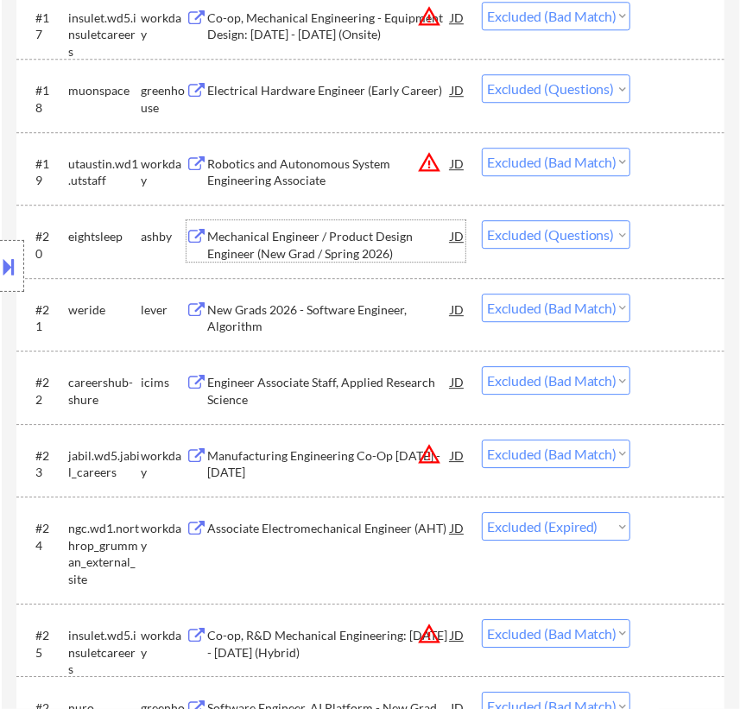
click at [364, 245] on div "Mechanical Engineer / Product Design Engineer (New Grad / Spring 2026)" at bounding box center [329, 245] width 243 height 34
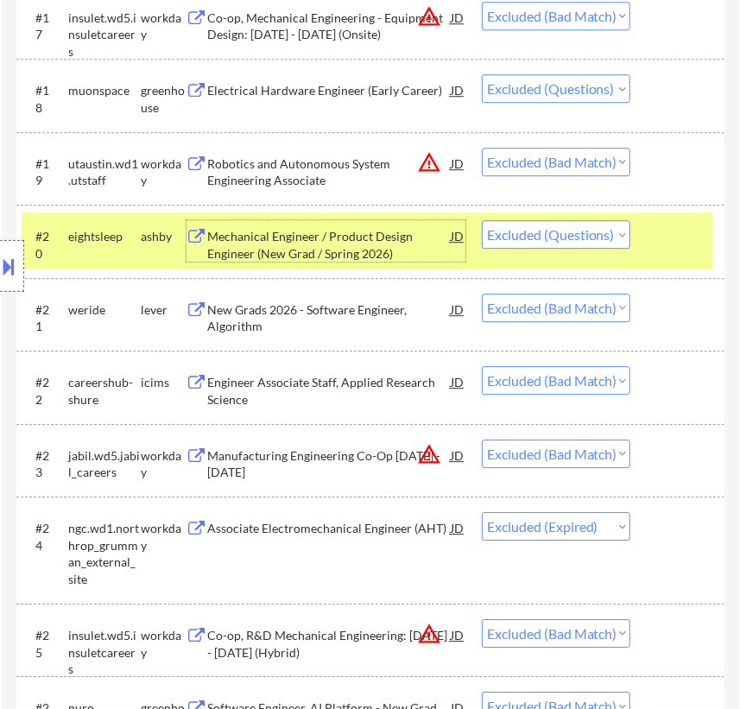
click at [713, 240] on div "#20 eightsleep ashby Mechanical Engineer / Product Design Engineer (New Grad / …" at bounding box center [368, 241] width 692 height 57
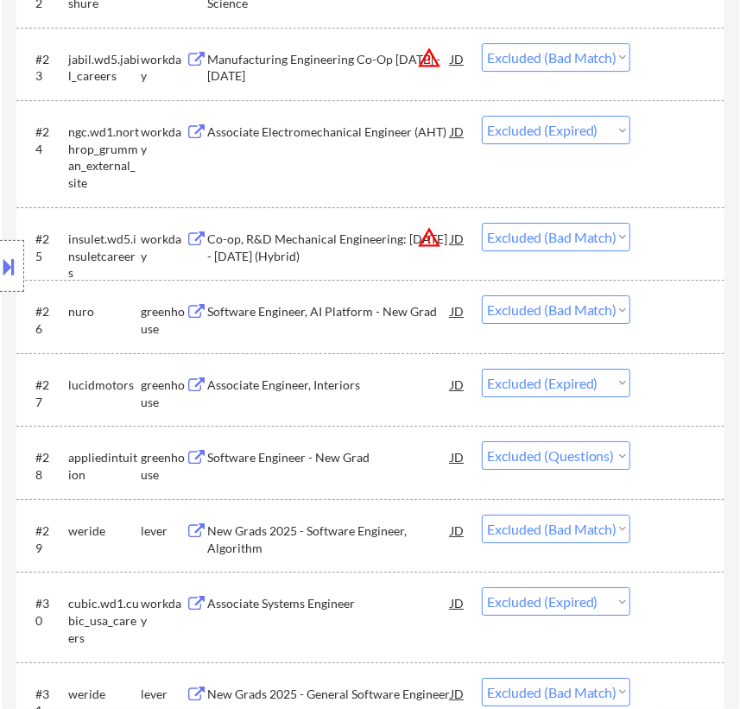
scroll to position [2435, 0]
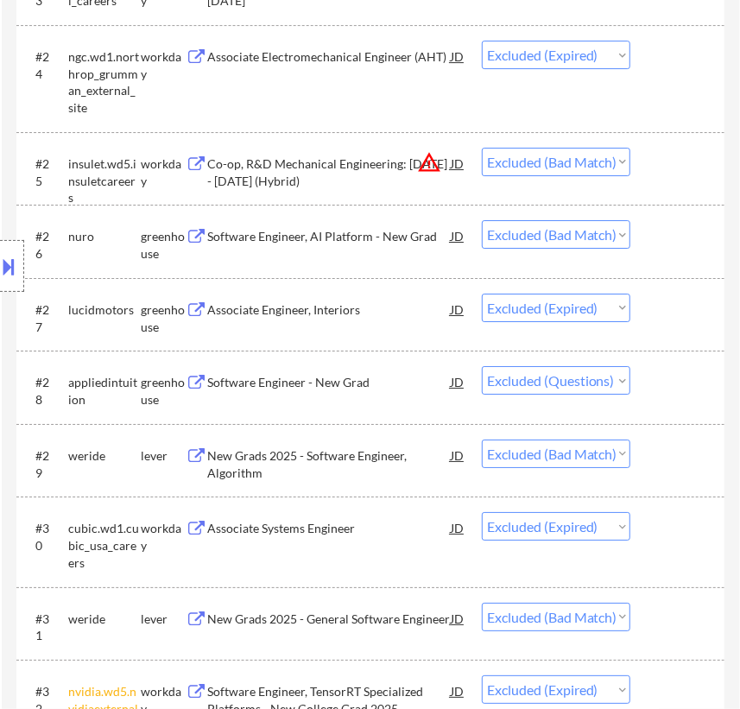
click at [340, 382] on div "Software Engineer - New Grad" at bounding box center [329, 382] width 243 height 17
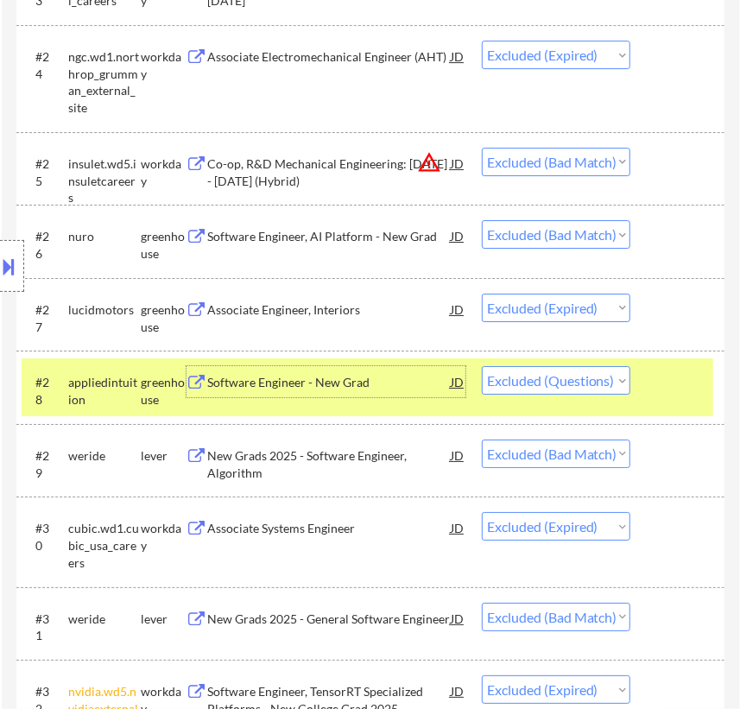
click at [667, 379] on div at bounding box center [680, 381] width 48 height 31
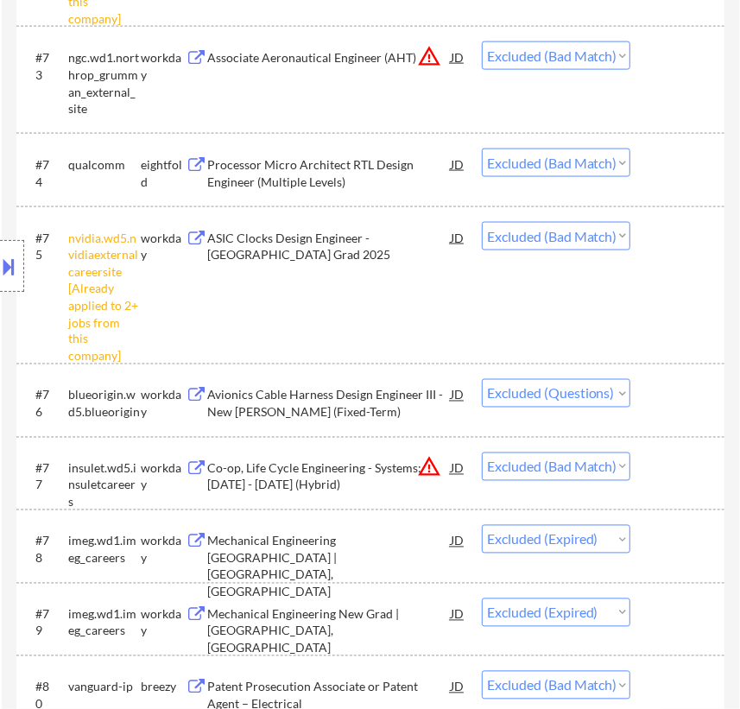
scroll to position [6519, 0]
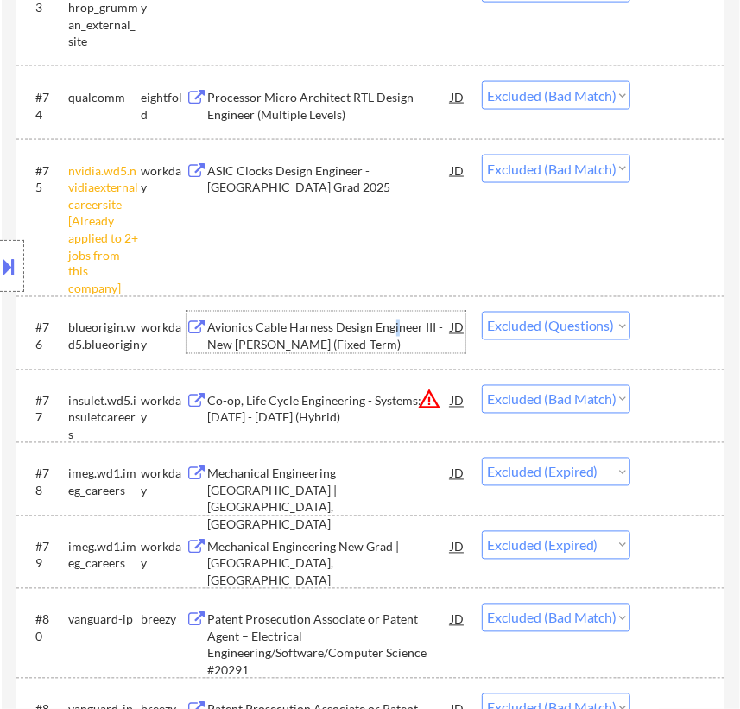
click at [394, 321] on div "Avionics Cable Harness Design Engineer III - New Glenn (Fixed-Term)" at bounding box center [329, 337] width 243 height 34
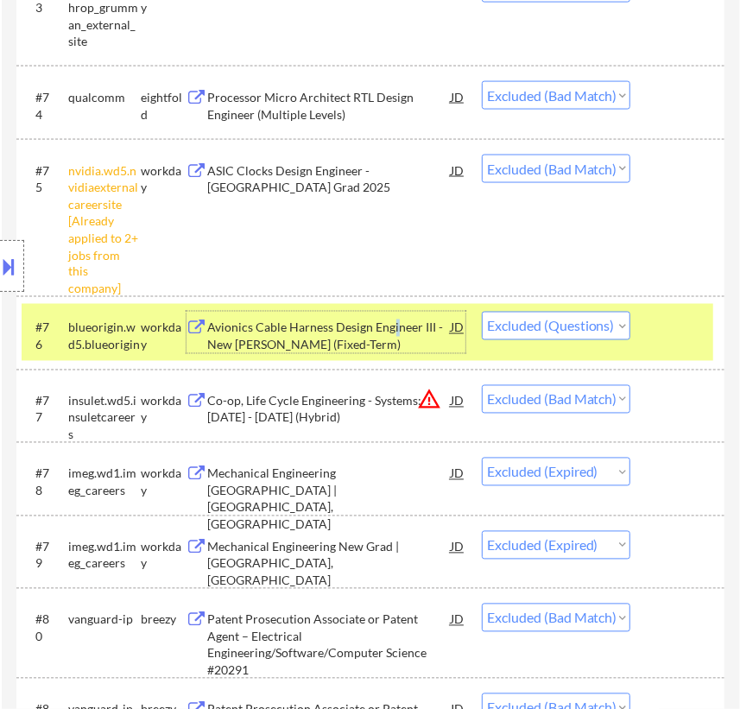
click at [612, 329] on select "Choose an option... Pending Applied Excluded (Questions) Excluded (Expired) Exc…" at bounding box center [556, 326] width 149 height 29
click at [482, 312] on select "Choose an option... Pending Applied Excluded (Questions) Excluded (Expired) Exc…" at bounding box center [556, 326] width 149 height 29
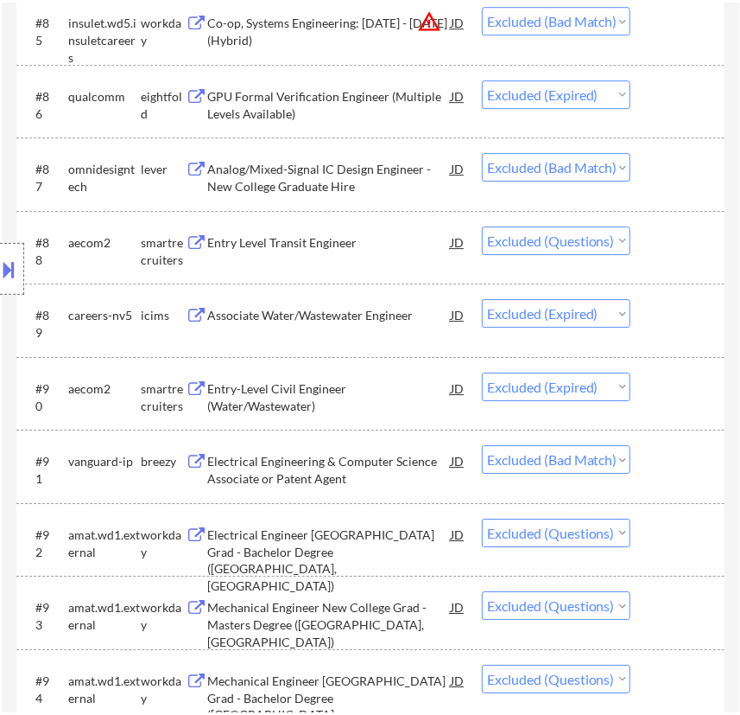
scroll to position [7541, 0]
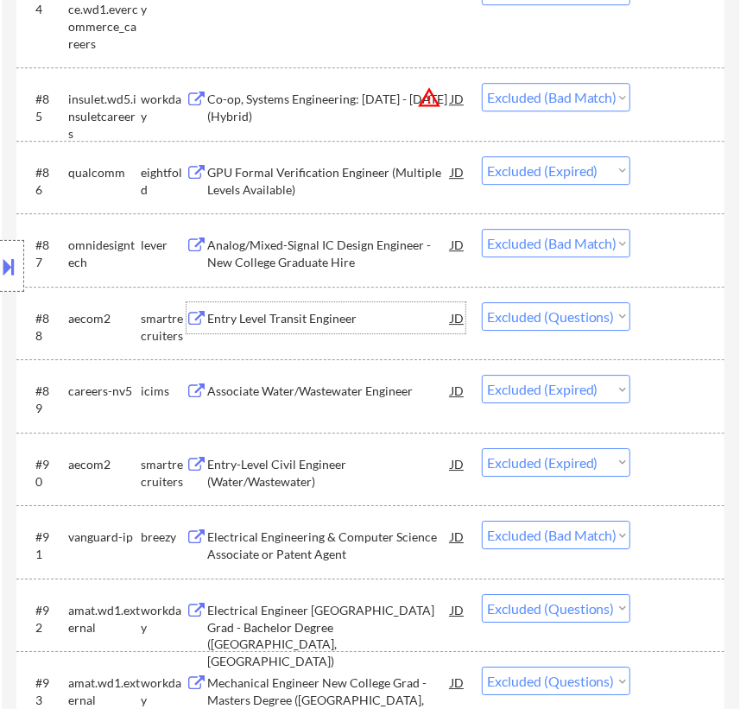
click at [383, 317] on div "Entry Level Transit Engineer" at bounding box center [329, 318] width 243 height 17
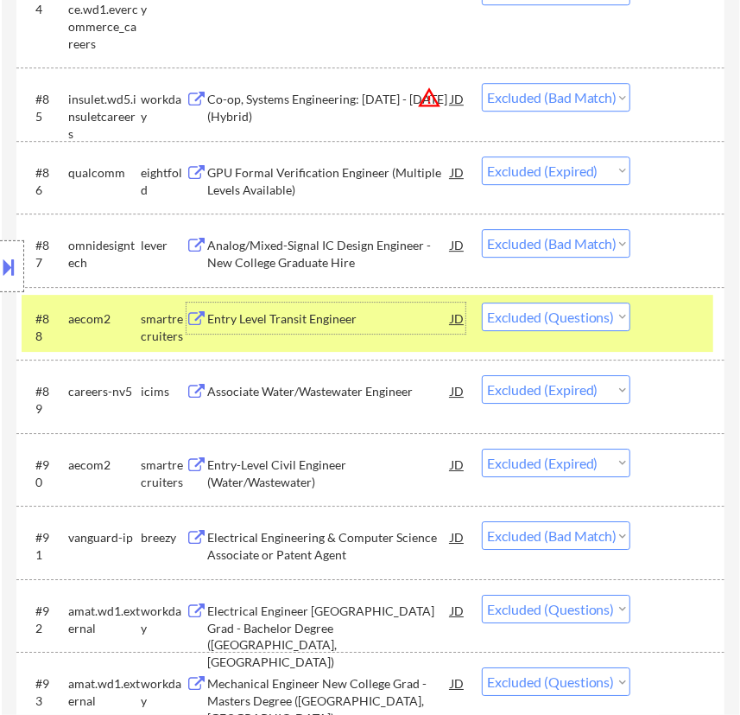
click at [596, 312] on select "Choose an option... Pending Applied Excluded (Questions) Excluded (Expired) Exc…" at bounding box center [556, 316] width 149 height 29
click at [482, 302] on select "Choose an option... Pending Applied Excluded (Questions) Excluded (Expired) Exc…" at bounding box center [556, 316] width 149 height 29
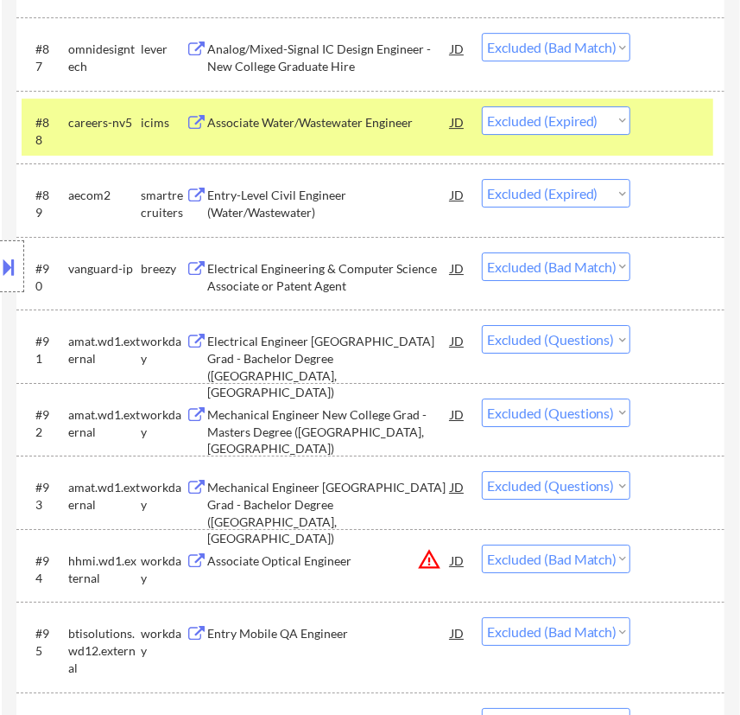
scroll to position [7776, 0]
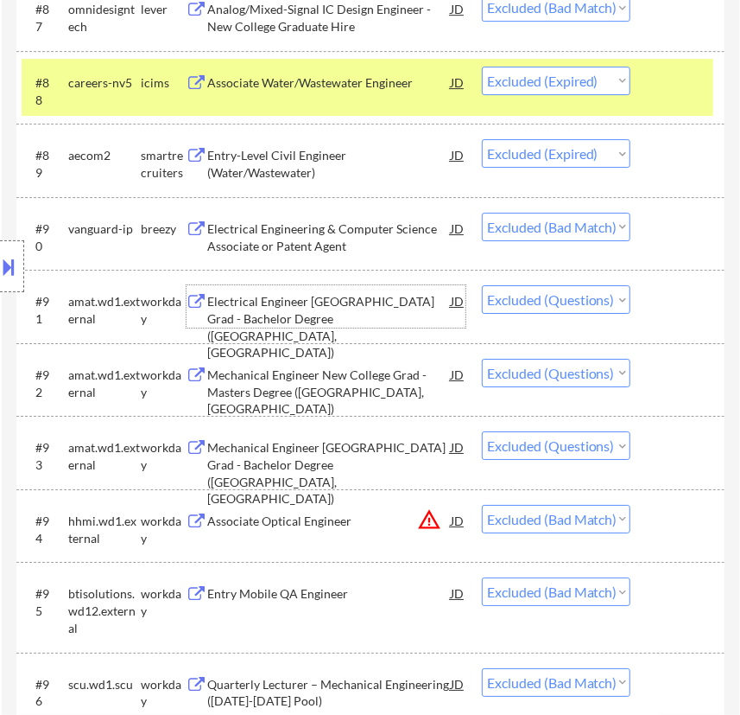
click at [391, 308] on div "Electrical Engineer New College Grad - Bachelor Degree (Santa Clara, CA)" at bounding box center [329, 326] width 243 height 67
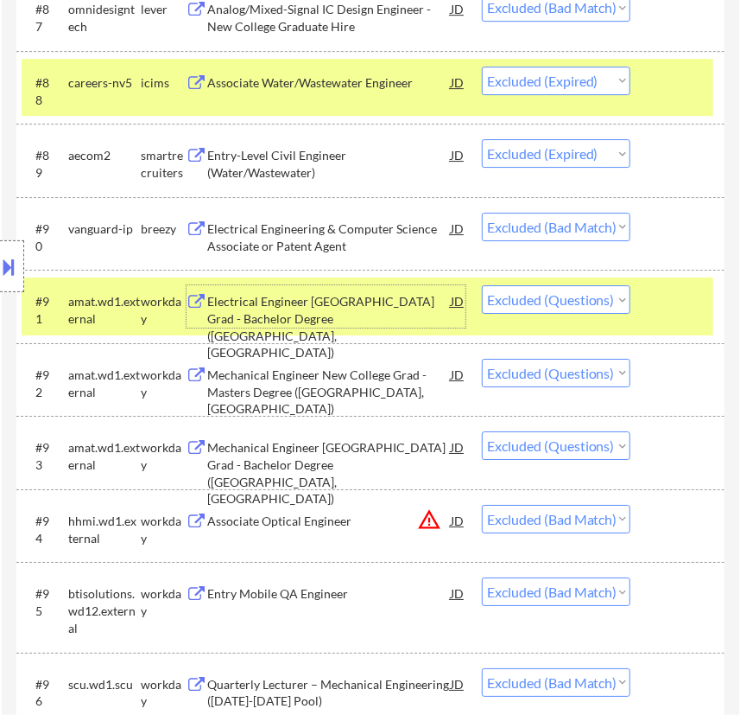
click at [661, 298] on div at bounding box center [680, 300] width 48 height 31
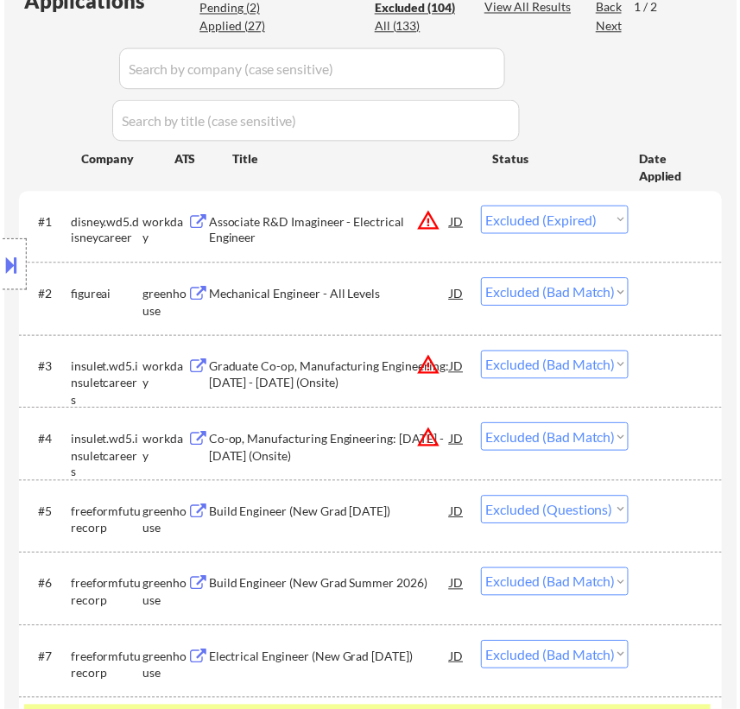
scroll to position [314, 0]
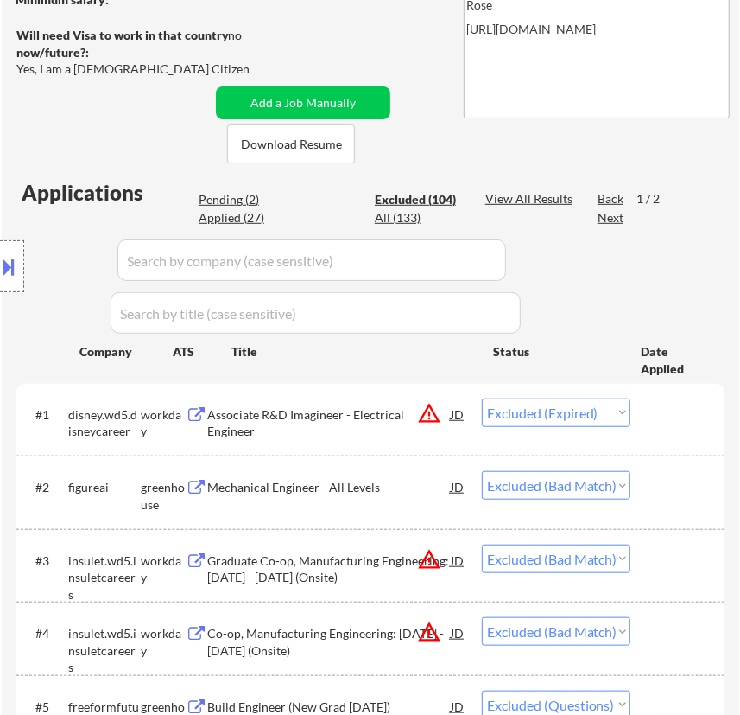
click at [220, 199] on div "Location Inclusions:" at bounding box center [154, 266] width 309 height 321
click at [243, 198] on div "Location Inclusions:" at bounding box center [154, 266] width 309 height 321
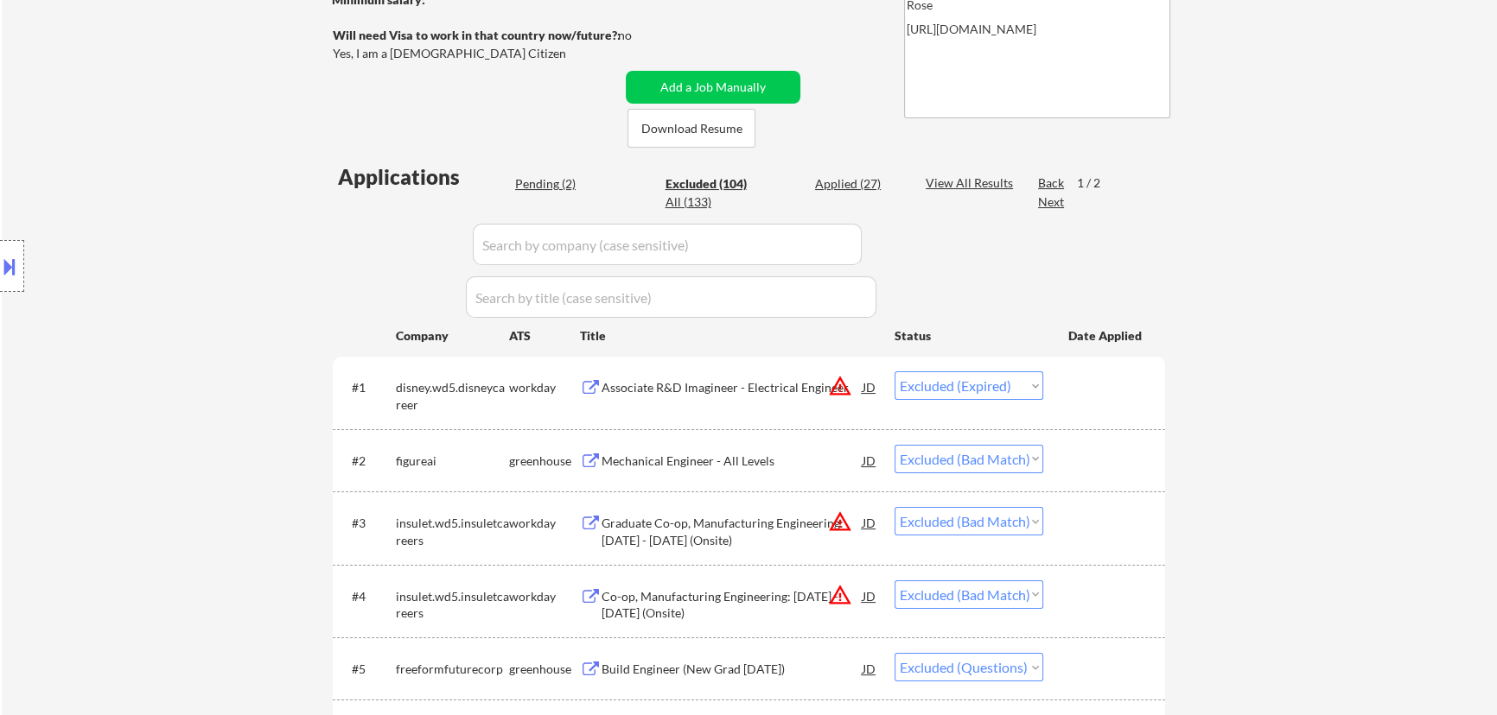
click at [555, 185] on div "Pending (2)" at bounding box center [558, 183] width 86 height 17
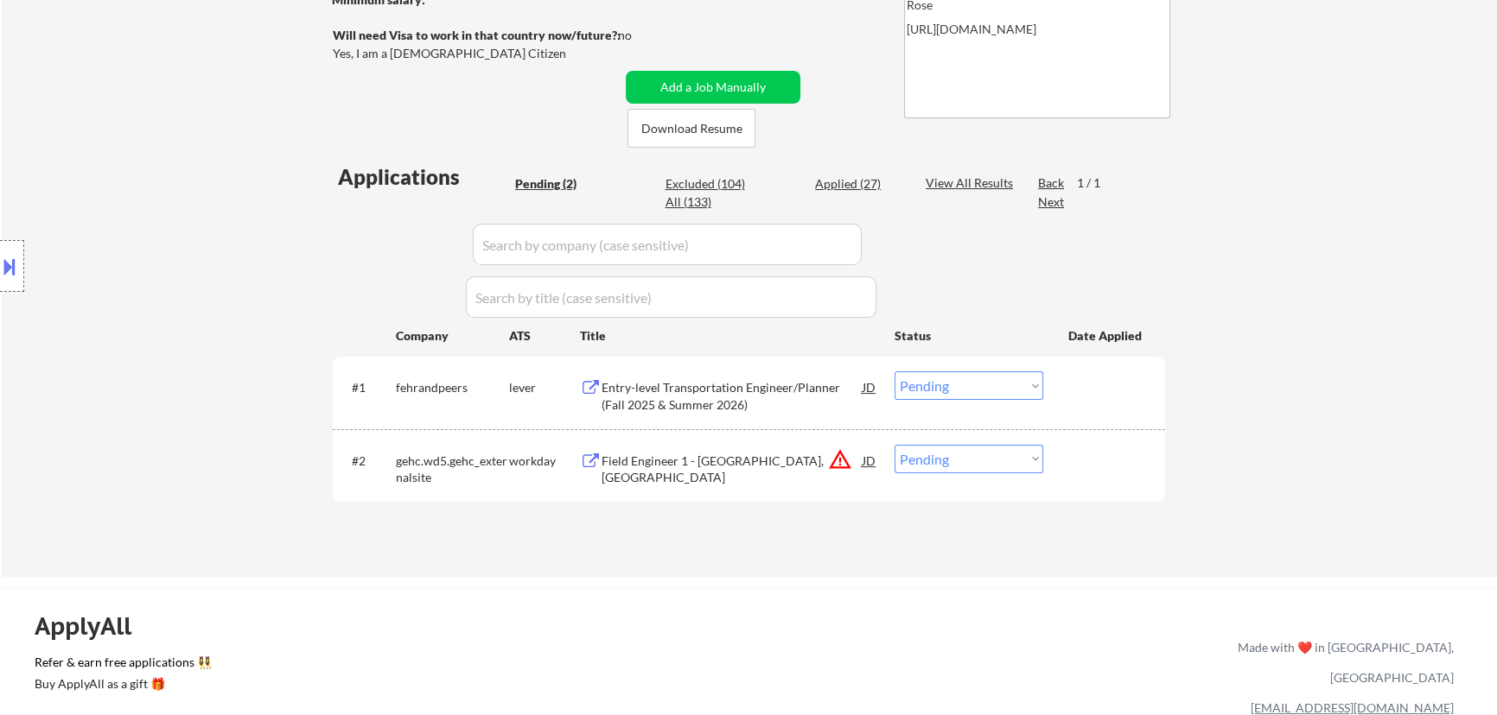
click at [728, 394] on div "Entry-level Transportation Engineer/Planner (Fall 2025 & Summer 2026)" at bounding box center [731, 396] width 261 height 34
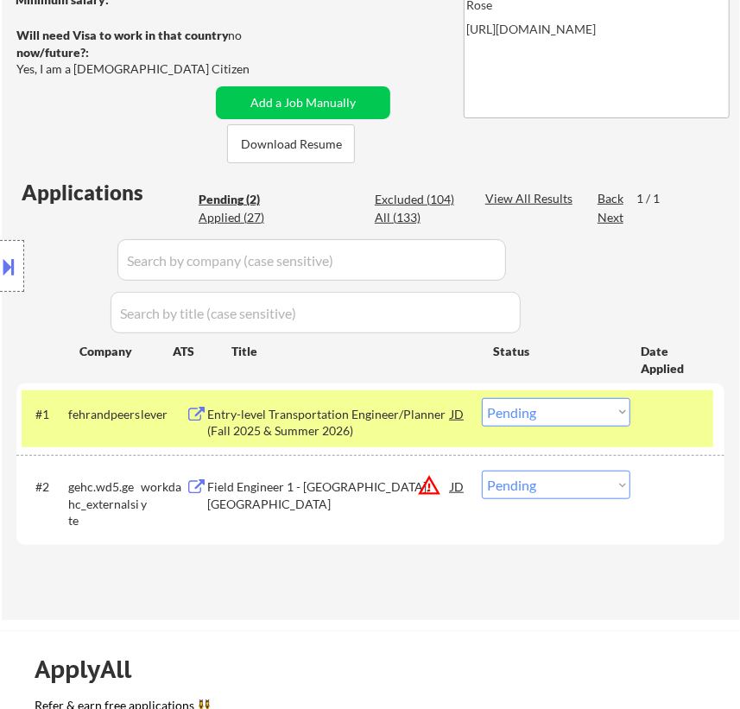
click at [617, 410] on select "Choose an option... Pending Applied Excluded (Questions) Excluded (Expired) Exc…" at bounding box center [556, 412] width 149 height 29
click at [482, 398] on select "Choose an option... Pending Applied Excluded (Questions) Excluded (Expired) Exc…" at bounding box center [556, 412] width 149 height 29
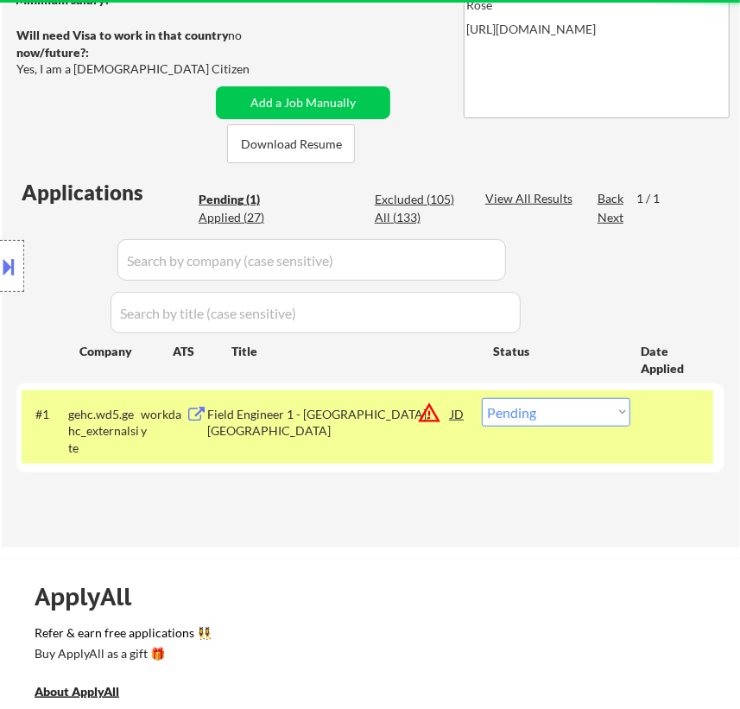
click at [359, 413] on div "Field Engineer 1 - New Orleans, LA" at bounding box center [329, 423] width 243 height 34
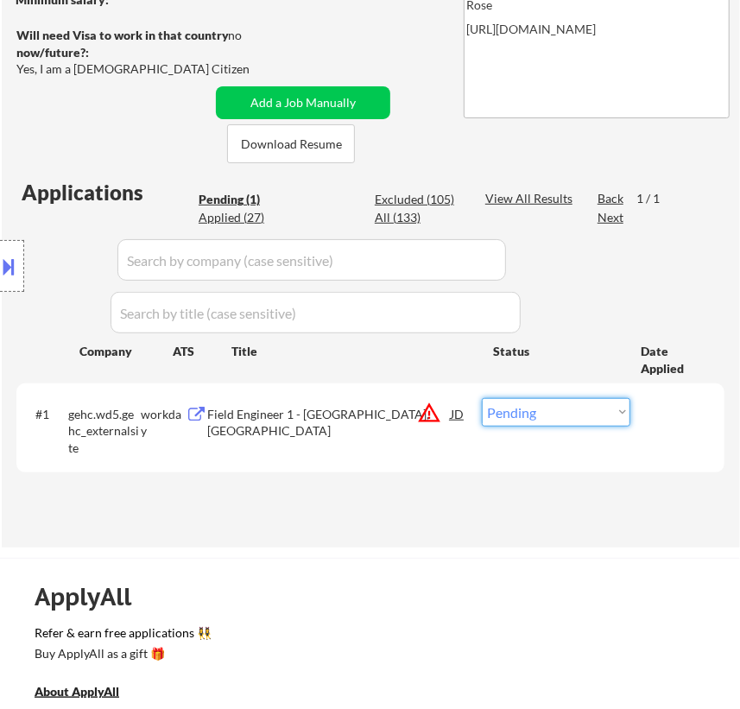
click at [591, 411] on select "Choose an option... Pending Applied Excluded (Questions) Excluded (Expired) Exc…" at bounding box center [556, 412] width 149 height 29
click at [482, 398] on select "Choose an option... Pending Applied Excluded (Questions) Excluded (Expired) Exc…" at bounding box center [556, 412] width 149 height 29
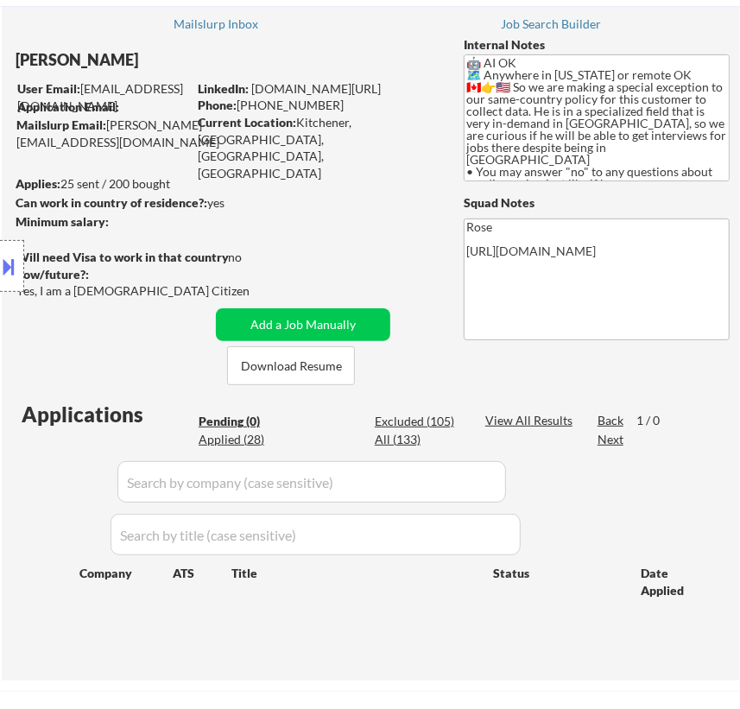
scroll to position [78, 0]
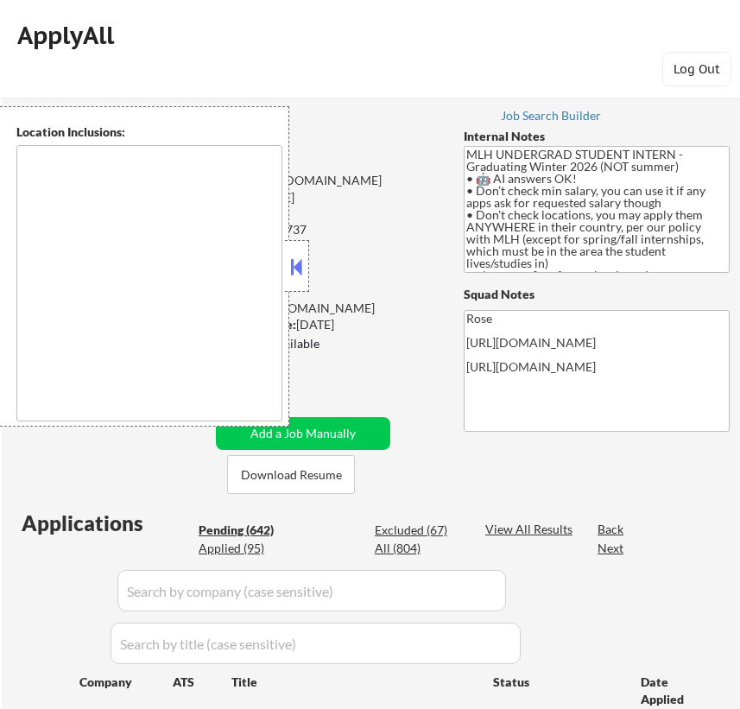
select select ""pending""
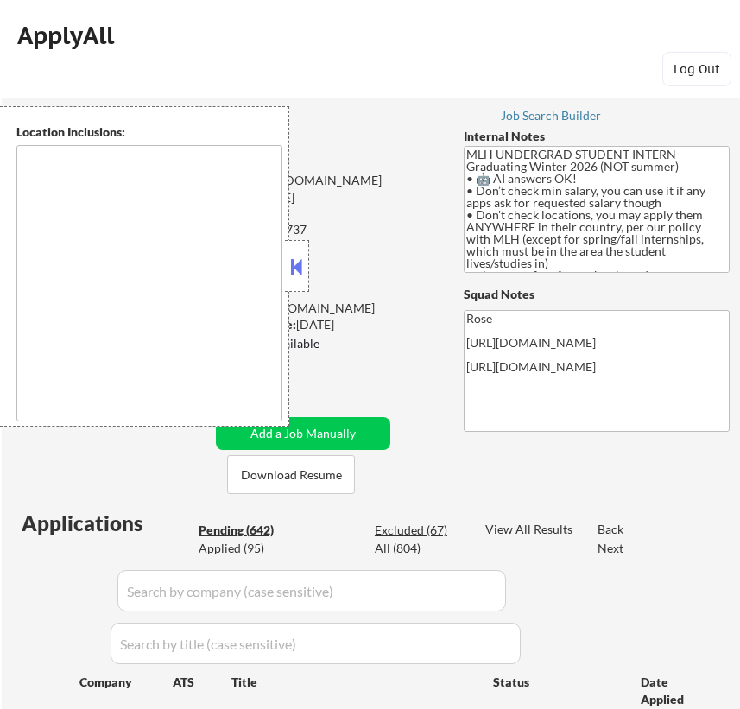
select select ""pending""
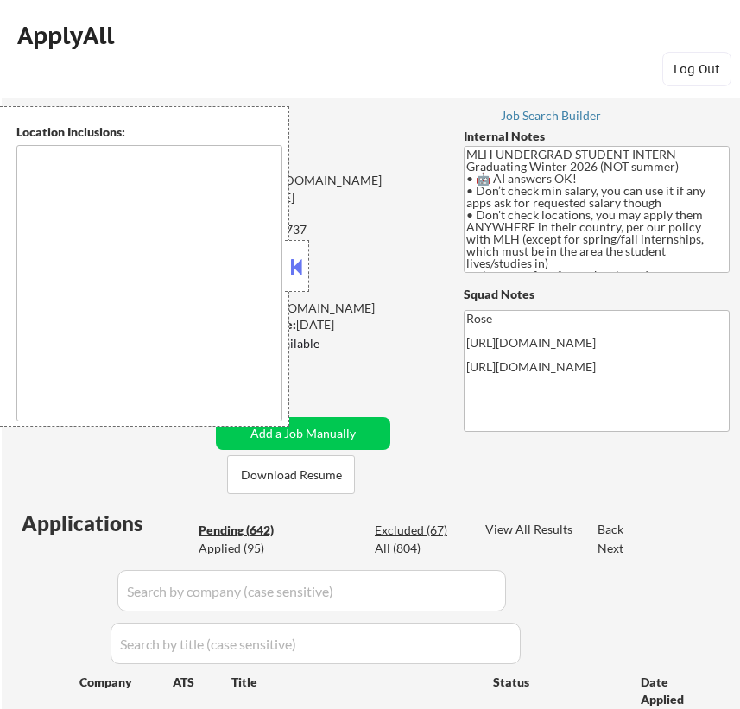
select select ""pending""
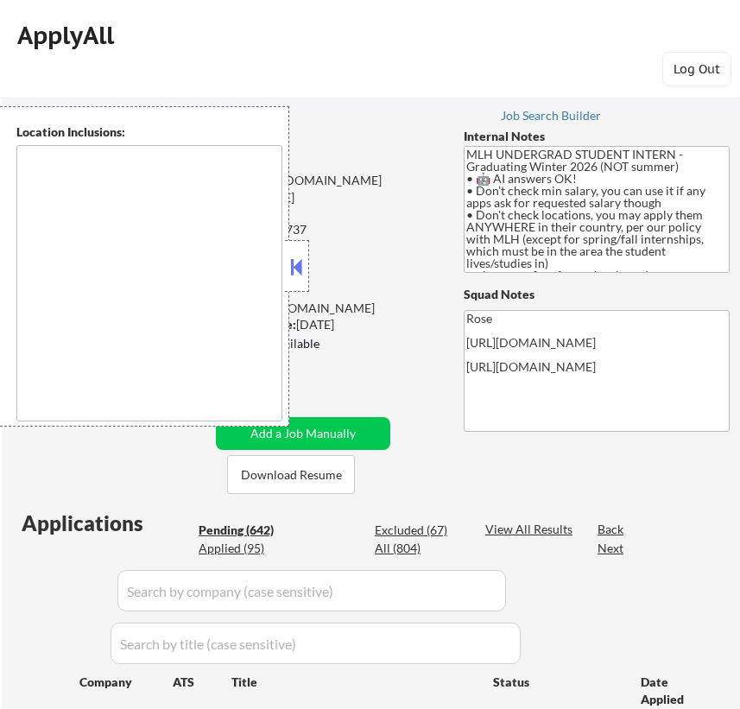
select select ""pending""
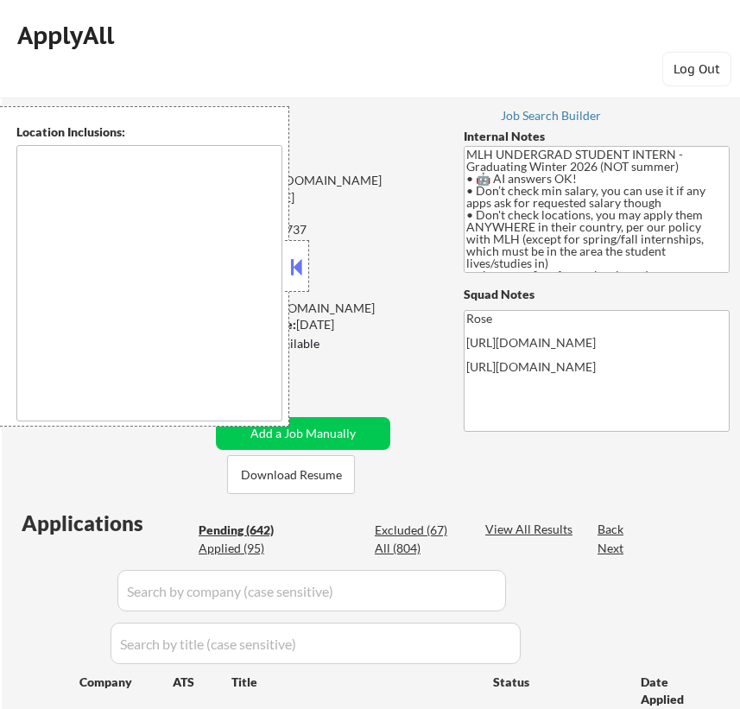
select select ""pending""
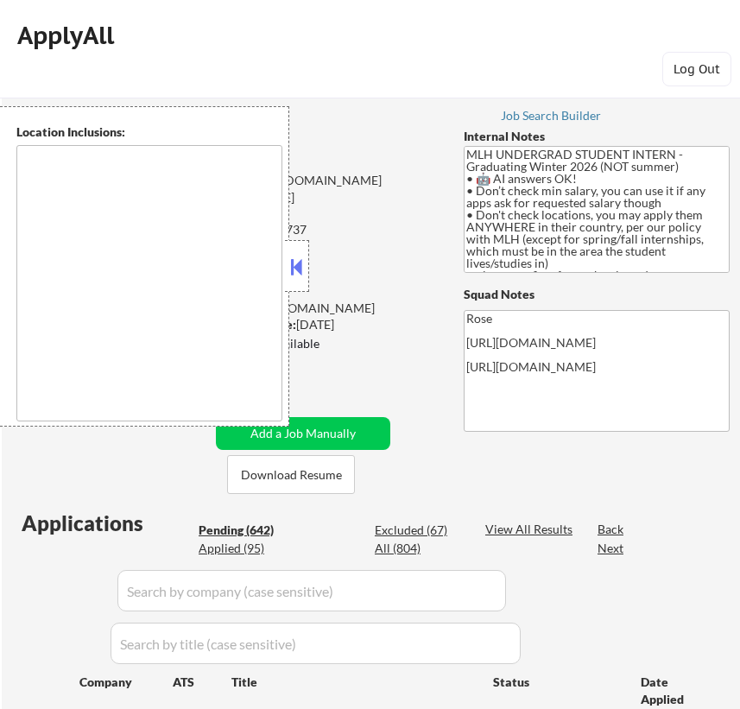
select select ""pending""
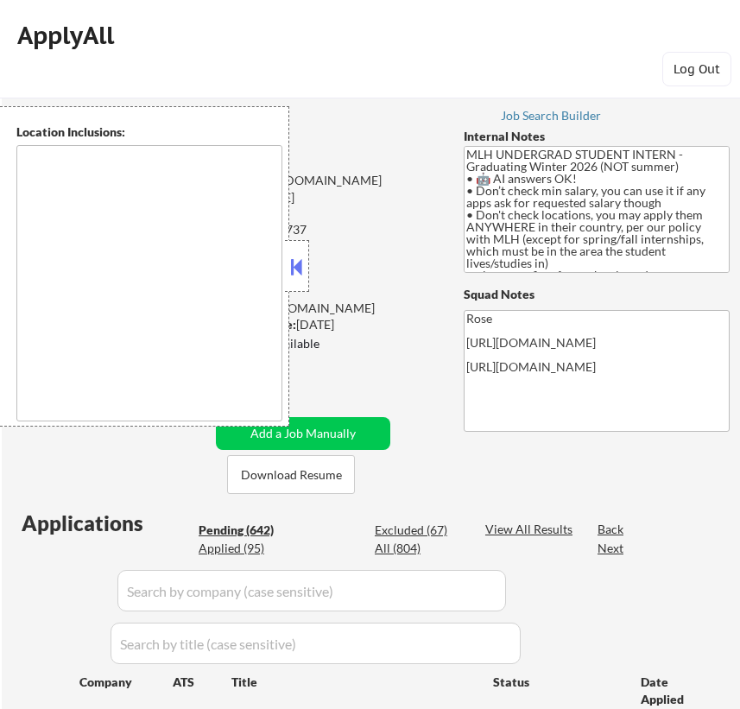
select select ""pending""
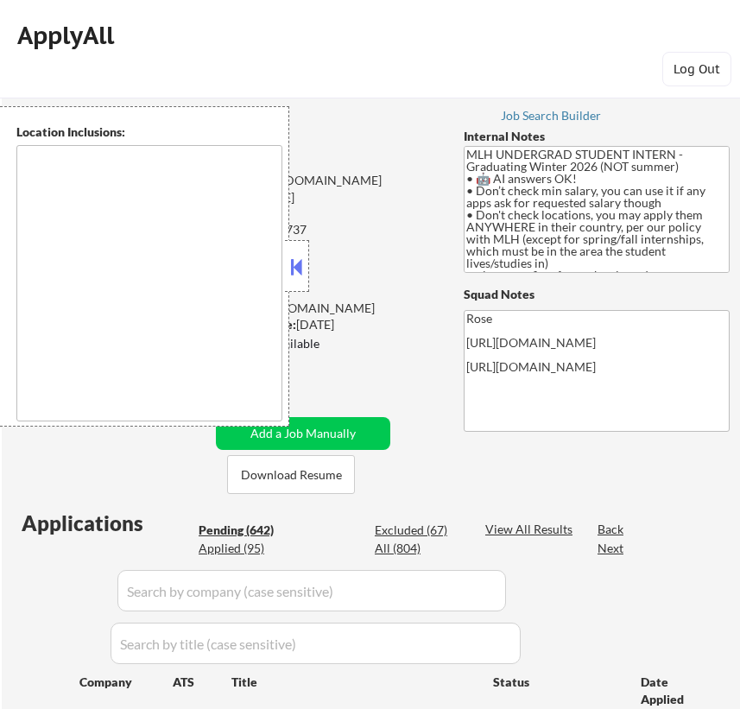
select select ""pending""
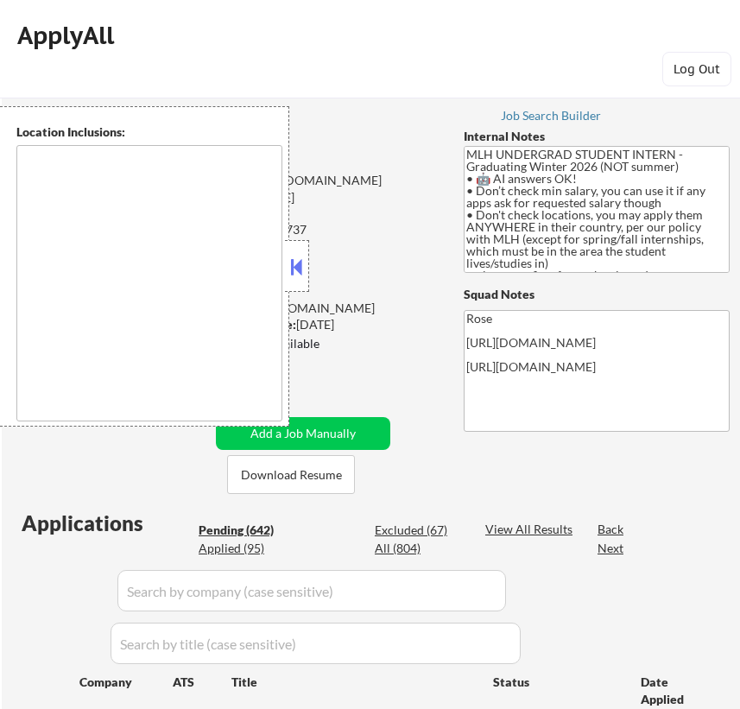
select select ""pending""
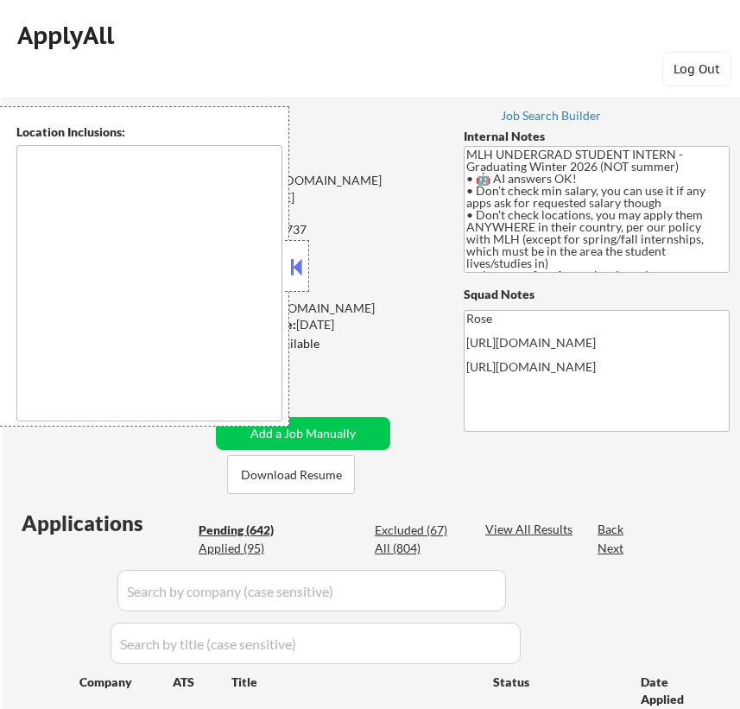
select select ""pending""
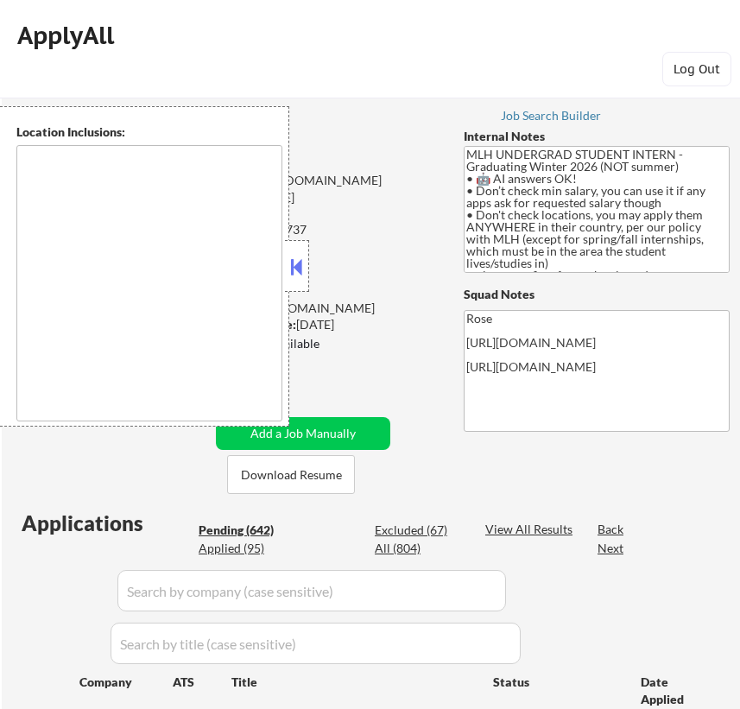
select select ""pending""
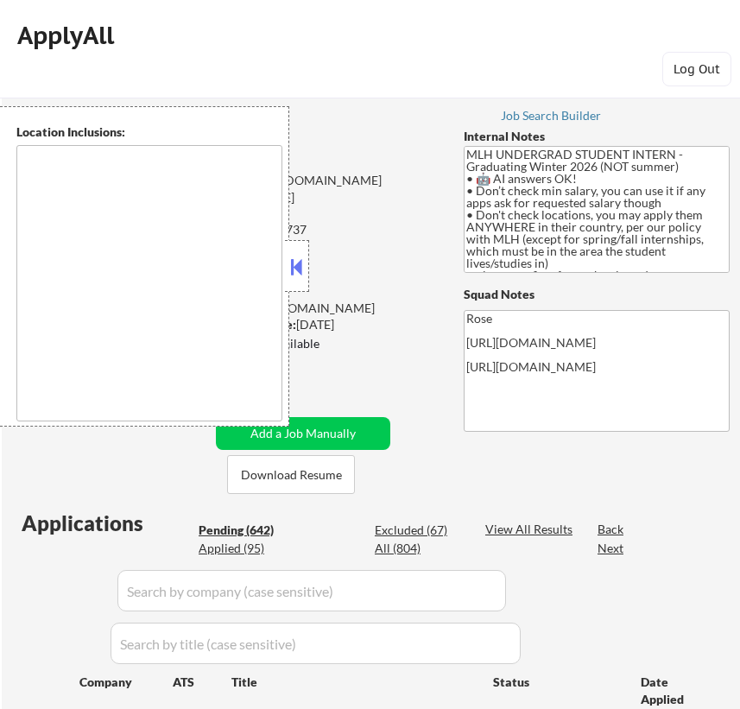
select select ""pending""
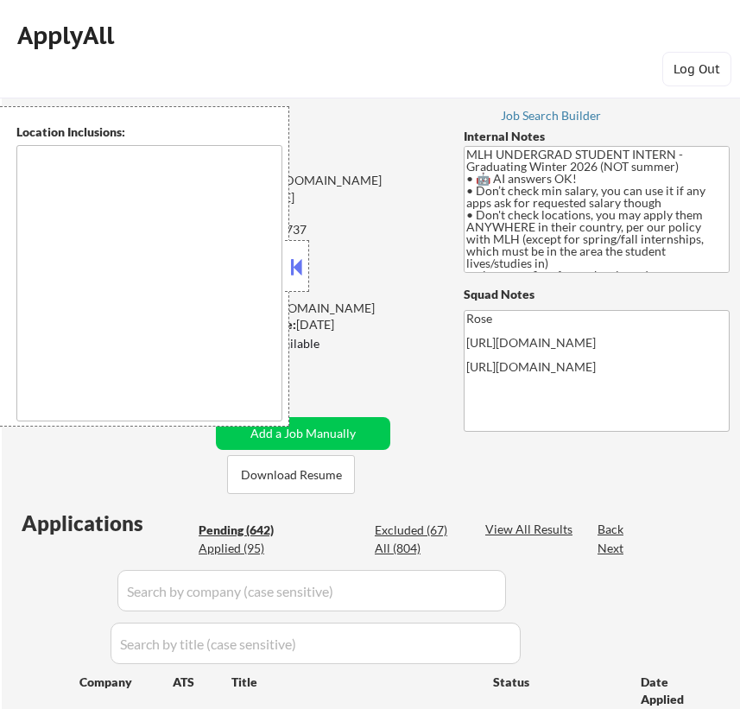
select select ""pending""
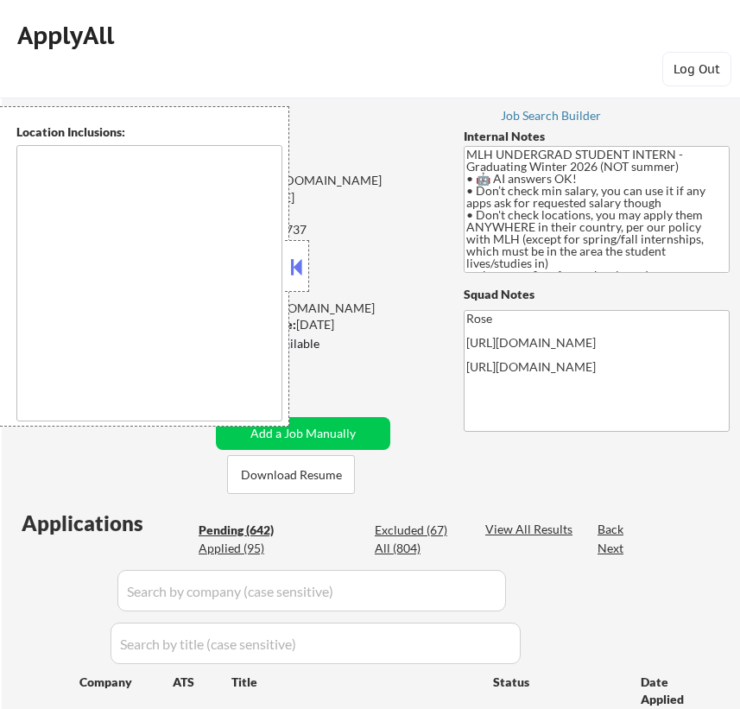
select select ""pending""
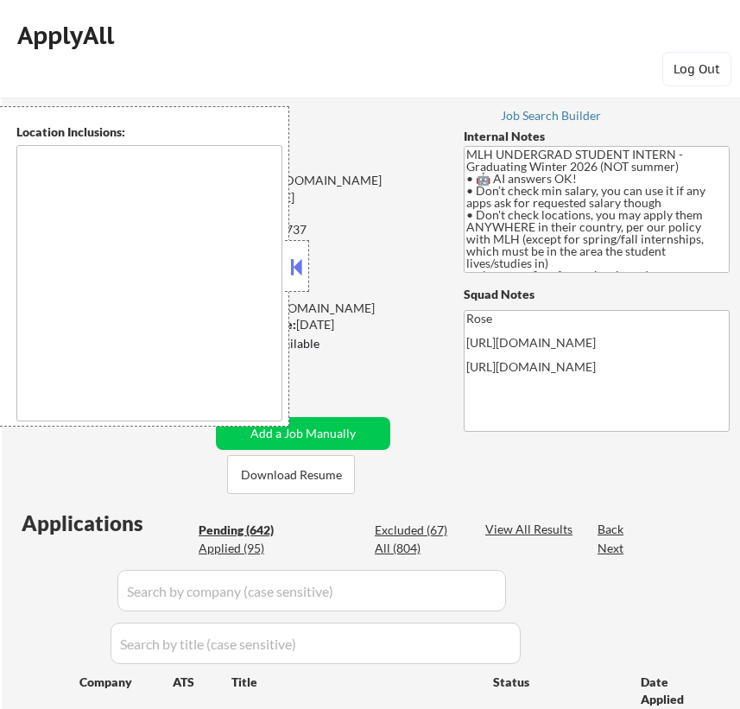
select select ""pending""
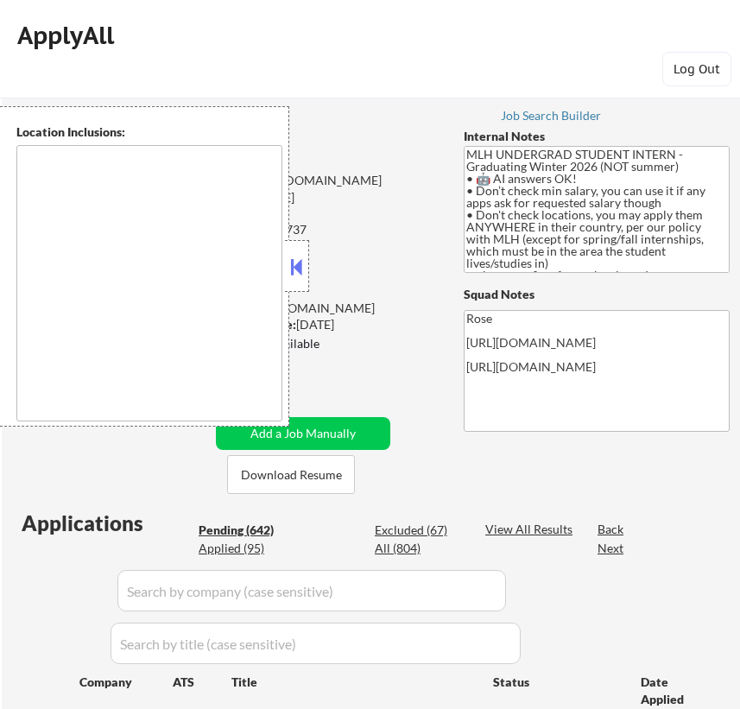
select select ""pending""
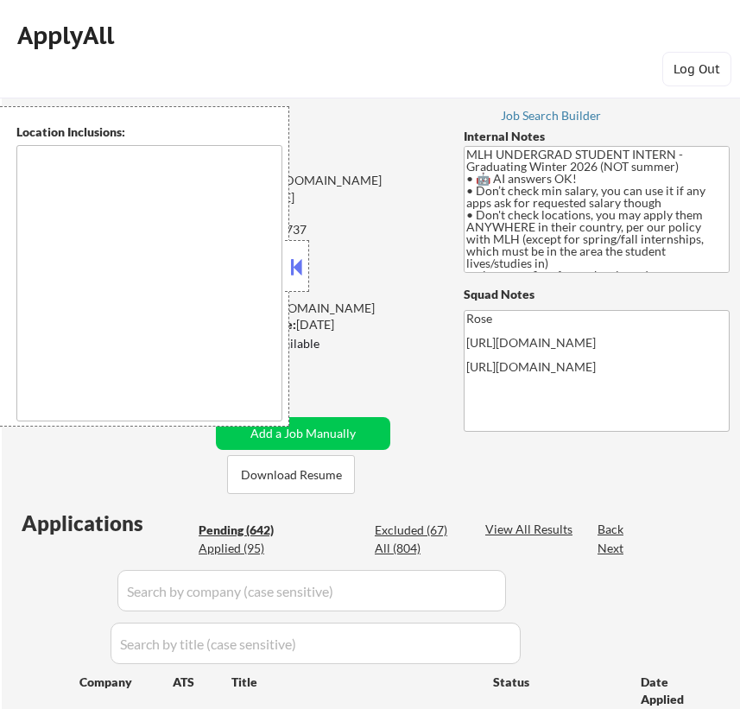
select select ""pending""
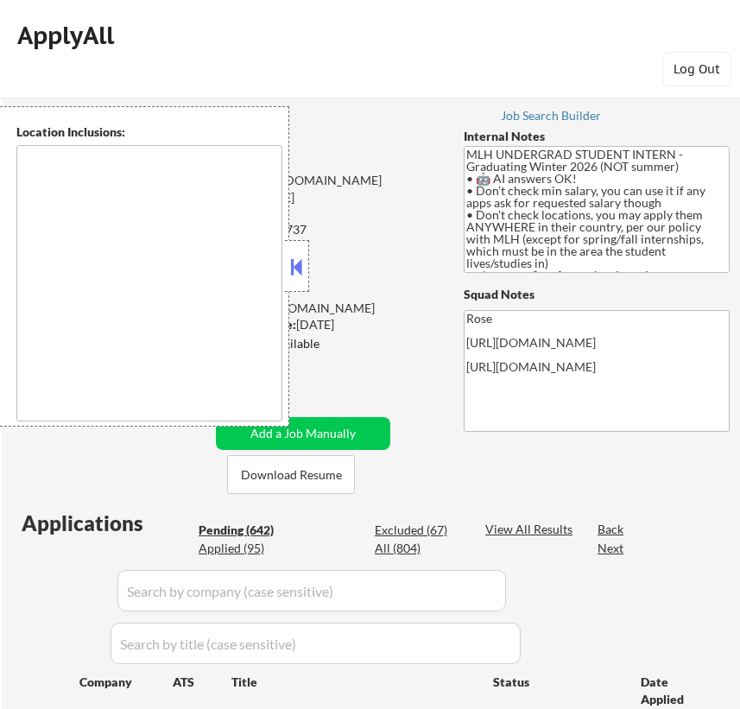
select select ""pending""
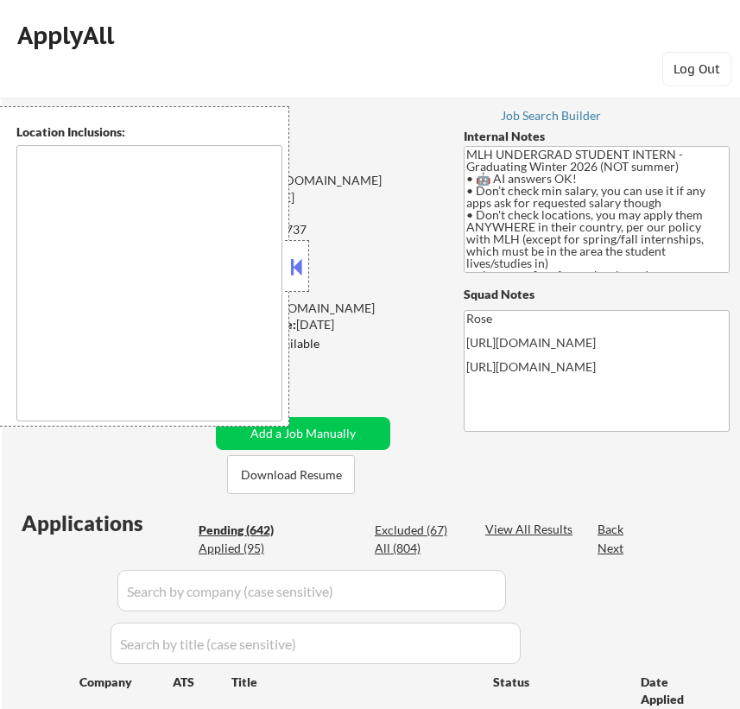
select select ""pending""
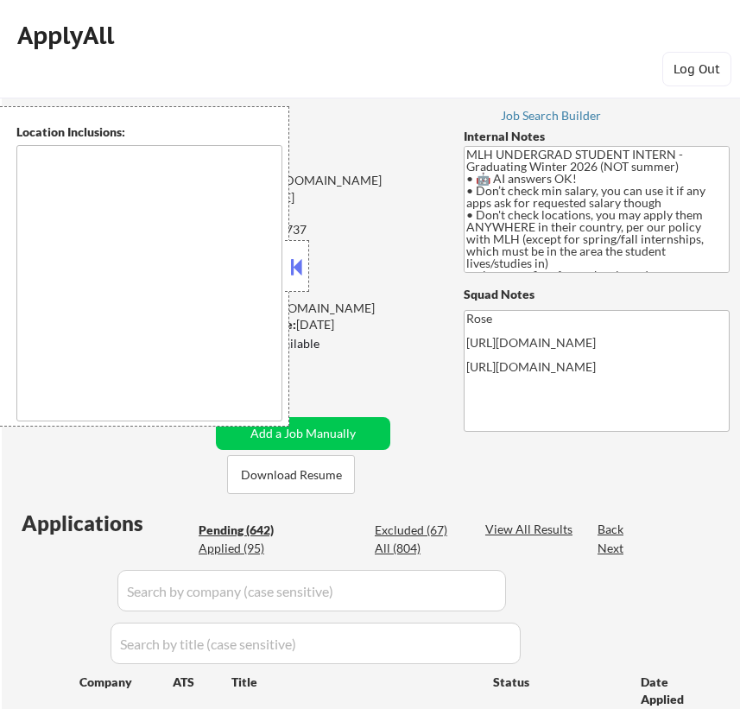
select select ""pending""
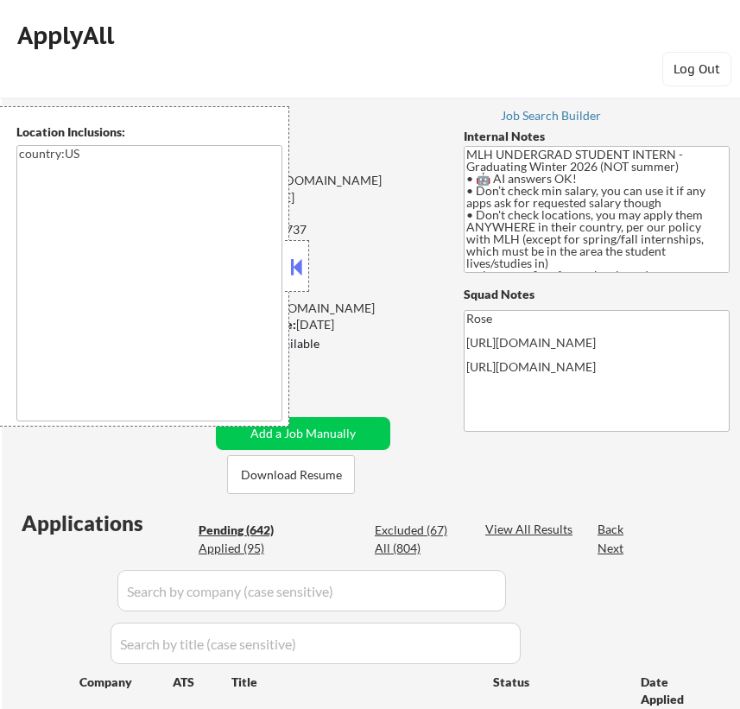
type textarea "country:[GEOGRAPHIC_DATA]"
click at [300, 268] on button at bounding box center [297, 267] width 19 height 26
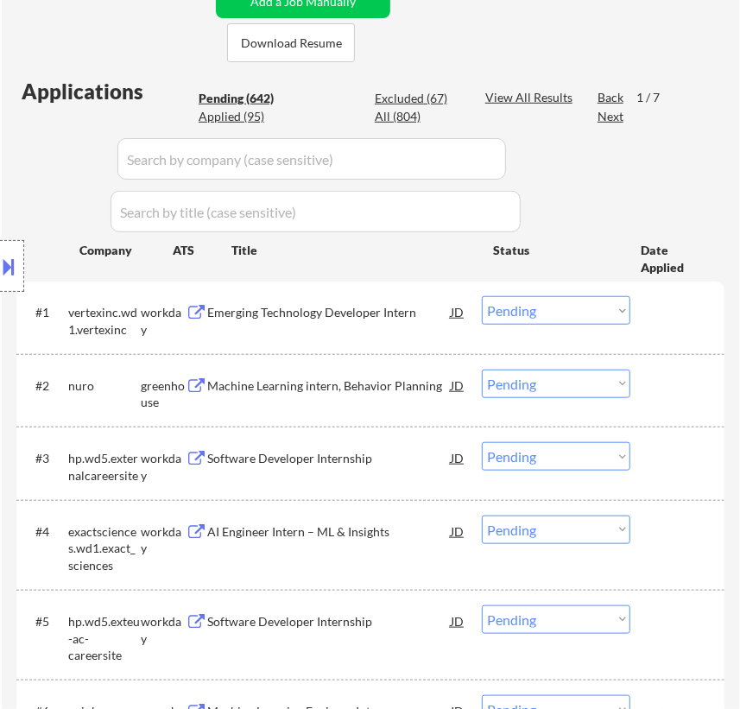
scroll to position [471, 0]
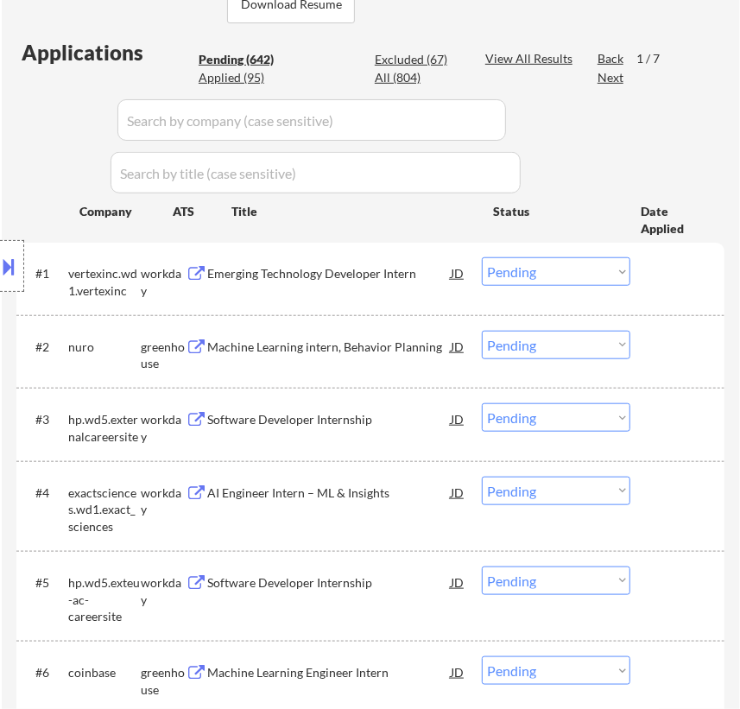
click at [365, 282] on div "Emerging Technology Developer Intern" at bounding box center [329, 272] width 243 height 31
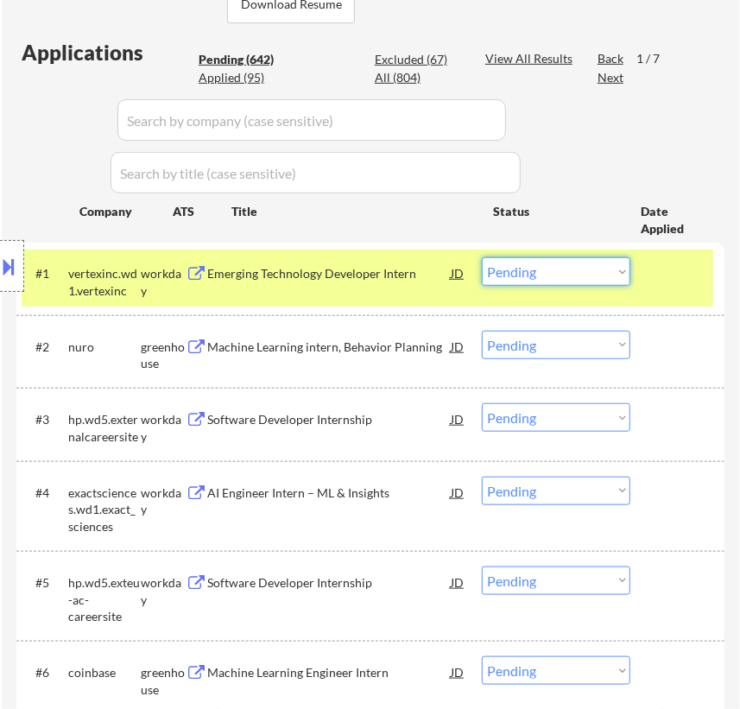
click at [583, 276] on select "Choose an option... Pending Applied Excluded (Questions) Excluded (Expired) Exc…" at bounding box center [556, 271] width 149 height 29
click at [482, 257] on select "Choose an option... Pending Applied Excluded (Questions) Excluded (Expired) Exc…" at bounding box center [556, 271] width 149 height 29
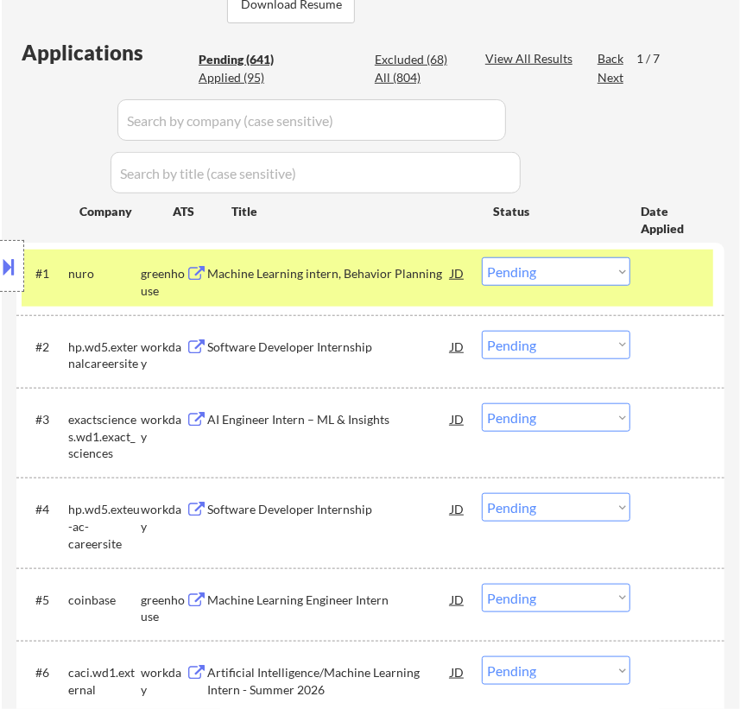
click at [397, 266] on div "Machine Learning intern, Behavior Planning" at bounding box center [329, 273] width 243 height 17
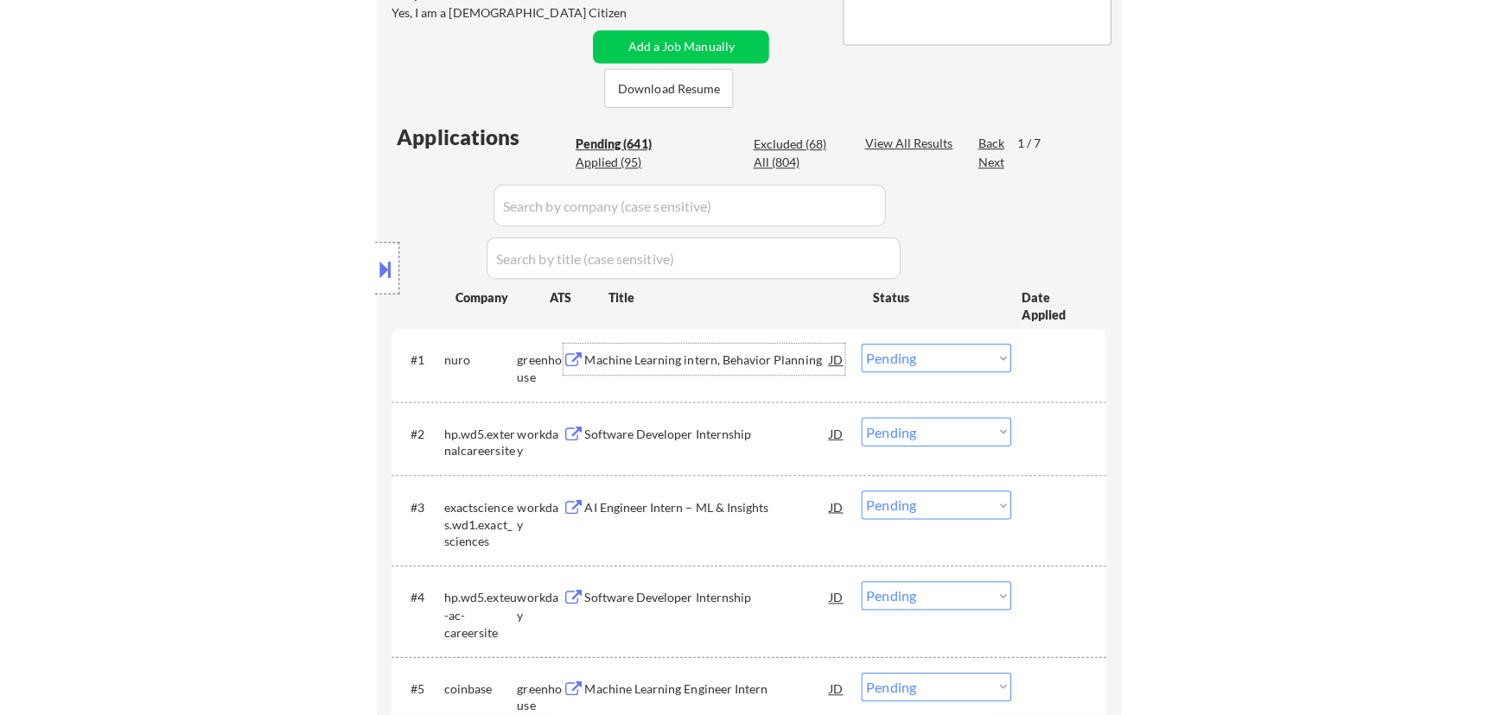
scroll to position [392, 0]
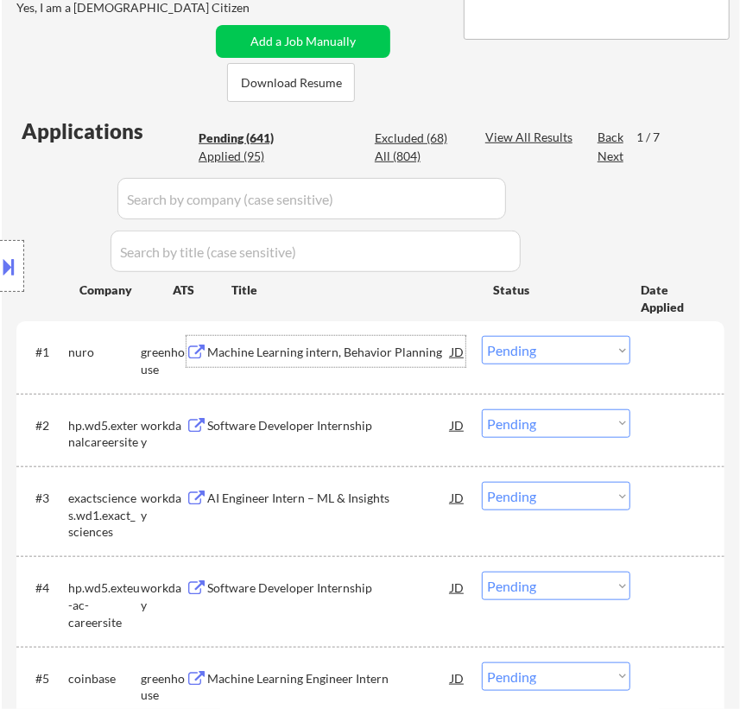
drag, startPoint x: 549, startPoint y: 352, endPoint x: 543, endPoint y: 361, distance: 10.8
click at [549, 352] on select "Choose an option... Pending Applied Excluded (Questions) Excluded (Expired) Exc…" at bounding box center [556, 350] width 149 height 29
click at [482, 336] on select "Choose an option... Pending Applied Excluded (Questions) Excluded (Expired) Exc…" at bounding box center [556, 350] width 149 height 29
select select ""pending""
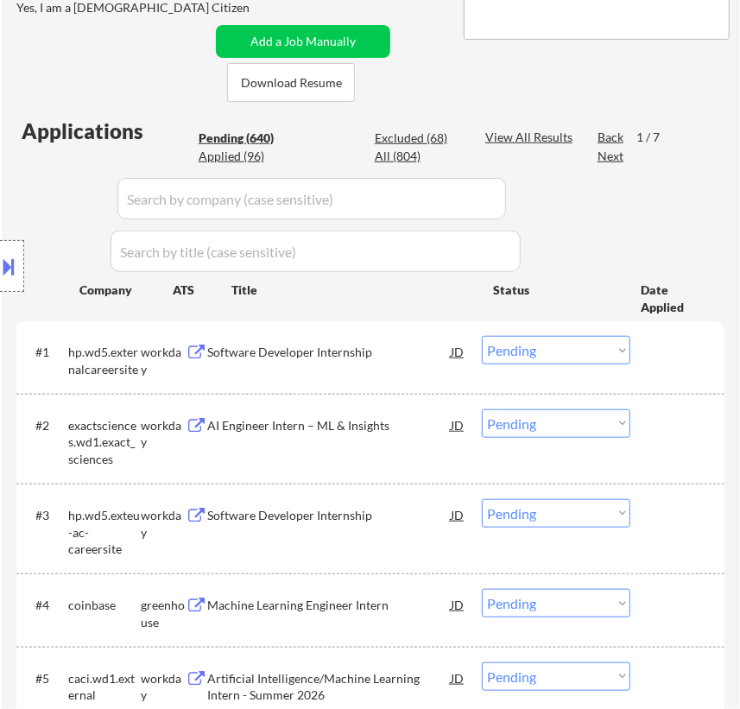
click at [320, 363] on div "Software Developer Internship" at bounding box center [329, 351] width 243 height 31
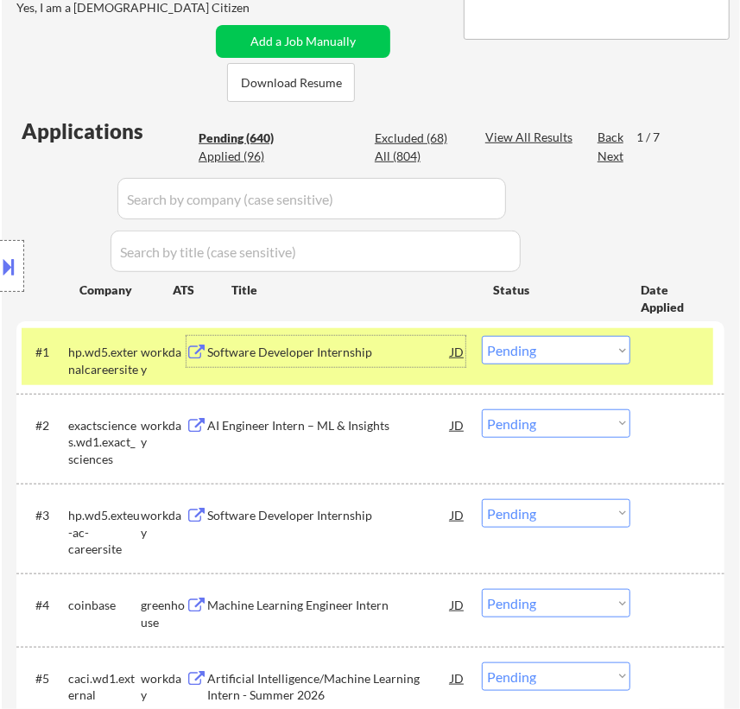
select select ""pending""
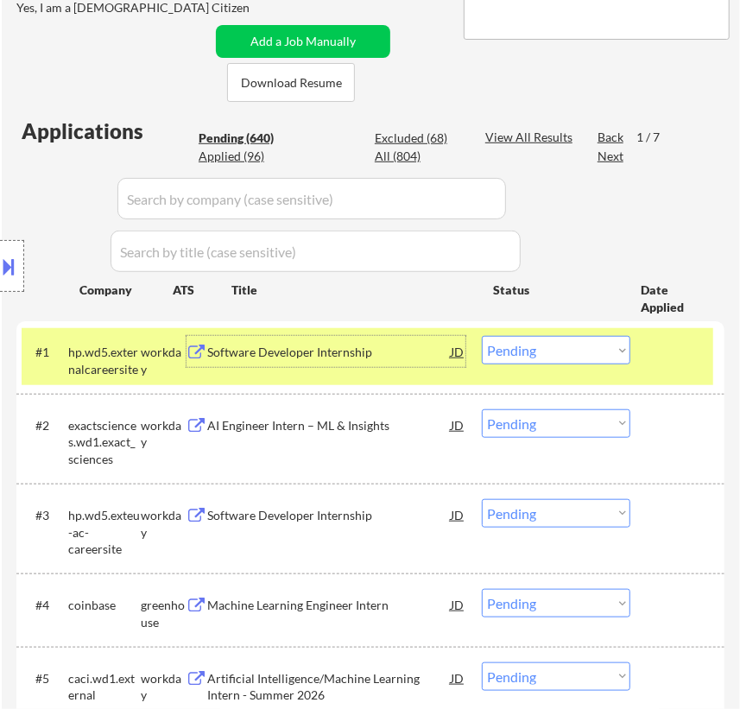
select select ""pending""
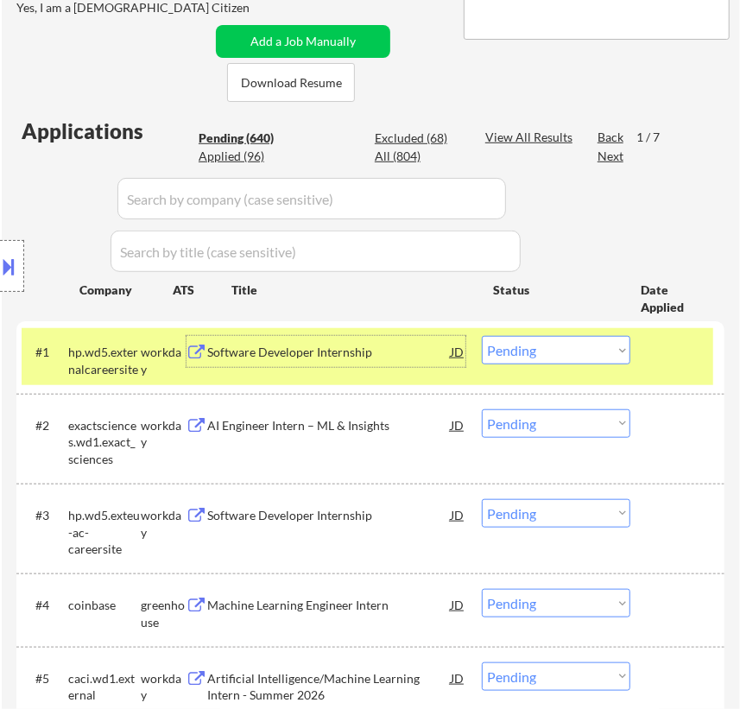
select select ""pending""
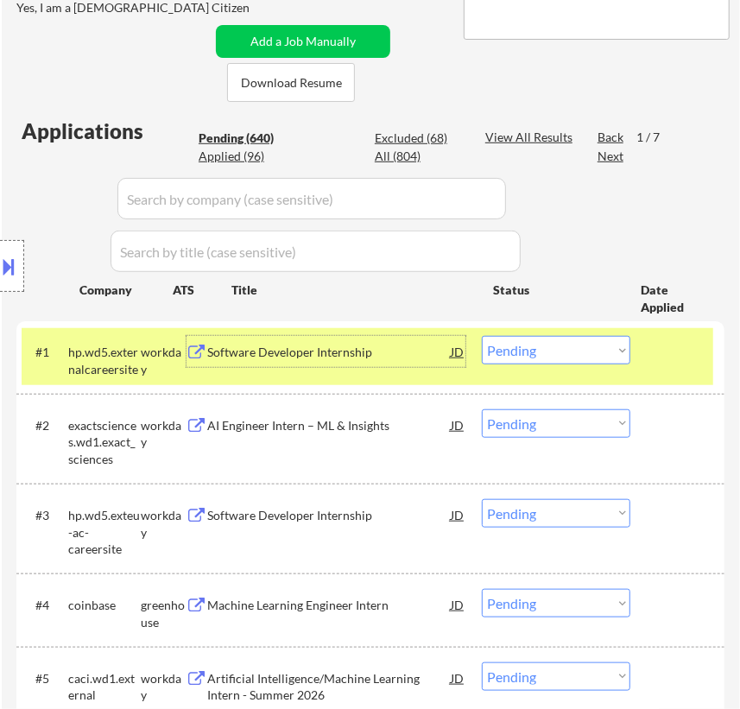
select select ""pending""
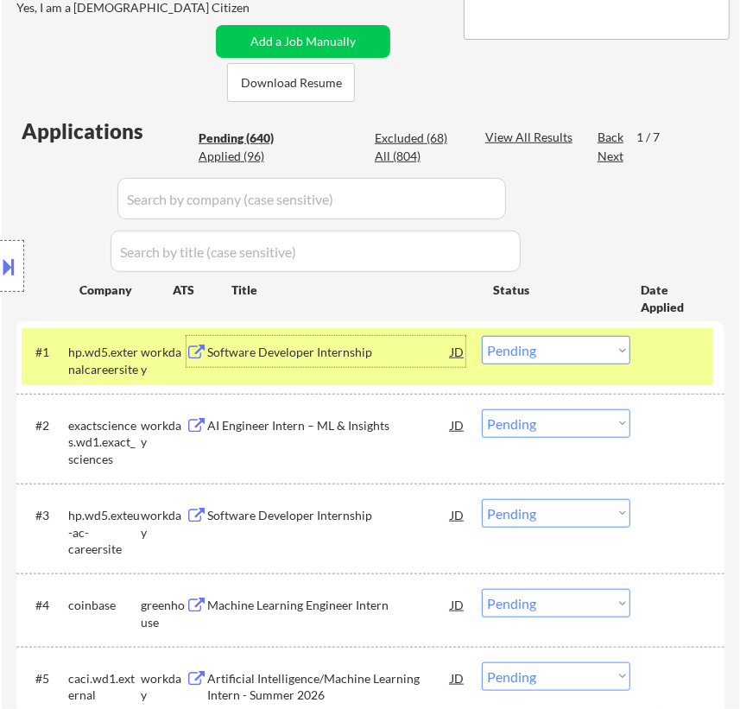
select select ""pending""
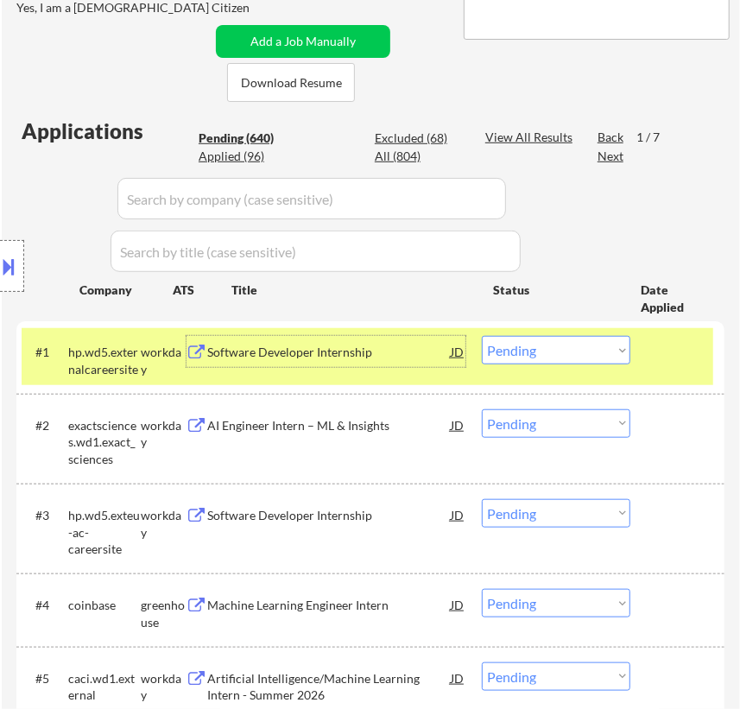
select select ""pending""
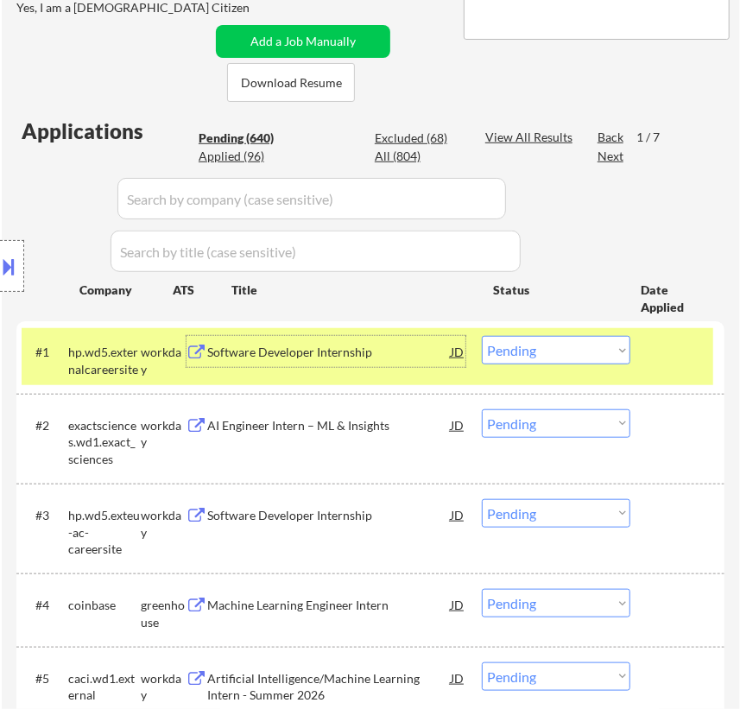
select select ""pending""
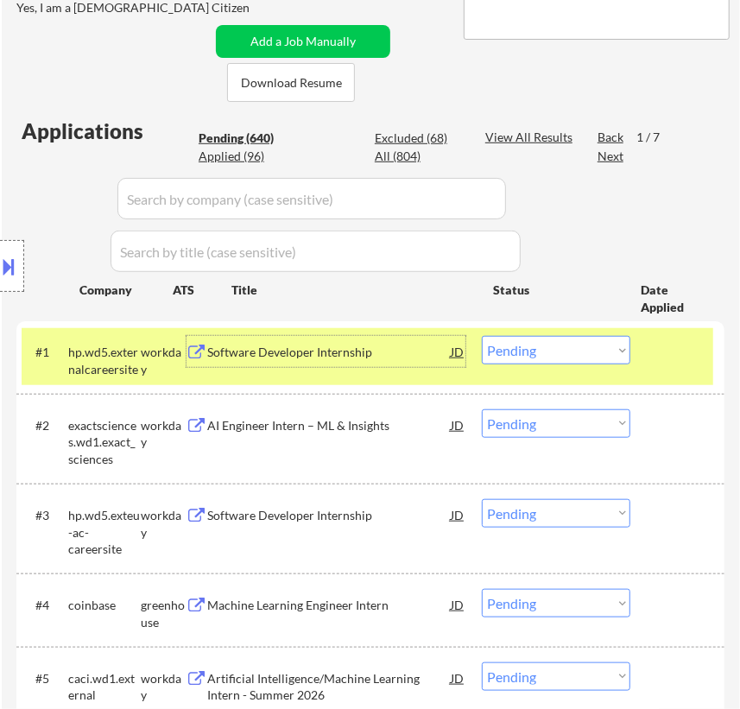
select select ""pending""
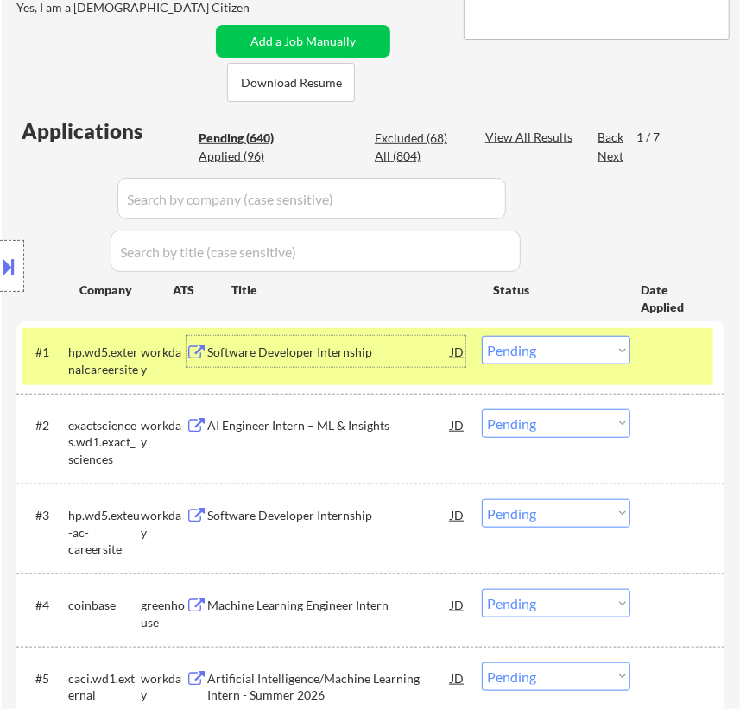
select select ""pending""
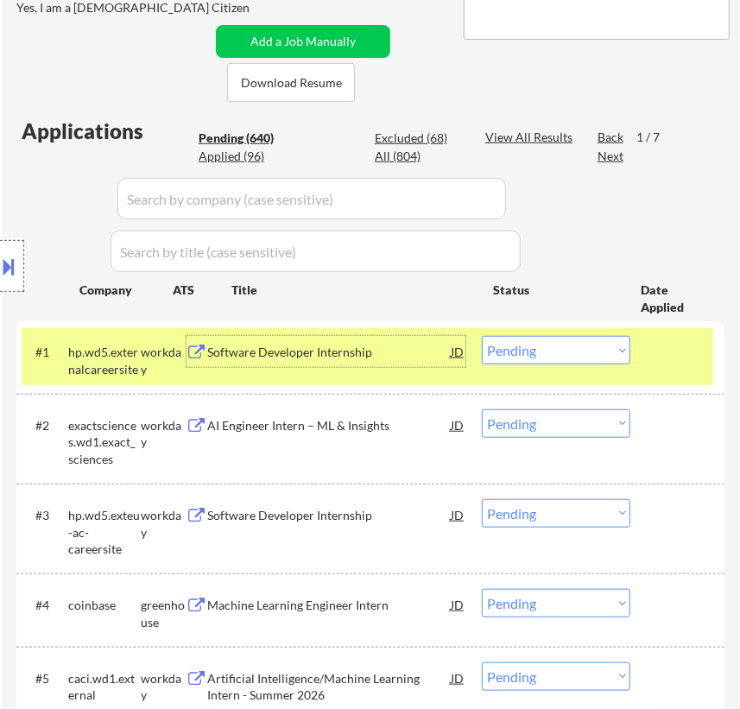
select select ""pending""
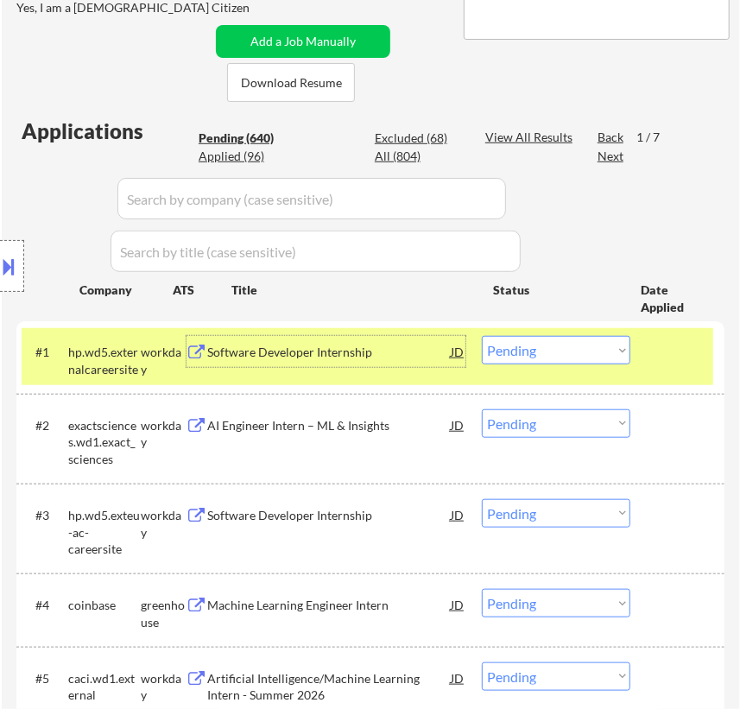
select select ""pending""
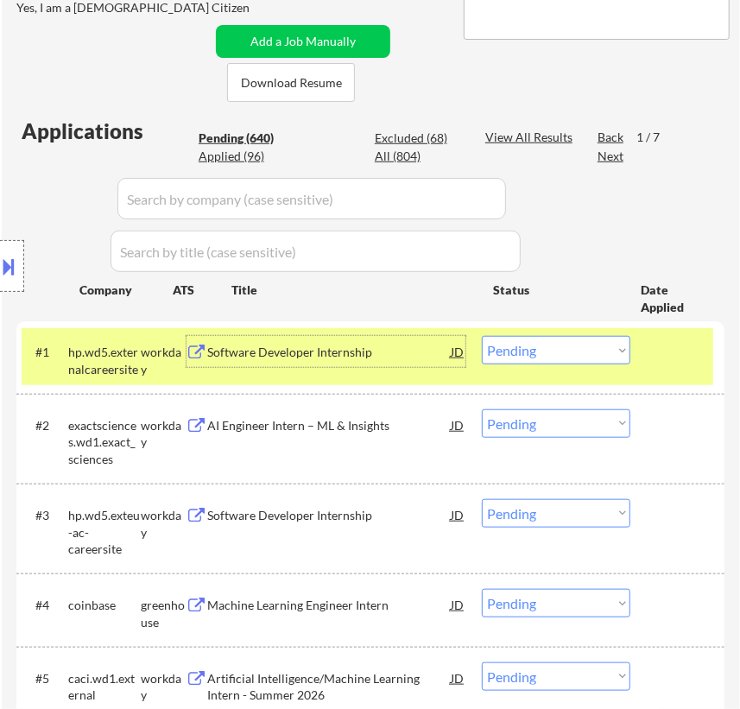
select select ""pending""
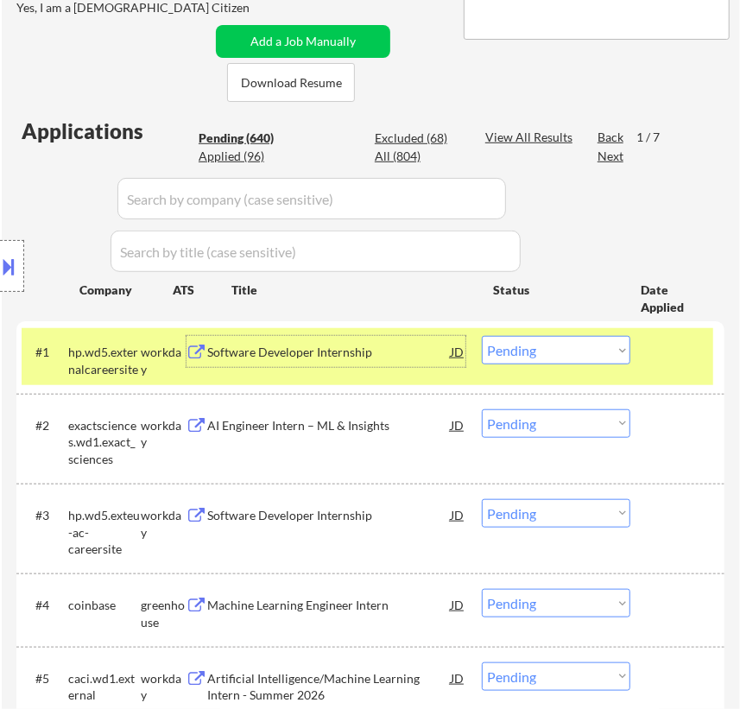
select select ""pending""
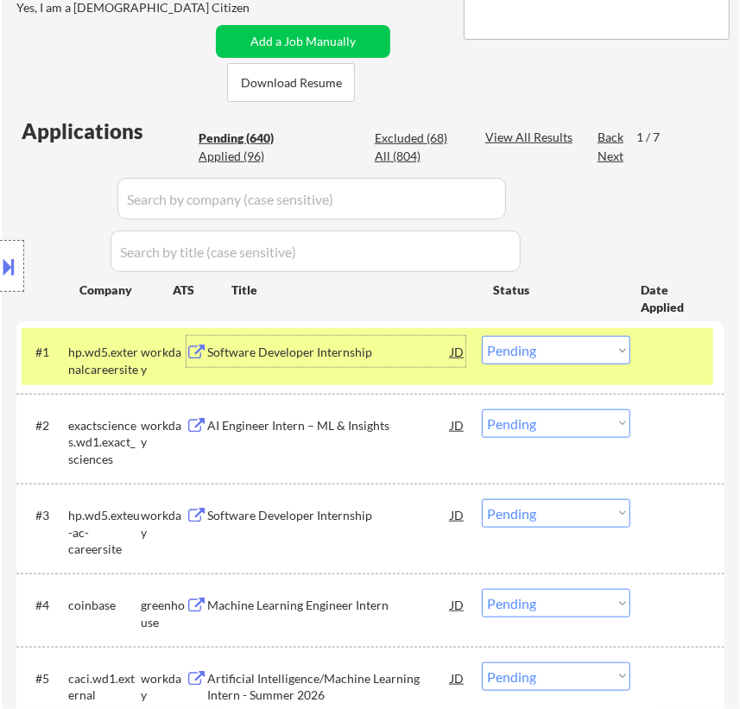
select select ""pending""
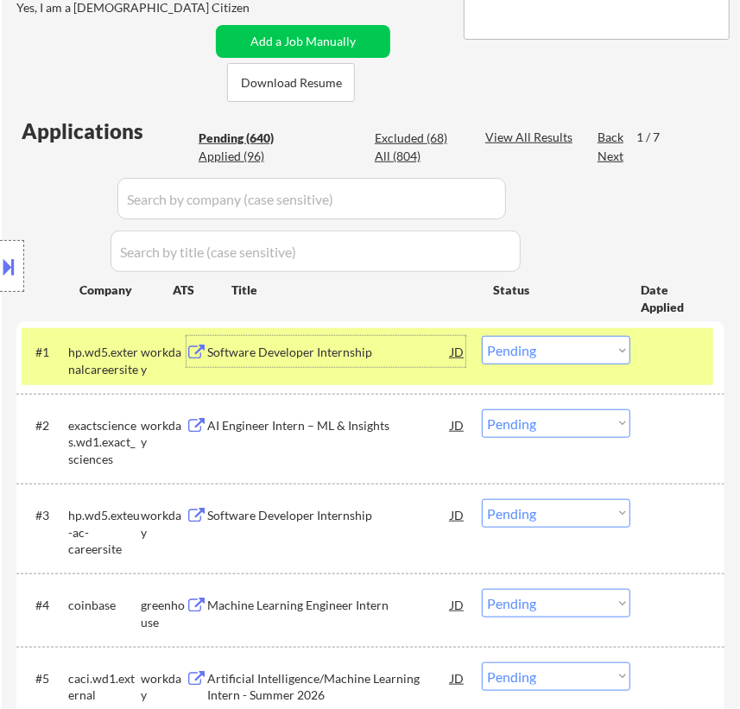
select select ""pending""
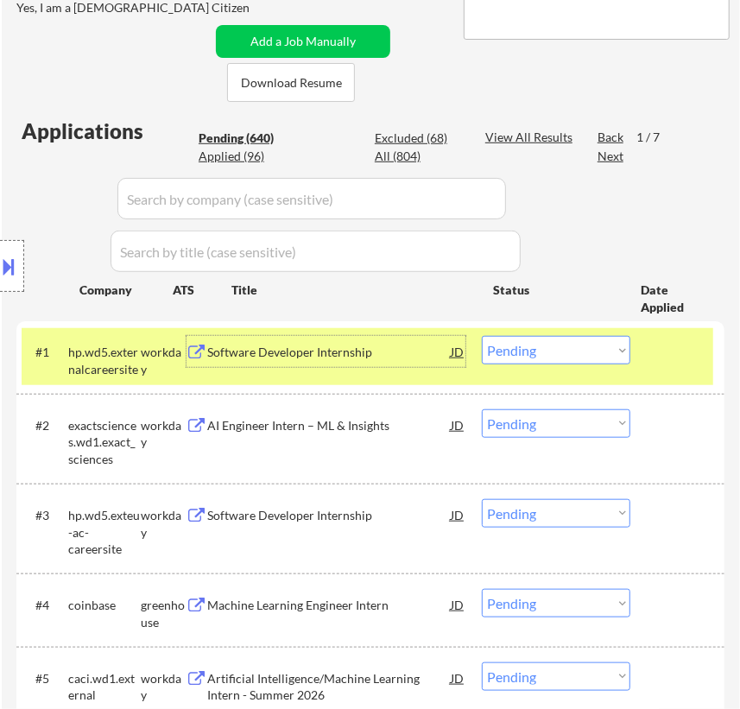
select select ""pending""
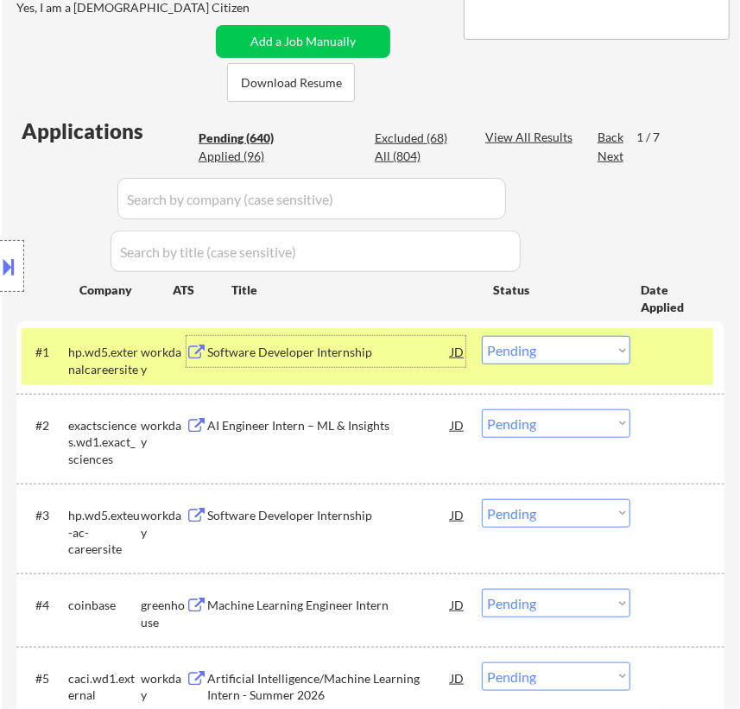
select select ""pending""
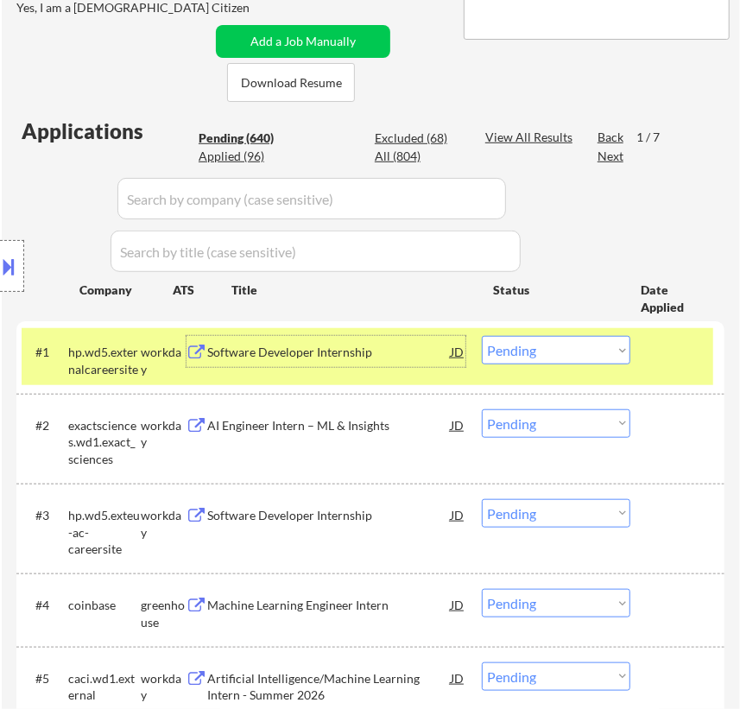
select select ""pending""
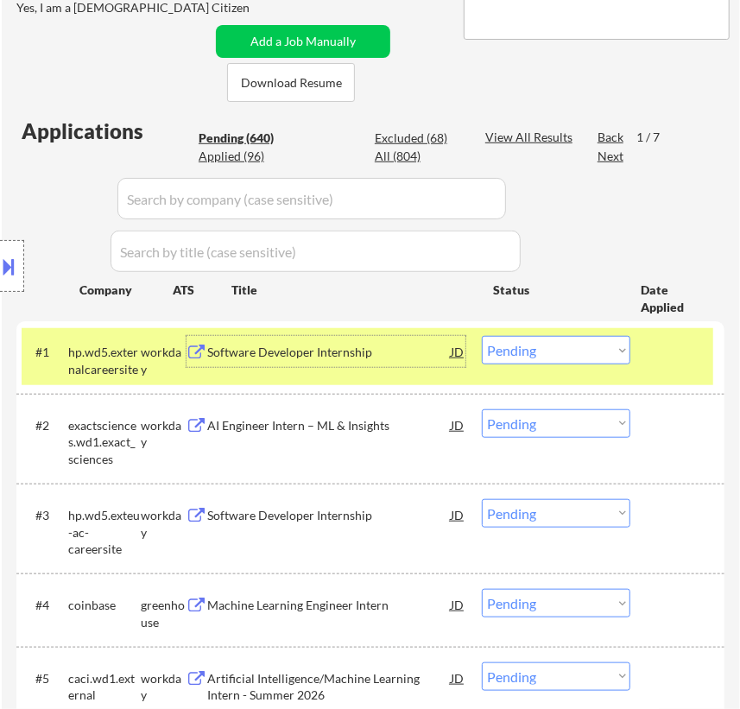
select select ""pending""
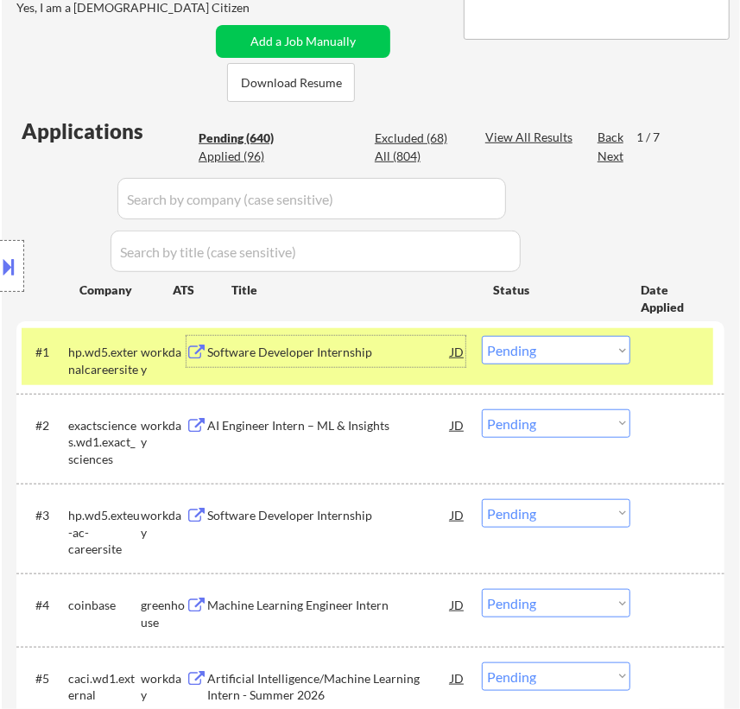
select select ""pending""
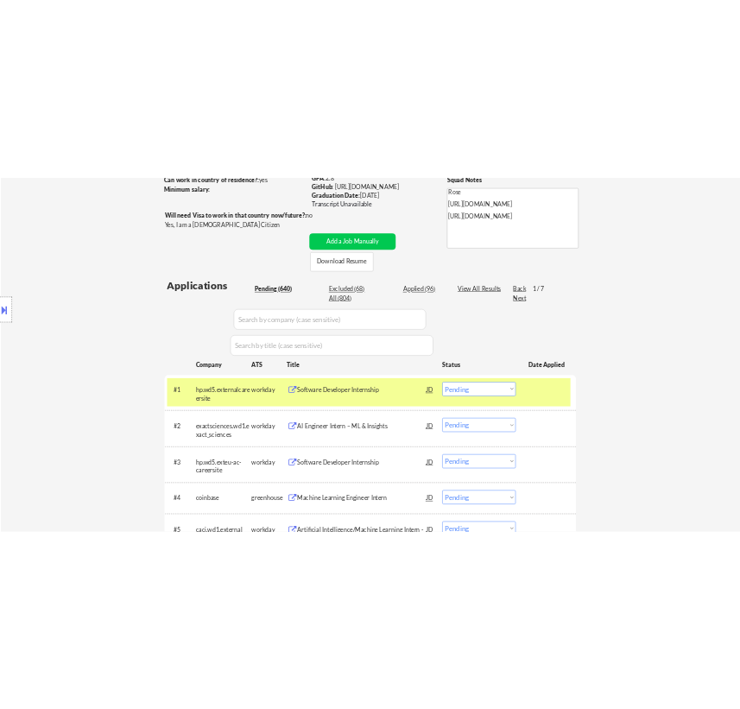
scroll to position [235, 0]
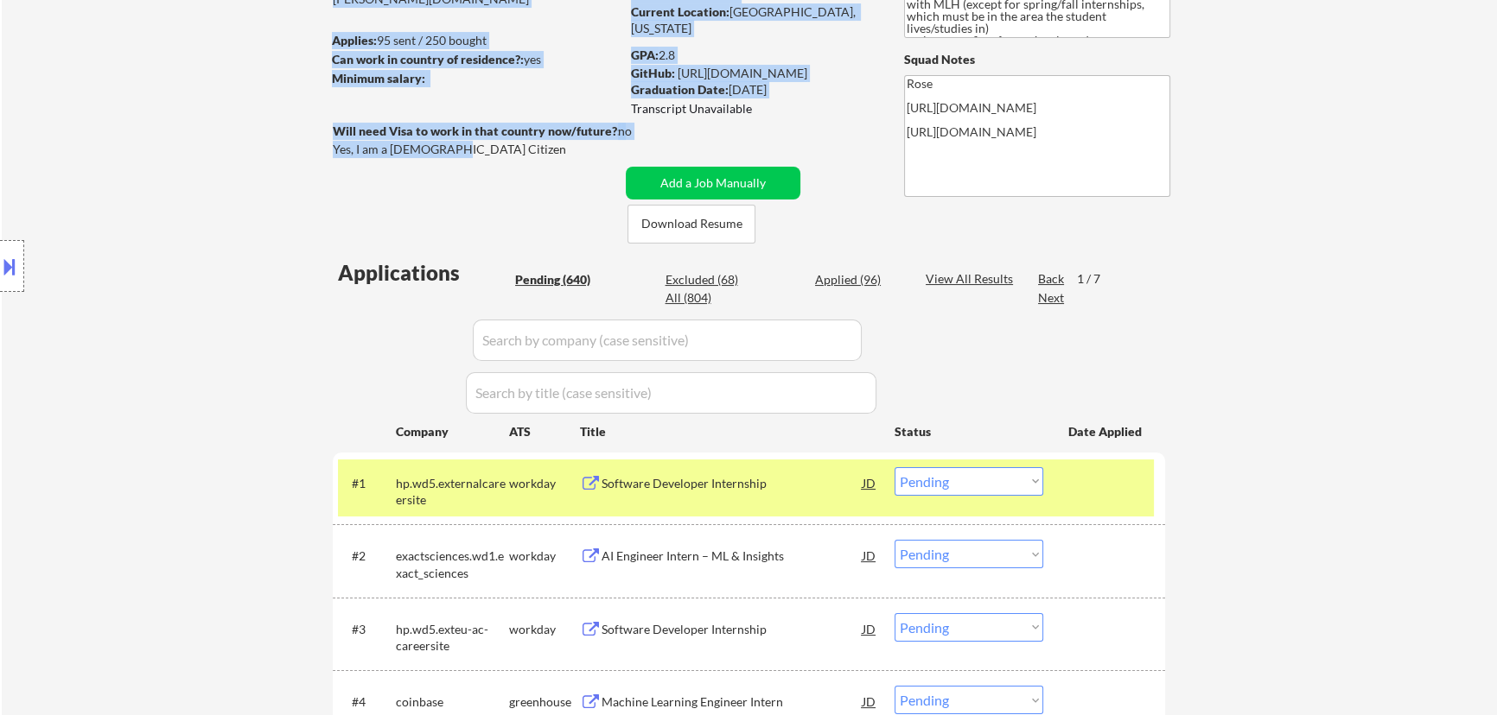
drag, startPoint x: 448, startPoint y: 145, endPoint x: 331, endPoint y: 149, distance: 116.7
click at [467, 159] on div "Will need Visa to work in that country now/future?: no Yes, I am a [DEMOGRAPHIC…" at bounding box center [500, 142] width 334 height 38
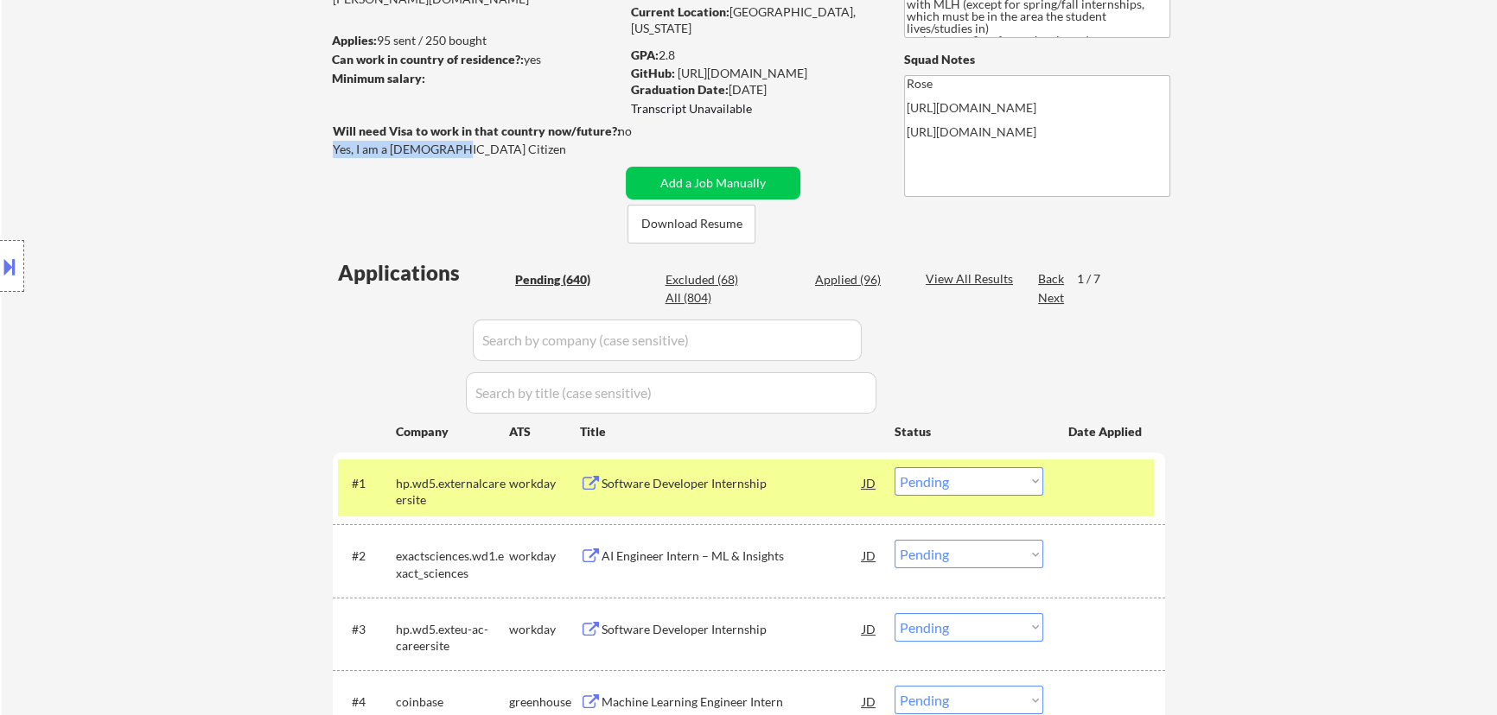
drag, startPoint x: 431, startPoint y: 145, endPoint x: 334, endPoint y: 148, distance: 97.7
click at [334, 148] on div "Yes, I am a [DEMOGRAPHIC_DATA] Citizen" at bounding box center [479, 149] width 292 height 17
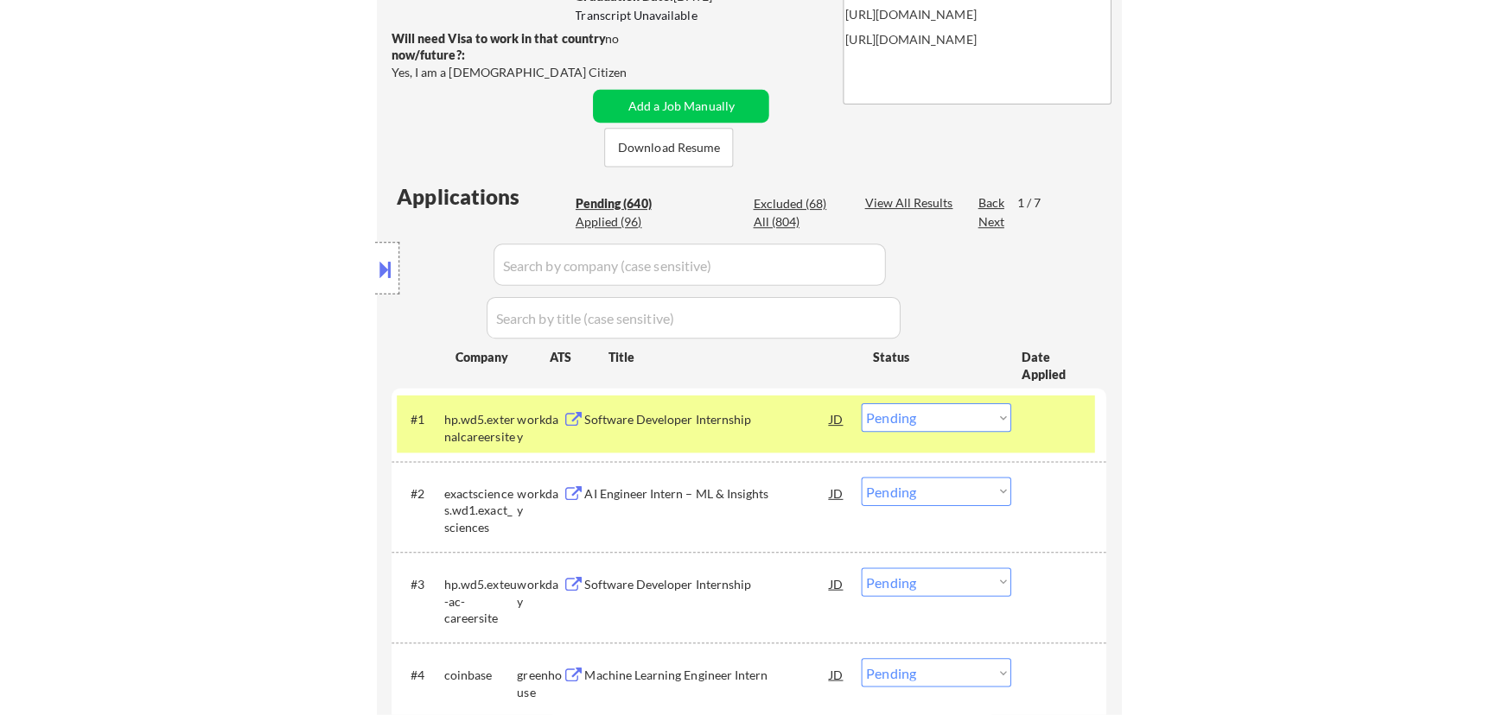
scroll to position [392, 0]
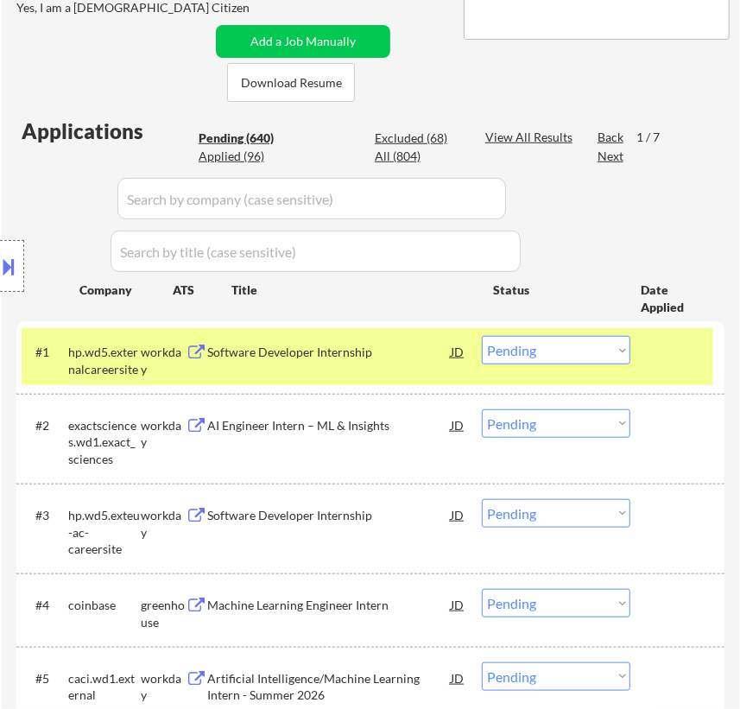
click at [594, 353] on select "Choose an option... Pending Applied Excluded (Questions) Excluded (Expired) Exc…" at bounding box center [556, 350] width 149 height 29
click at [482, 336] on select "Choose an option... Pending Applied Excluded (Questions) Excluded (Expired) Exc…" at bounding box center [556, 350] width 149 height 29
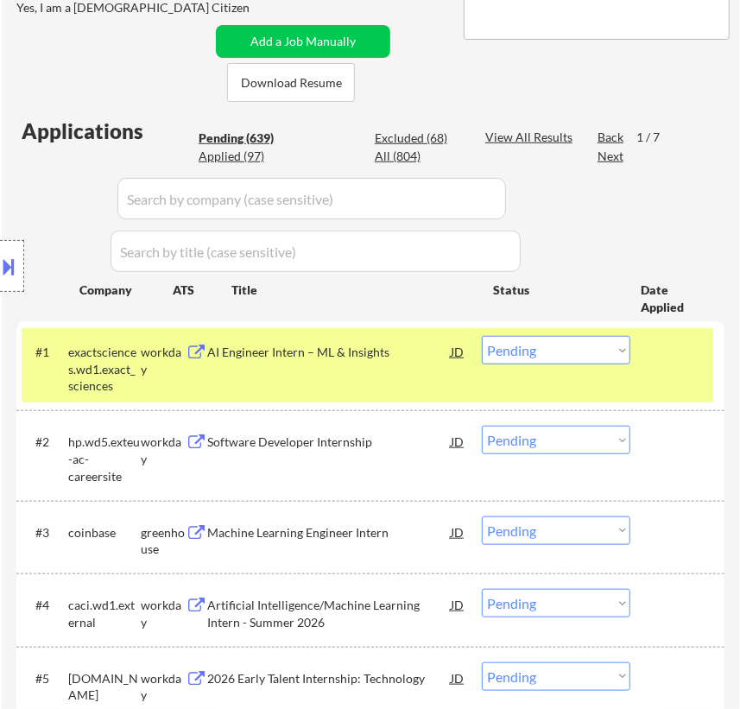
click at [379, 355] on div "AI Engineer Intern – ML & Insights" at bounding box center [329, 352] width 243 height 17
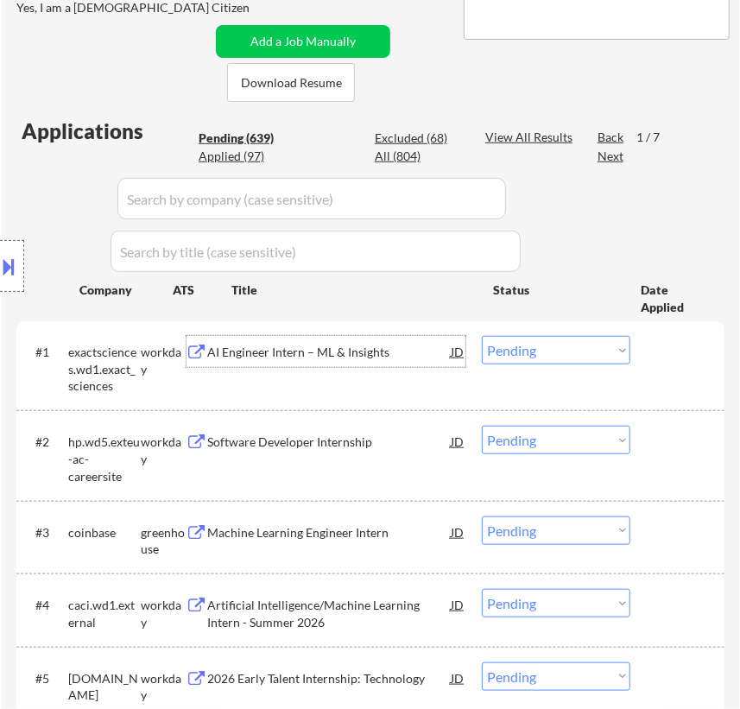
click at [566, 345] on select "Choose an option... Pending Applied Excluded (Questions) Excluded (Expired) Exc…" at bounding box center [556, 350] width 149 height 29
click at [482, 336] on select "Choose an option... Pending Applied Excluded (Questions) Excluded (Expired) Exc…" at bounding box center [556, 350] width 149 height 29
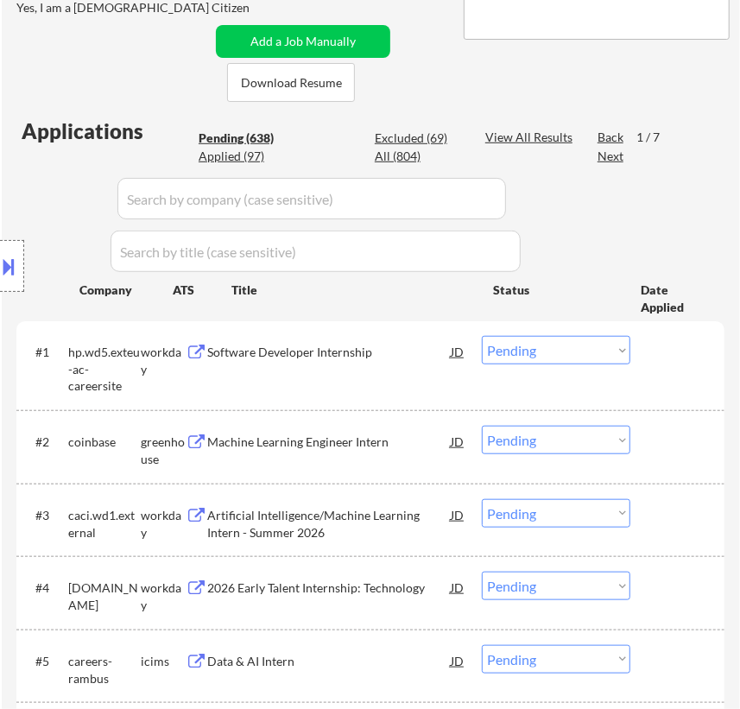
click at [353, 346] on div "Software Developer Internship" at bounding box center [329, 352] width 243 height 17
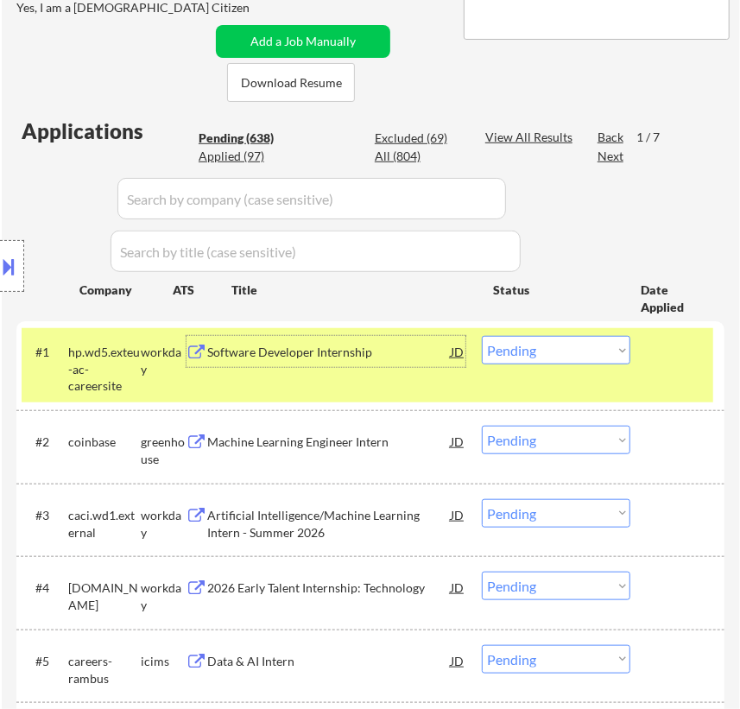
click at [622, 346] on select "Choose an option... Pending Applied Excluded (Questions) Excluded (Expired) Exc…" at bounding box center [556, 350] width 149 height 29
click at [482, 336] on select "Choose an option... Pending Applied Excluded (Questions) Excluded (Expired) Exc…" at bounding box center [556, 350] width 149 height 29
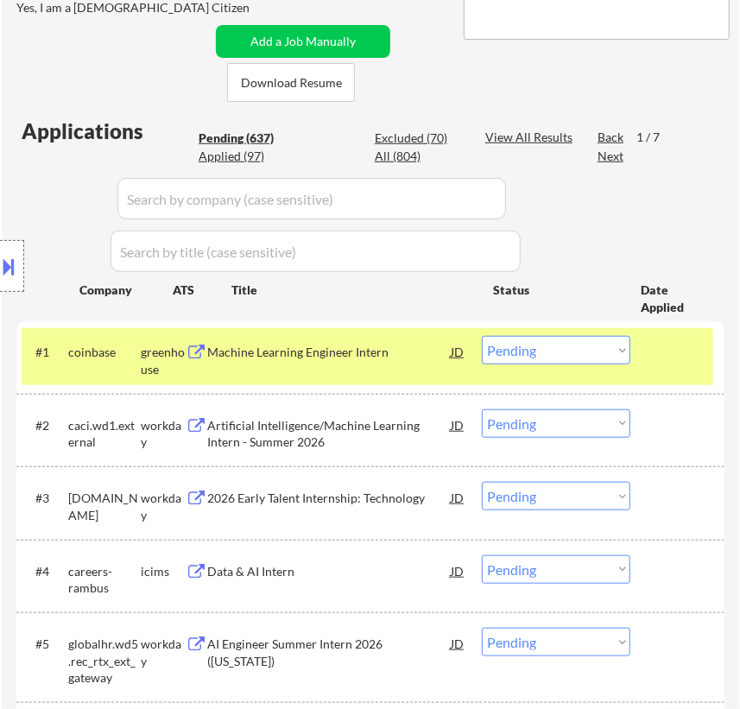
click at [238, 155] on div "Location Inclusions: country:[GEOGRAPHIC_DATA]" at bounding box center [154, 266] width 309 height 321
click at [242, 150] on div "Location Inclusions: country:[GEOGRAPHIC_DATA]" at bounding box center [154, 266] width 309 height 321
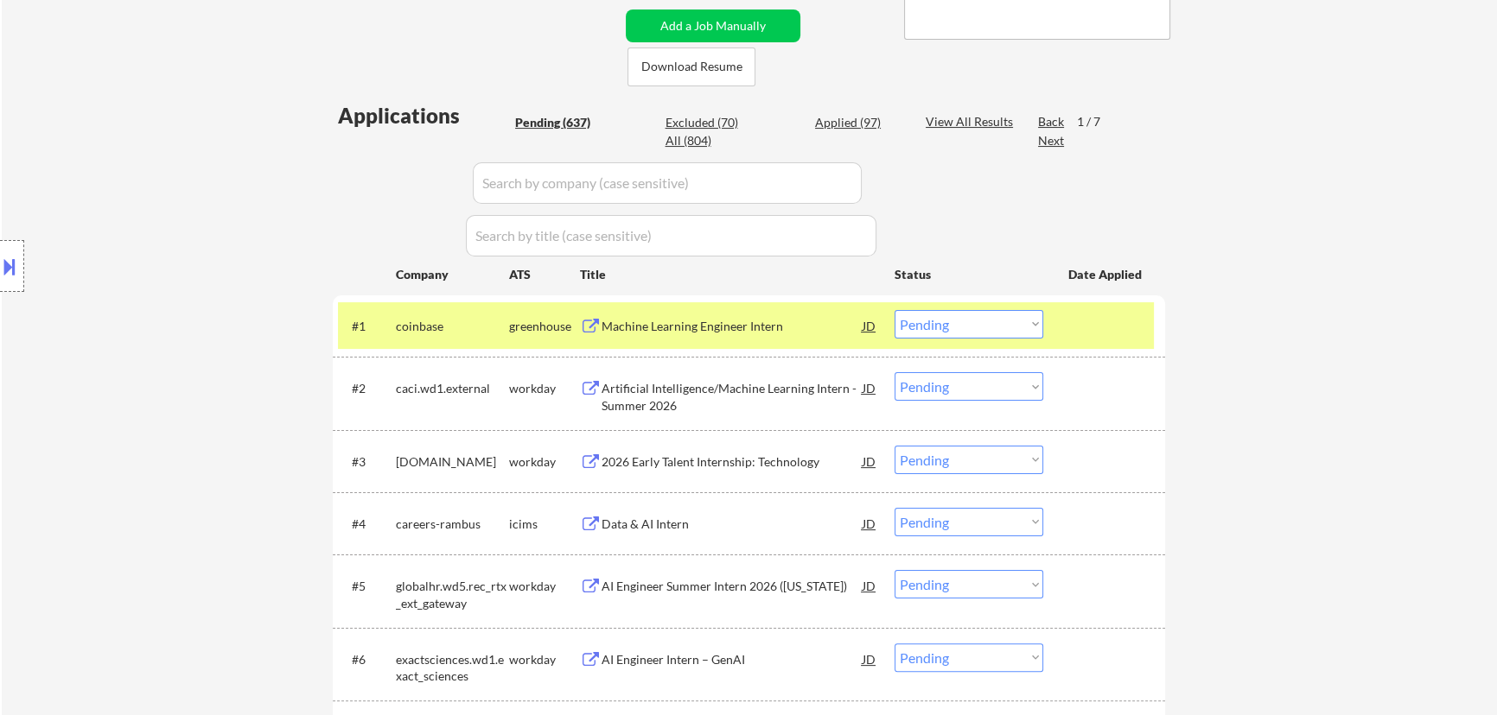
click at [740, 121] on div "Applied (97)" at bounding box center [858, 122] width 86 height 17
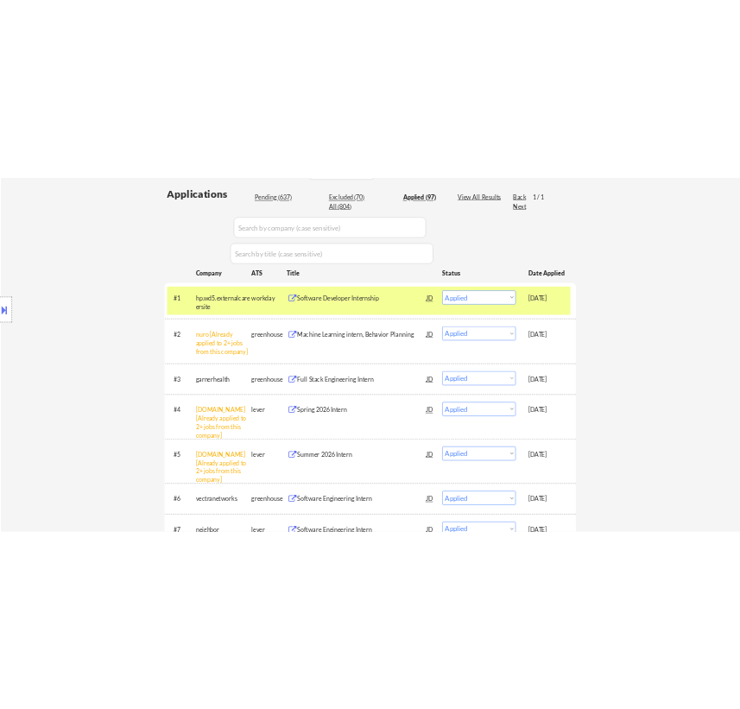
scroll to position [471, 0]
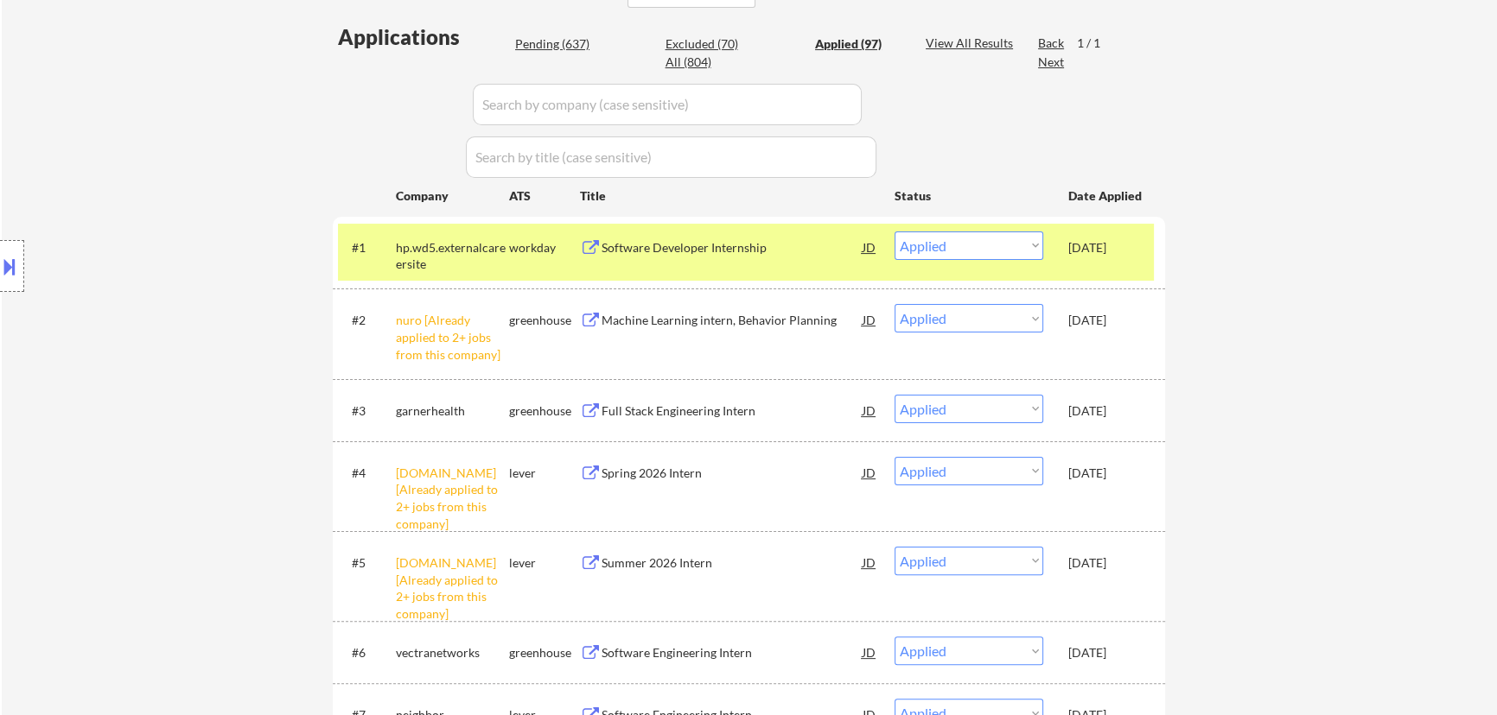
click at [569, 43] on div "Pending (637)" at bounding box center [558, 43] width 86 height 17
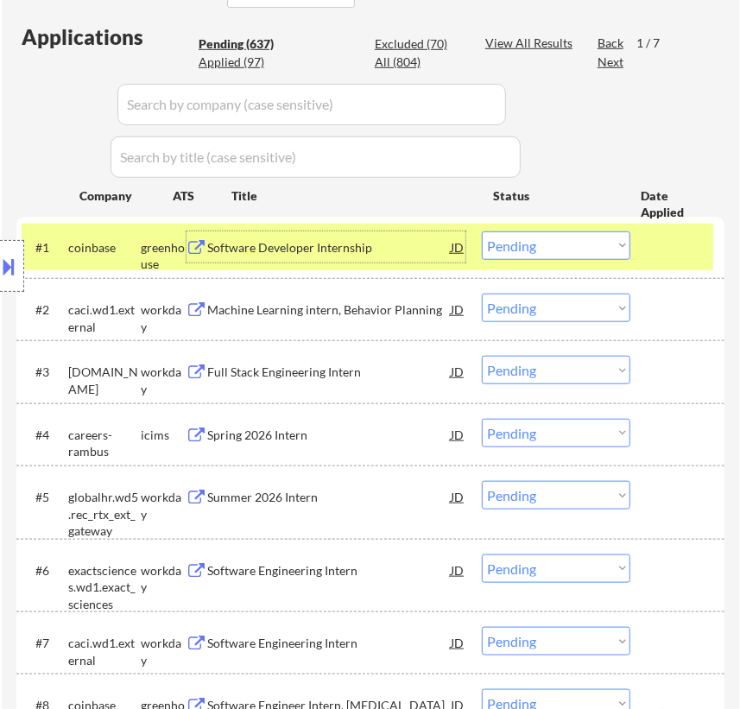
click at [347, 256] on div "Software Developer Internship" at bounding box center [329, 247] width 243 height 31
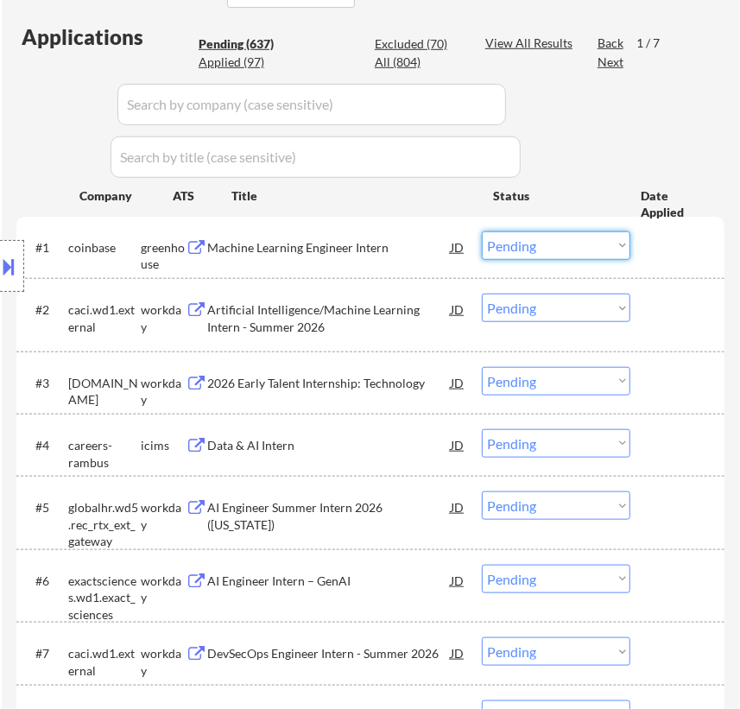
drag, startPoint x: 613, startPoint y: 253, endPoint x: 614, endPoint y: 265, distance: 12.2
click at [613, 253] on select "Choose an option... Pending Applied Excluded (Questions) Excluded (Expired) Exc…" at bounding box center [556, 246] width 149 height 29
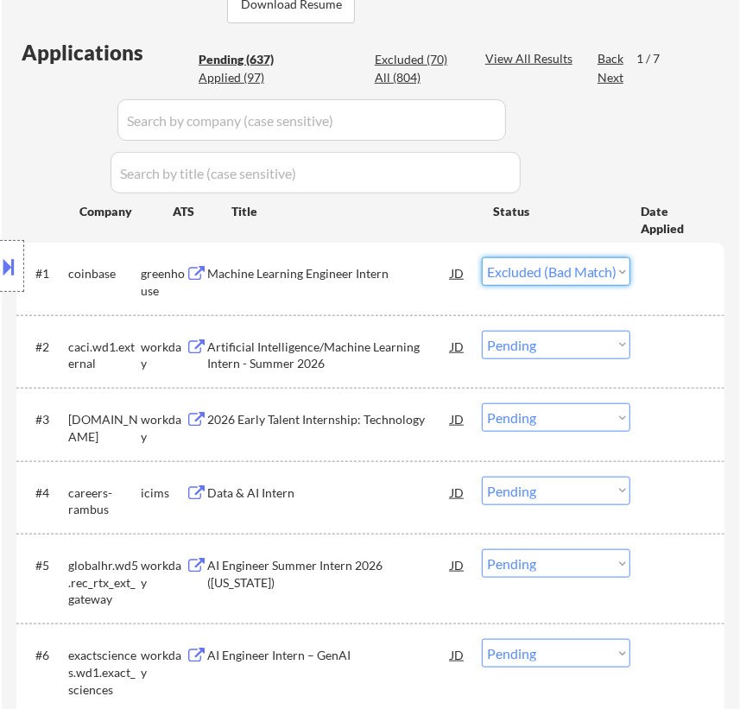
click at [482, 257] on select "Choose an option... Pending Applied Excluded (Questions) Excluded (Expired) Exc…" at bounding box center [556, 271] width 149 height 29
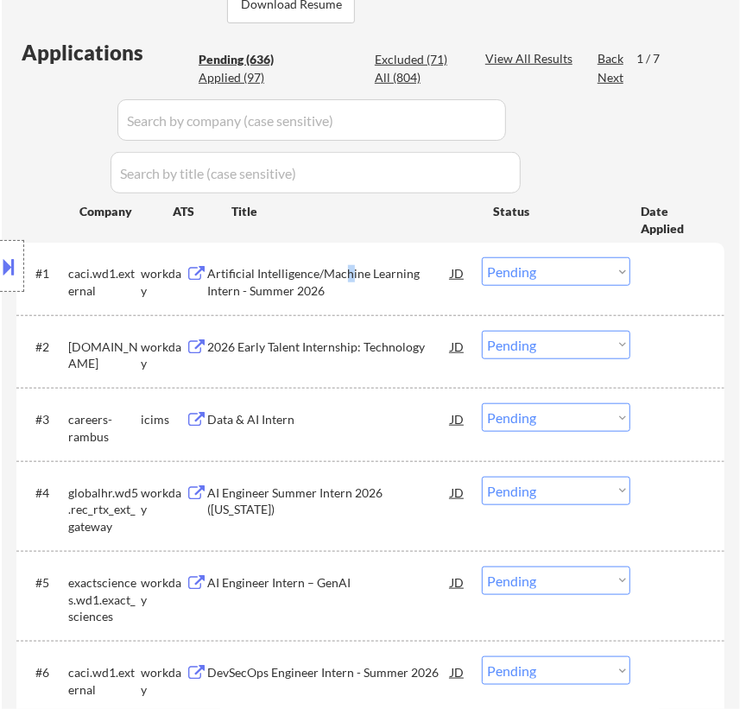
click at [348, 279] on div "Artificial Intelligence/Machine Learning Intern - Summer 2026" at bounding box center [329, 282] width 243 height 34
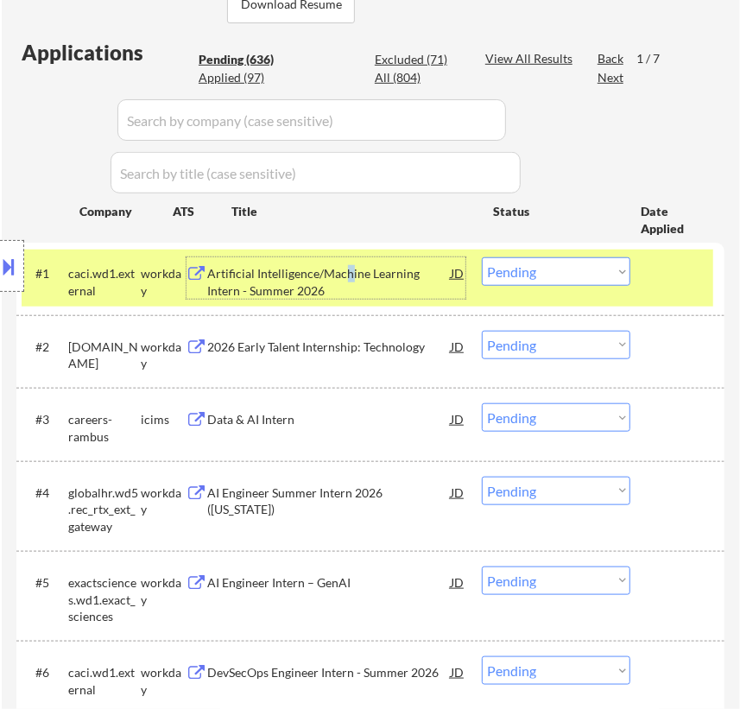
click at [559, 268] on select "Choose an option... Pending Applied Excluded (Questions) Excluded (Expired) Exc…" at bounding box center [556, 271] width 149 height 29
click at [482, 257] on select "Choose an option... Pending Applied Excluded (Questions) Excluded (Expired) Exc…" at bounding box center [556, 271] width 149 height 29
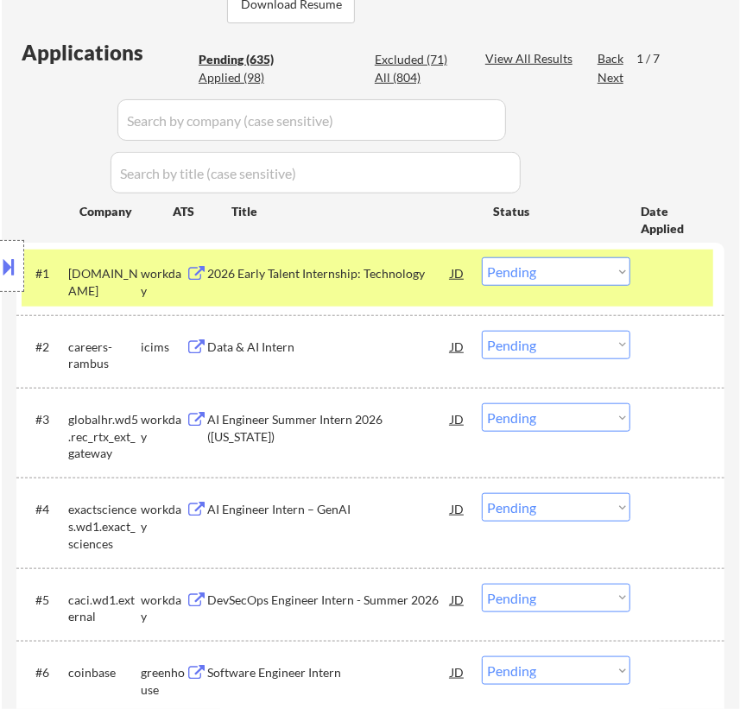
click at [372, 276] on div "2026 Early Talent Internship: Technology" at bounding box center [329, 273] width 243 height 17
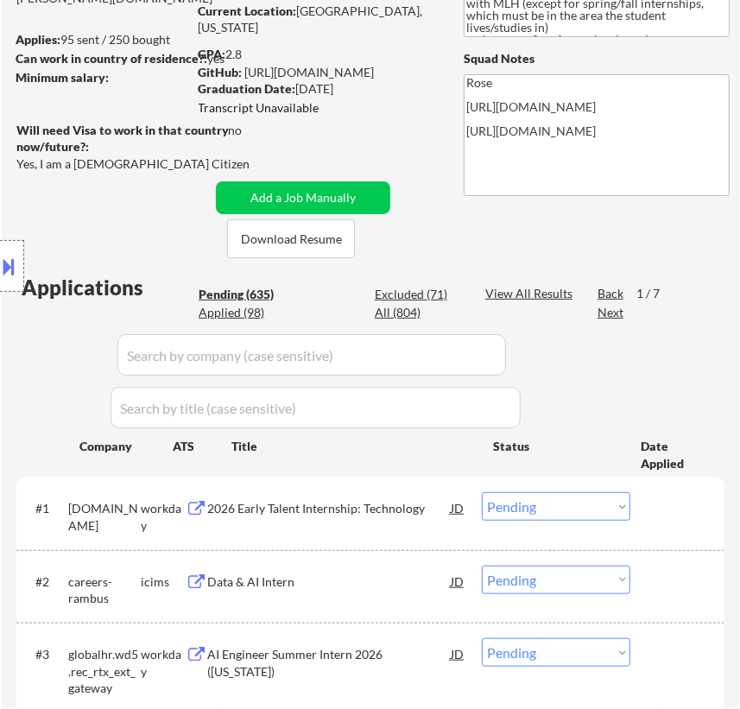
scroll to position [235, 0]
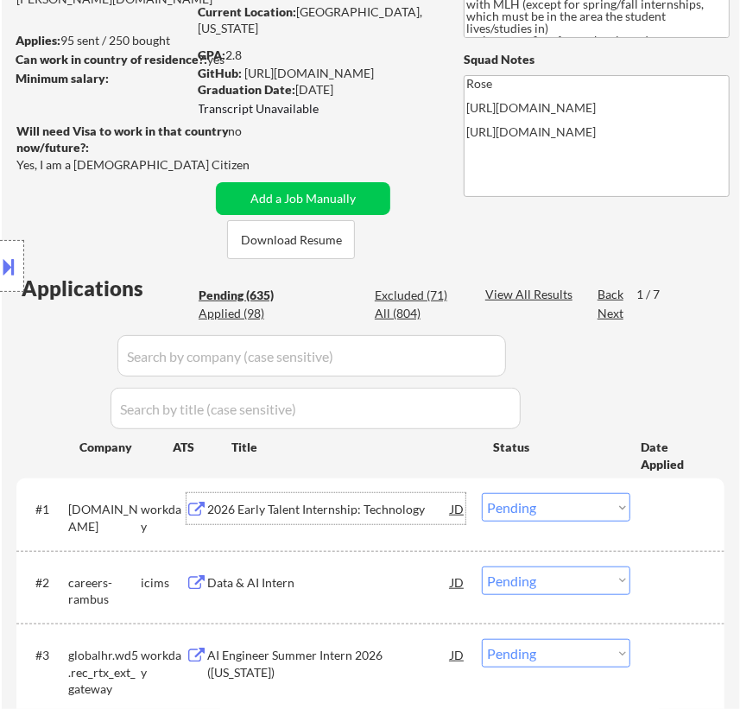
click at [609, 512] on select "Choose an option... Pending Applied Excluded (Questions) Excluded (Expired) Exc…" at bounding box center [556, 507] width 149 height 29
click at [482, 493] on select "Choose an option... Pending Applied Excluded (Questions) Excluded (Expired) Exc…" at bounding box center [556, 507] width 149 height 29
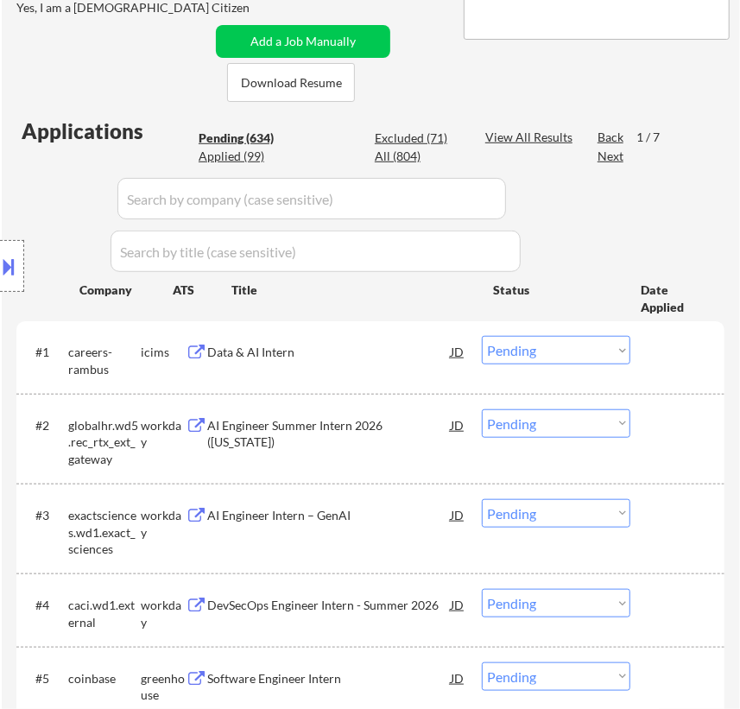
scroll to position [471, 0]
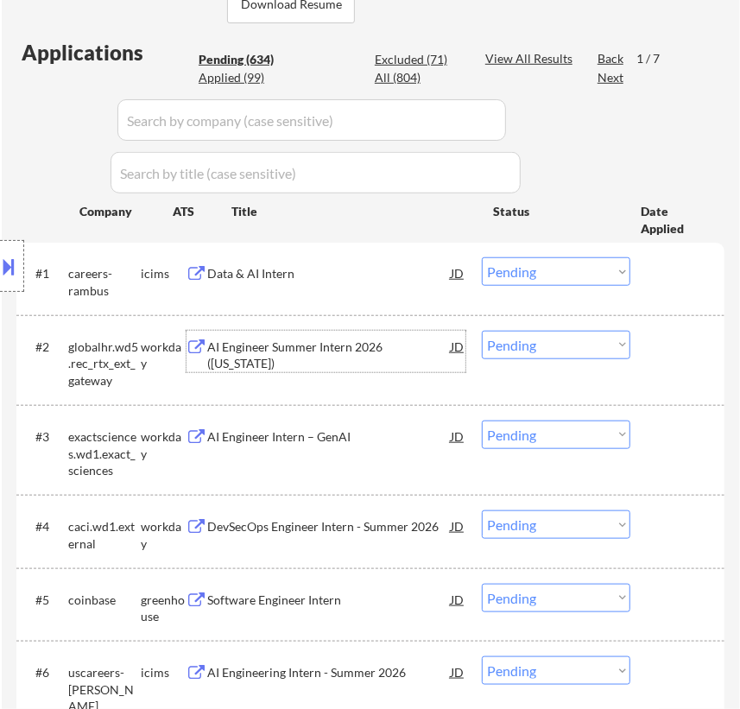
click at [364, 363] on div "AI Engineer Summer Intern 2026 ([US_STATE])" at bounding box center [329, 356] width 243 height 34
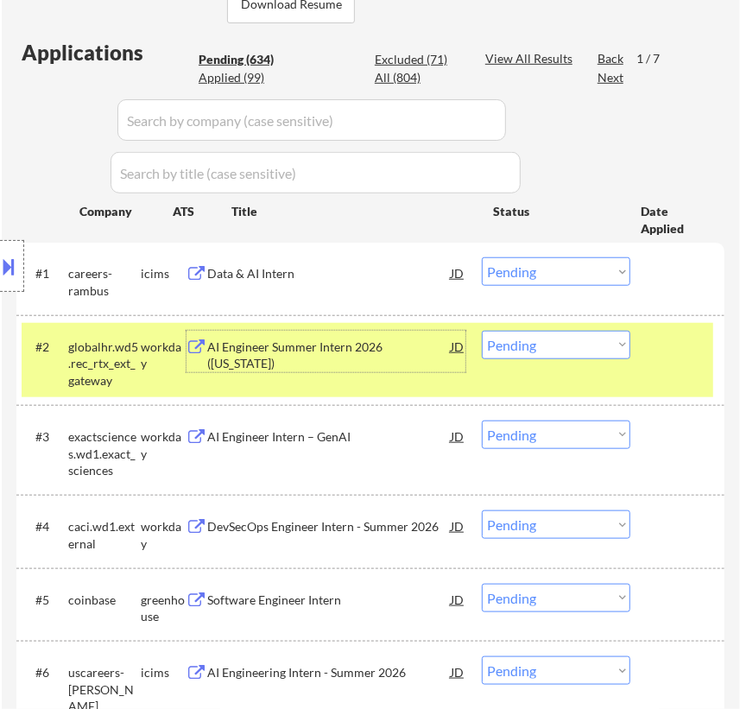
click at [547, 342] on select "Choose an option... Pending Applied Excluded (Questions) Excluded (Expired) Exc…" at bounding box center [556, 345] width 149 height 29
click at [482, 331] on select "Choose an option... Pending Applied Excluded (Questions) Excluded (Expired) Exc…" at bounding box center [556, 345] width 149 height 29
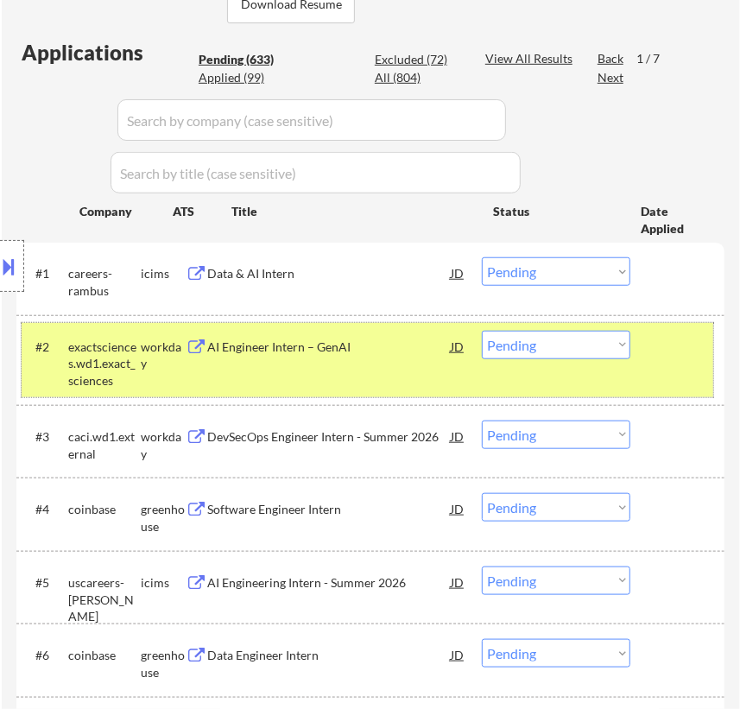
click at [354, 370] on div "#2 exactsciences.wd1.exact_sciences workday AI Engineer Intern – GenAI JD Choos…" at bounding box center [368, 360] width 692 height 74
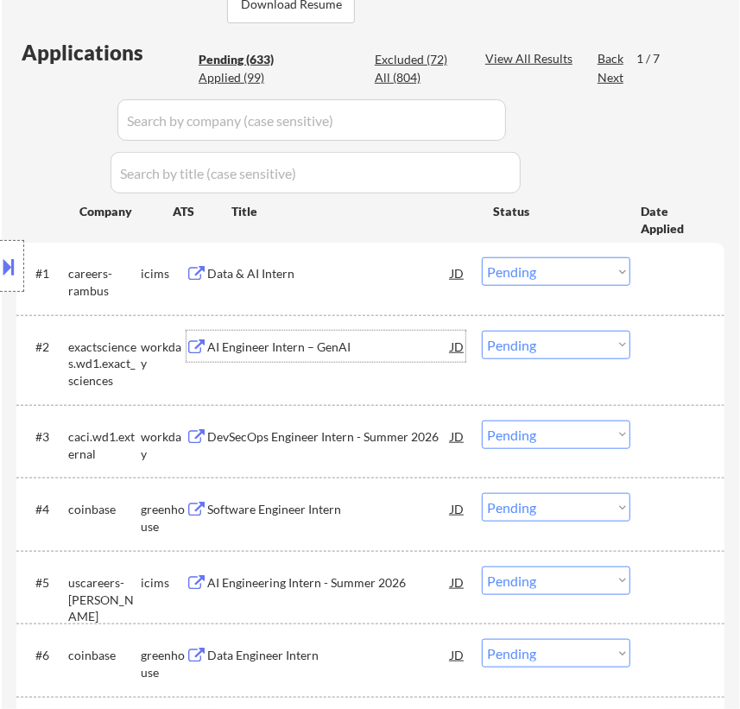
click at [354, 353] on div "AI Engineer Intern – GenAI" at bounding box center [329, 347] width 243 height 17
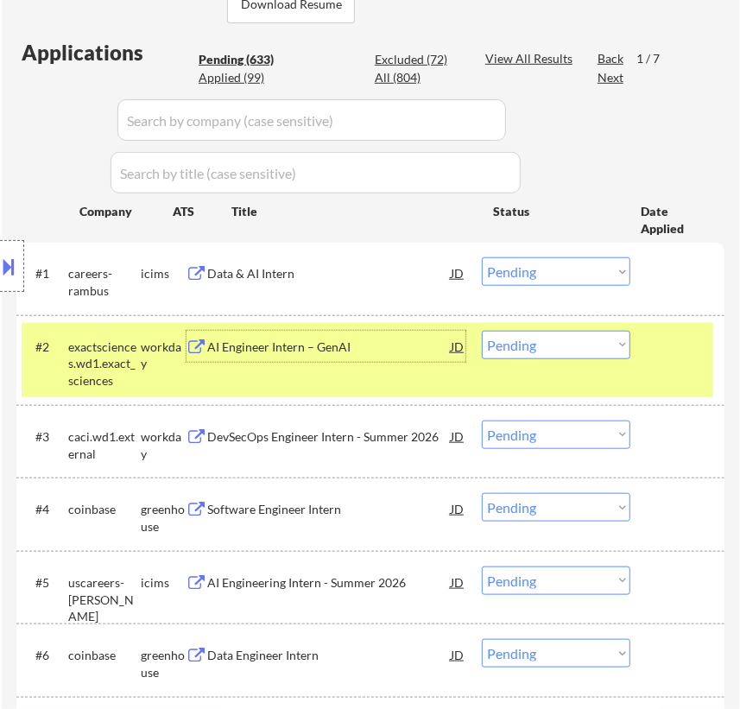
click at [606, 338] on select "Choose an option... Pending Applied Excluded (Questions) Excluded (Expired) Exc…" at bounding box center [556, 345] width 149 height 29
click at [482, 331] on select "Choose an option... Pending Applied Excluded (Questions) Excluded (Expired) Exc…" at bounding box center [556, 345] width 149 height 29
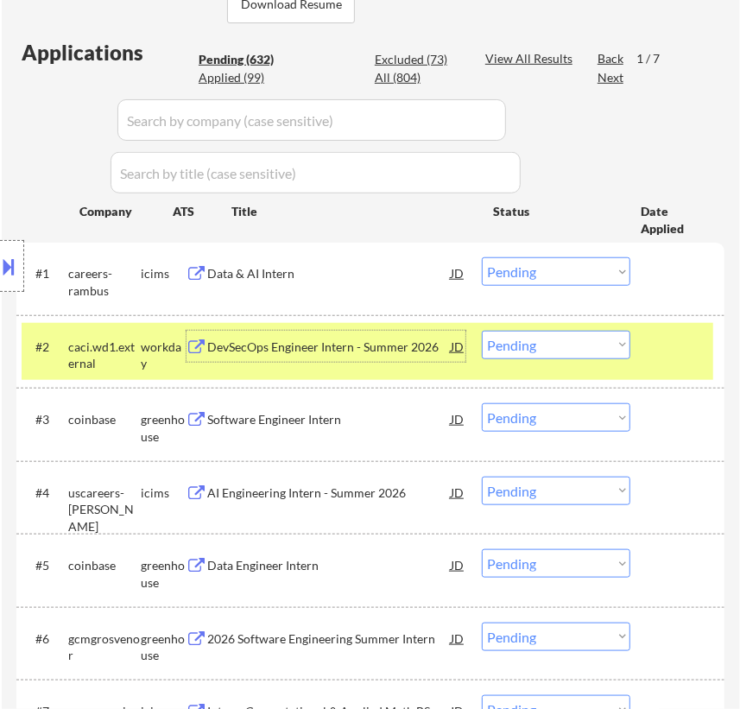
click at [386, 349] on div "DevSecOps Engineer Intern - Summer 2026" at bounding box center [329, 347] width 243 height 17
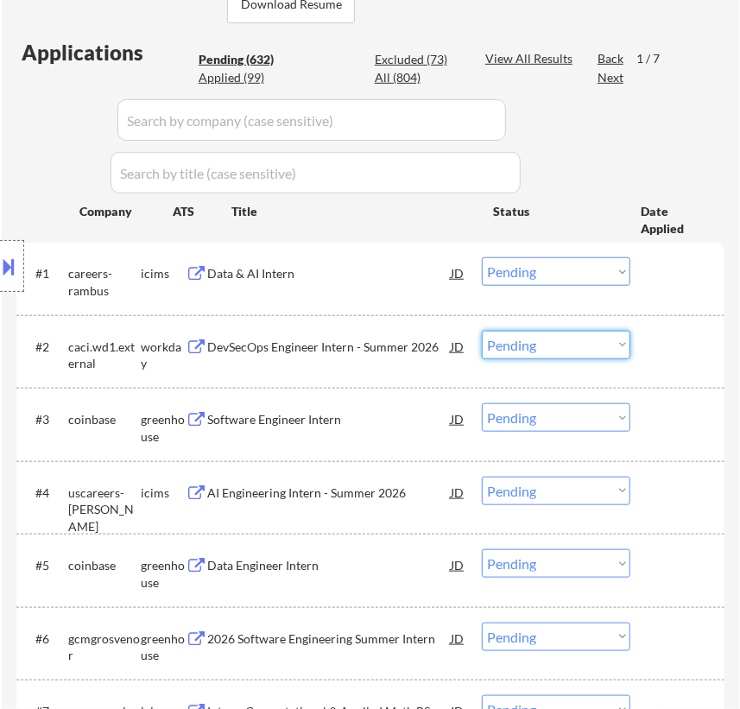
click at [531, 348] on select "Choose an option... Pending Applied Excluded (Questions) Excluded (Expired) Exc…" at bounding box center [556, 345] width 149 height 29
click at [482, 331] on select "Choose an option... Pending Applied Excluded (Questions) Excluded (Expired) Exc…" at bounding box center [556, 345] width 149 height 29
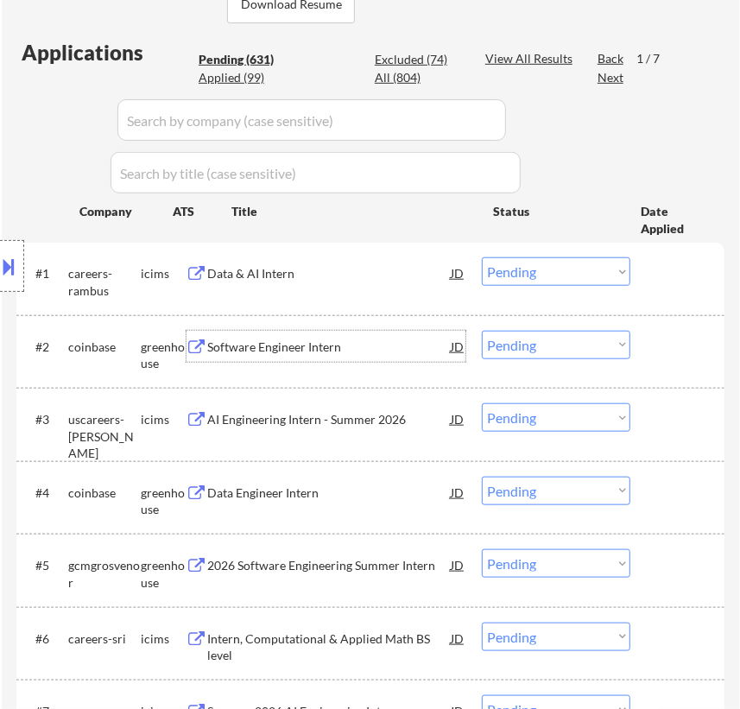
click at [381, 340] on div "Software Engineer Intern" at bounding box center [329, 347] width 243 height 17
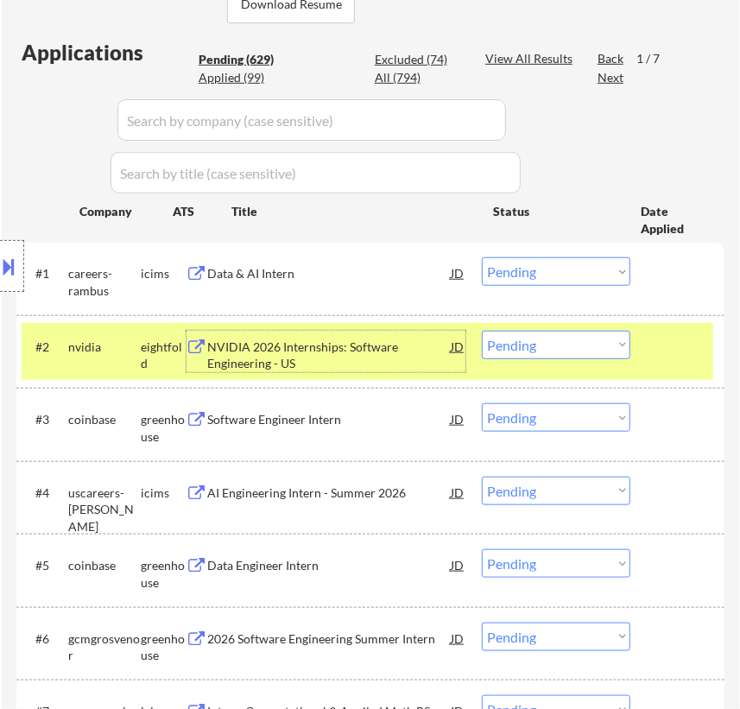
scroll to position [550, 0]
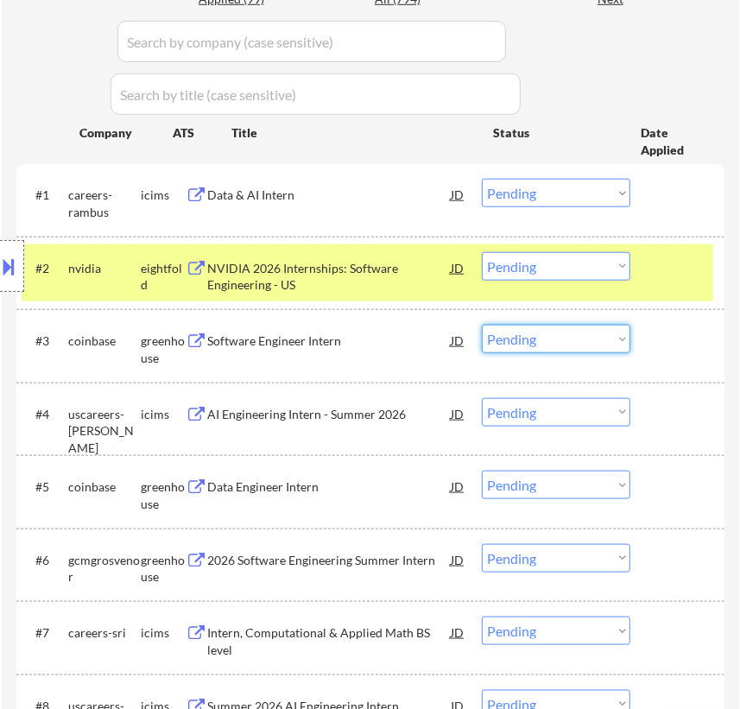
drag, startPoint x: 591, startPoint y: 345, endPoint x: 582, endPoint y: 351, distance: 10.5
click at [591, 345] on select "Choose an option... Pending Applied Excluded (Questions) Excluded (Expired) Exc…" at bounding box center [556, 339] width 149 height 29
click at [482, 325] on select "Choose an option... Pending Applied Excluded (Questions) Excluded (Expired) Exc…" at bounding box center [556, 339] width 149 height 29
click at [684, 285] on div "#2 nvidia eightfold NVIDIA 2026 Internships: Software Engineering - US JD Choos…" at bounding box center [368, 273] width 692 height 57
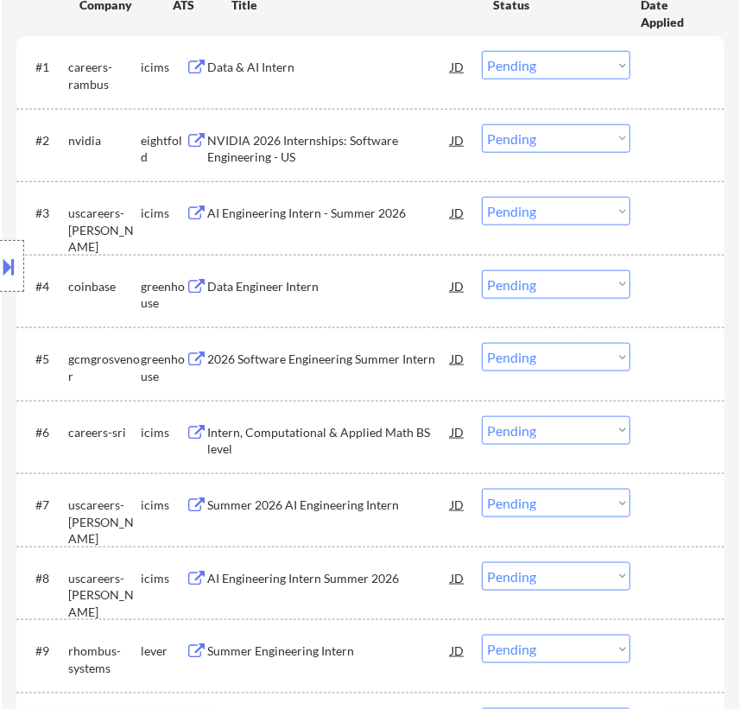
scroll to position [628, 0]
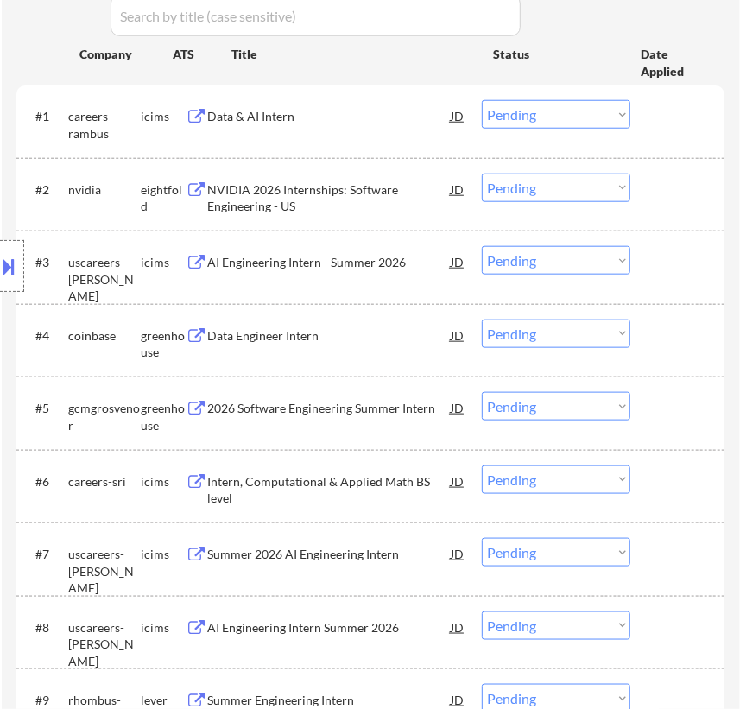
click at [352, 337] on div "Data Engineer Intern" at bounding box center [329, 335] width 243 height 17
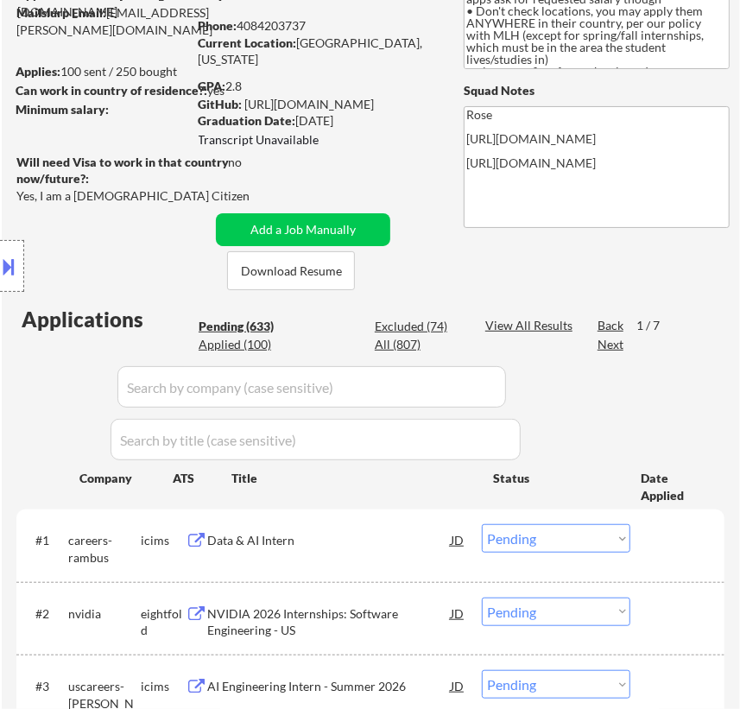
scroll to position [156, 0]
